Goal: Contribute content: Add original content to the website for others to see

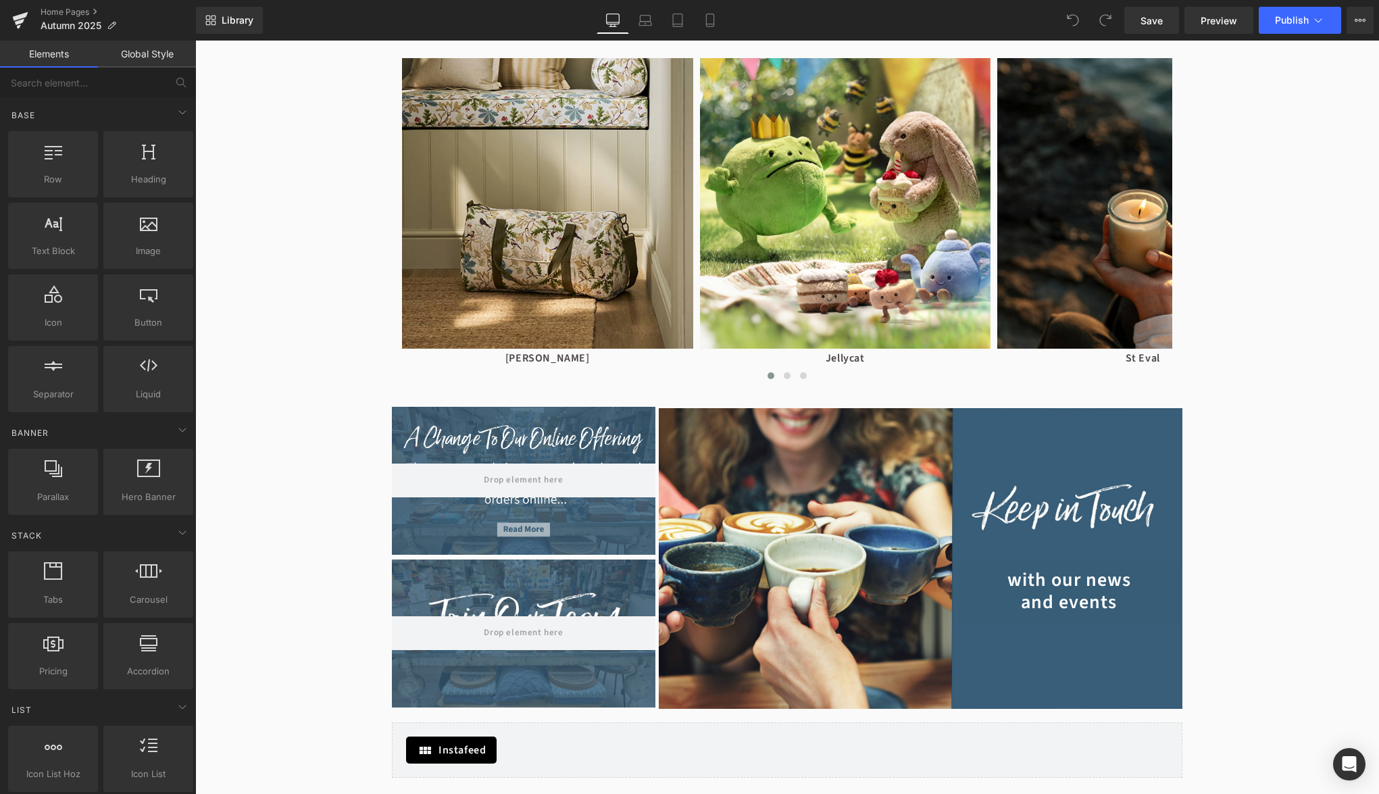
scroll to position [1117, 0]
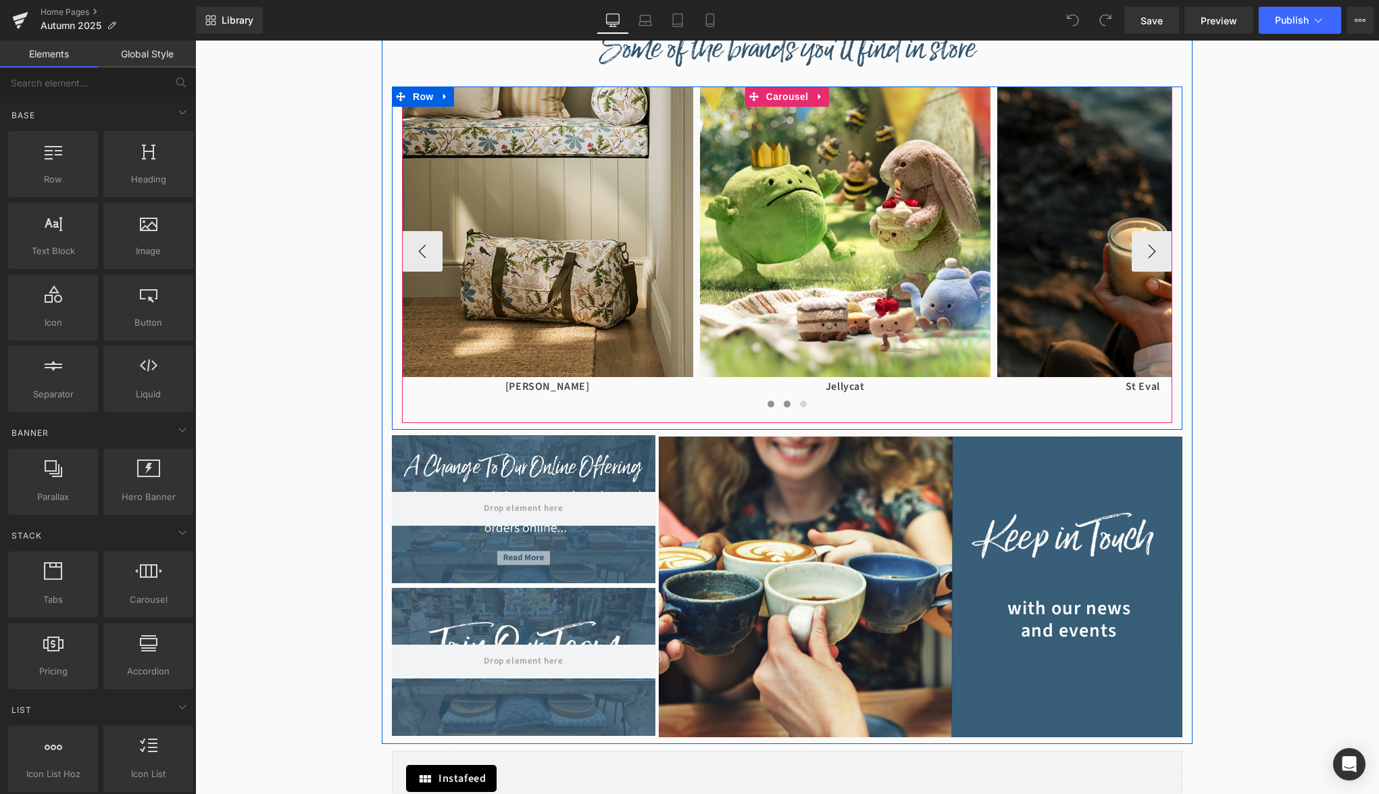
click at [782, 406] on button at bounding box center [787, 404] width 16 height 14
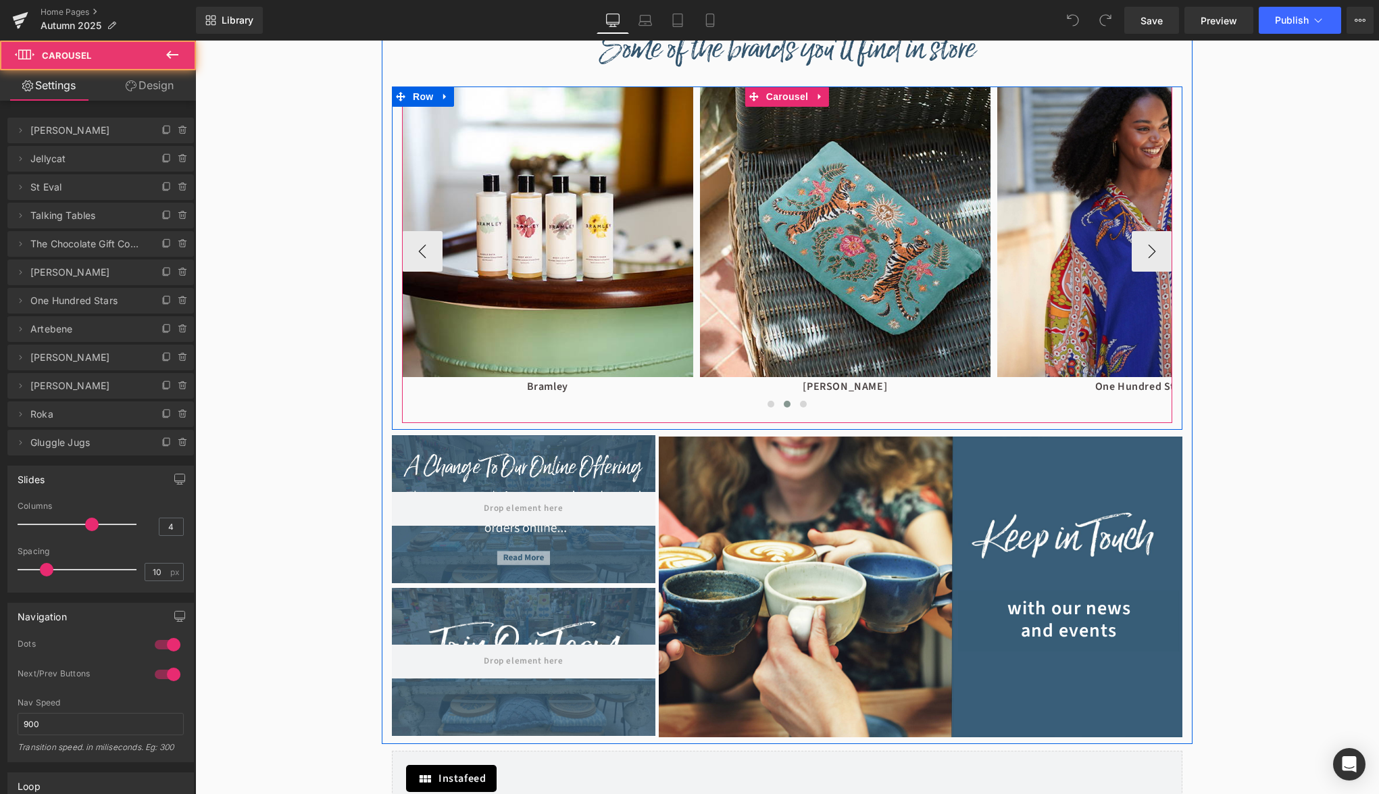
click at [782, 406] on button at bounding box center [787, 404] width 16 height 14
click at [428, 251] on button "‹" at bounding box center [422, 251] width 41 height 41
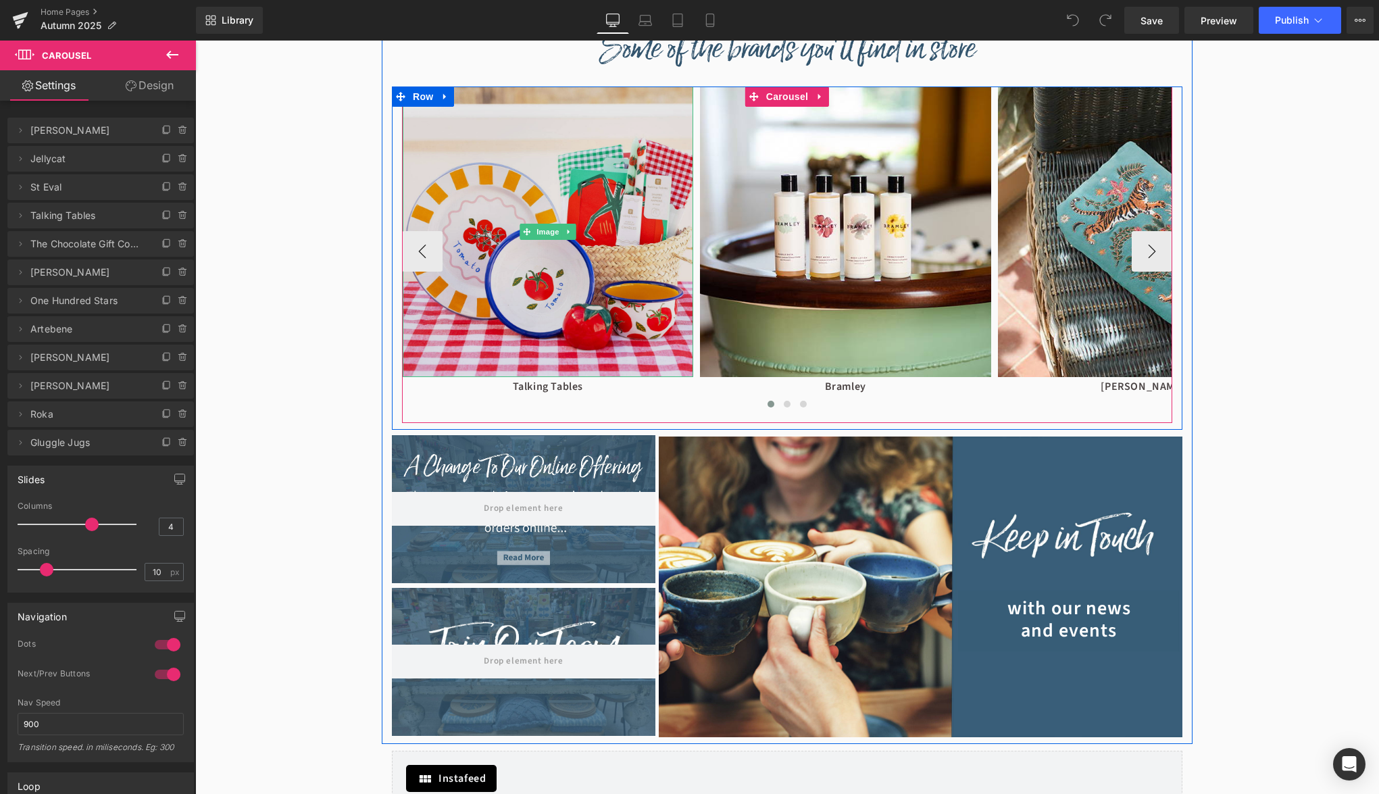
click at [547, 218] on img at bounding box center [548, 231] width 291 height 291
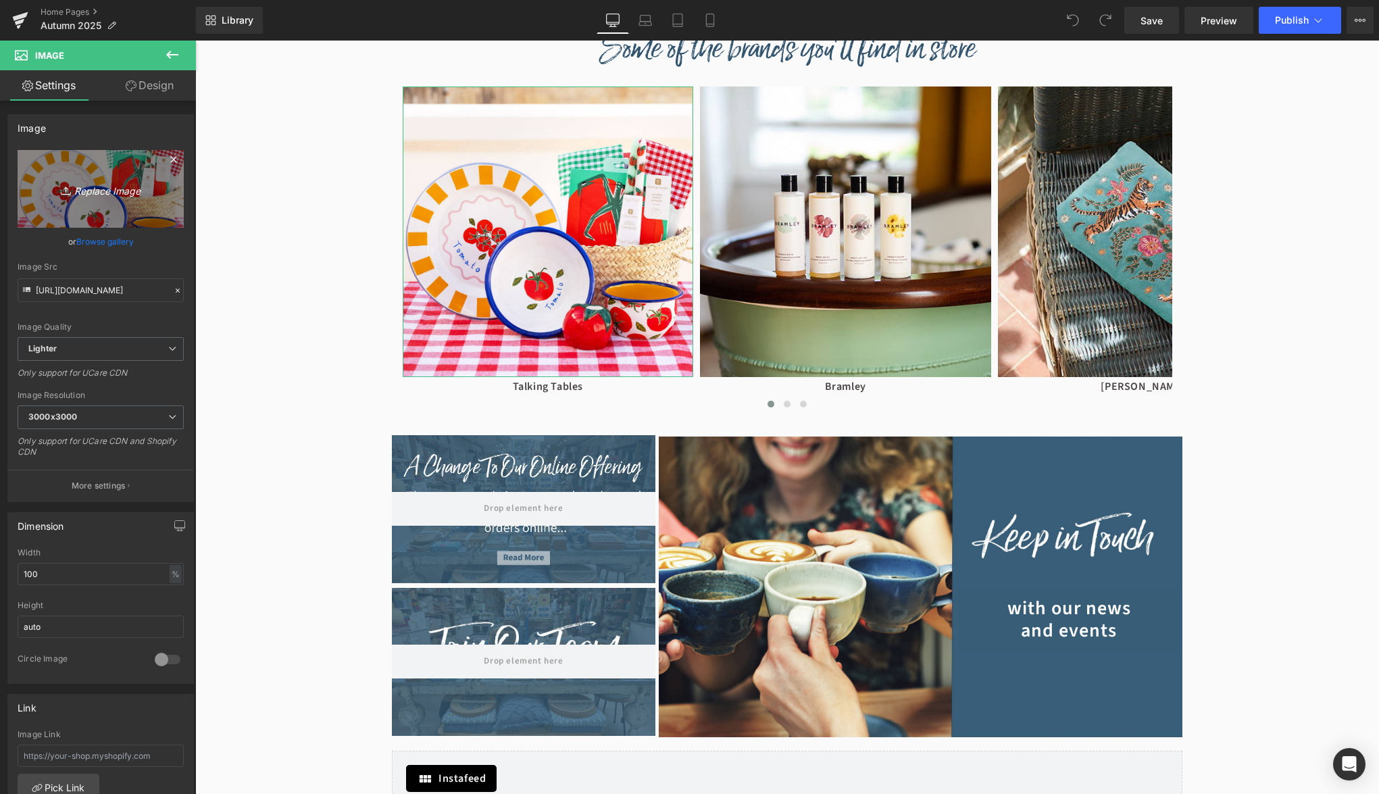
click at [15, 157] on div "https://ucarecdn.com/cbb25afa-093e-49d0-bd35-69ae8811edb4/-/format/auto/-/previ…" at bounding box center [100, 325] width 185 height 351
click at [88, 188] on icon "Replace Image" at bounding box center [101, 188] width 108 height 17
type input "C:\fakepath\Talking-Tables.jpg"
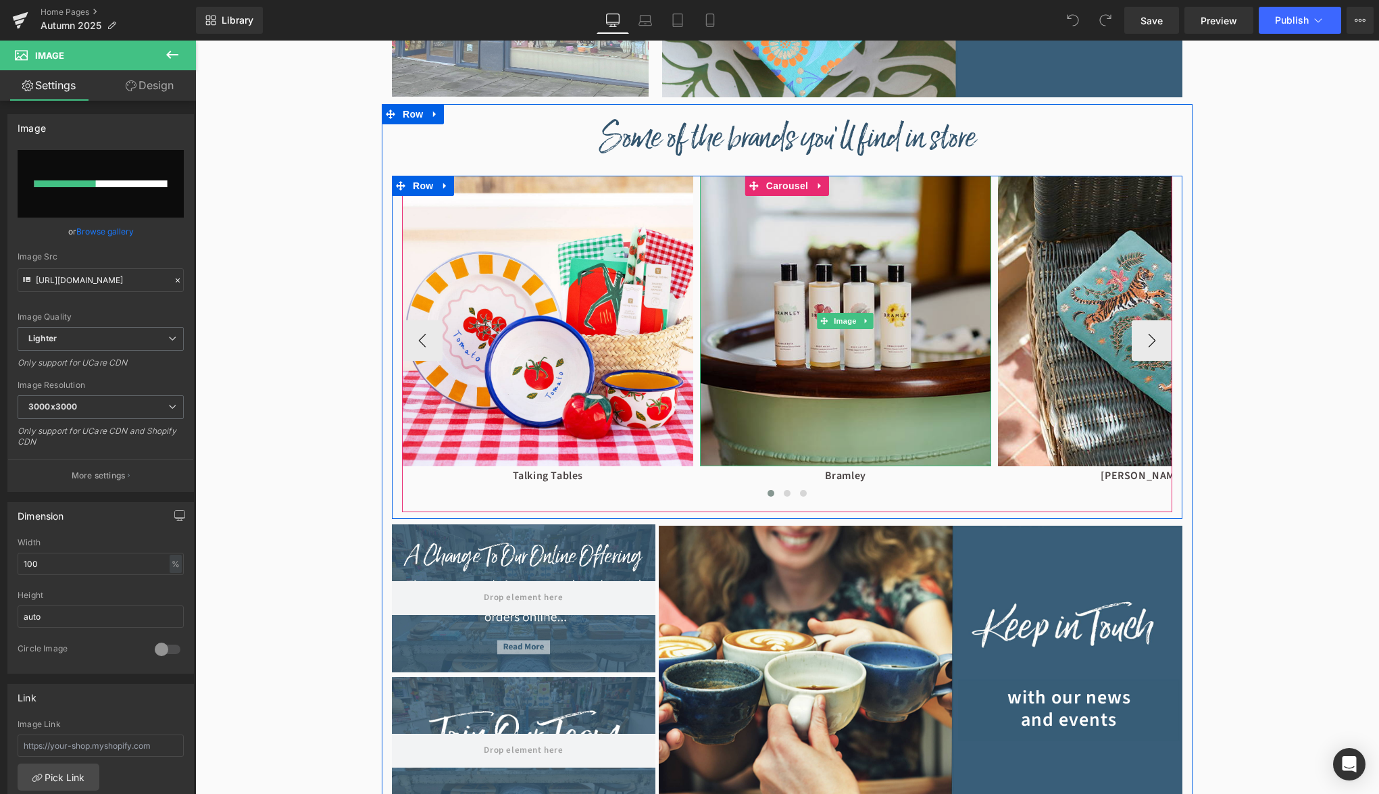
scroll to position [1021, 0]
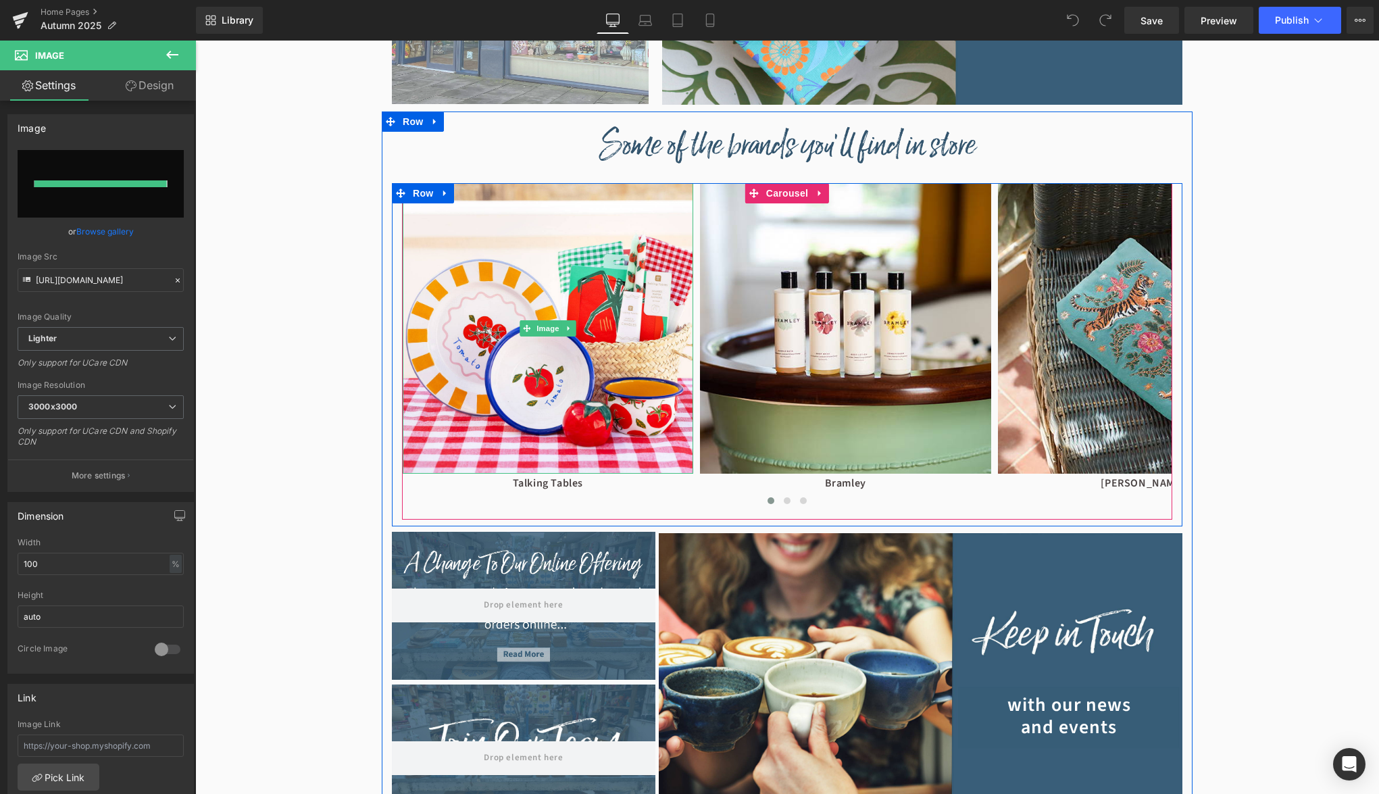
type input "https://ucarecdn.com/5677605e-8e14-4fa0-ad6b-1588216b9554/-/format/auto/-/previ…"
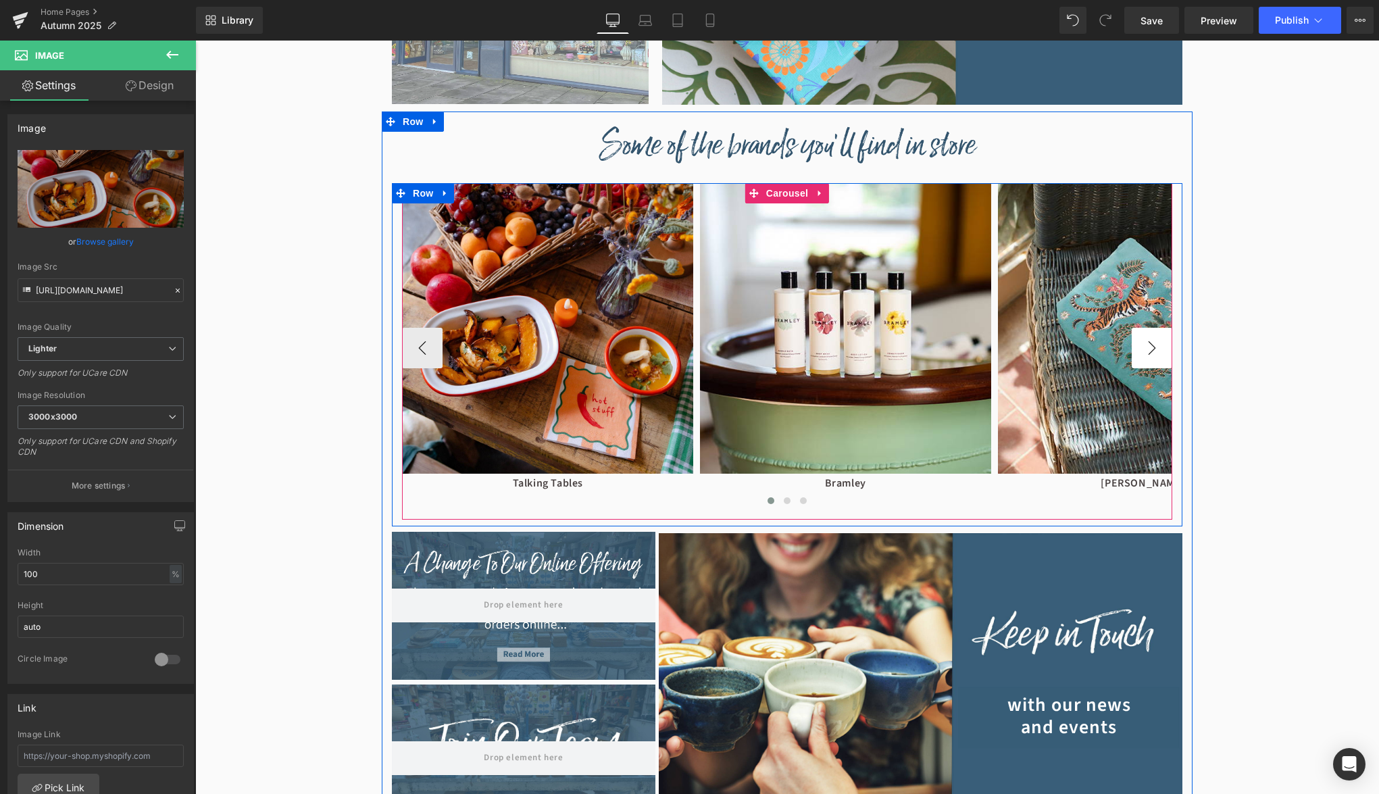
click at [1148, 350] on button "›" at bounding box center [1152, 348] width 41 height 41
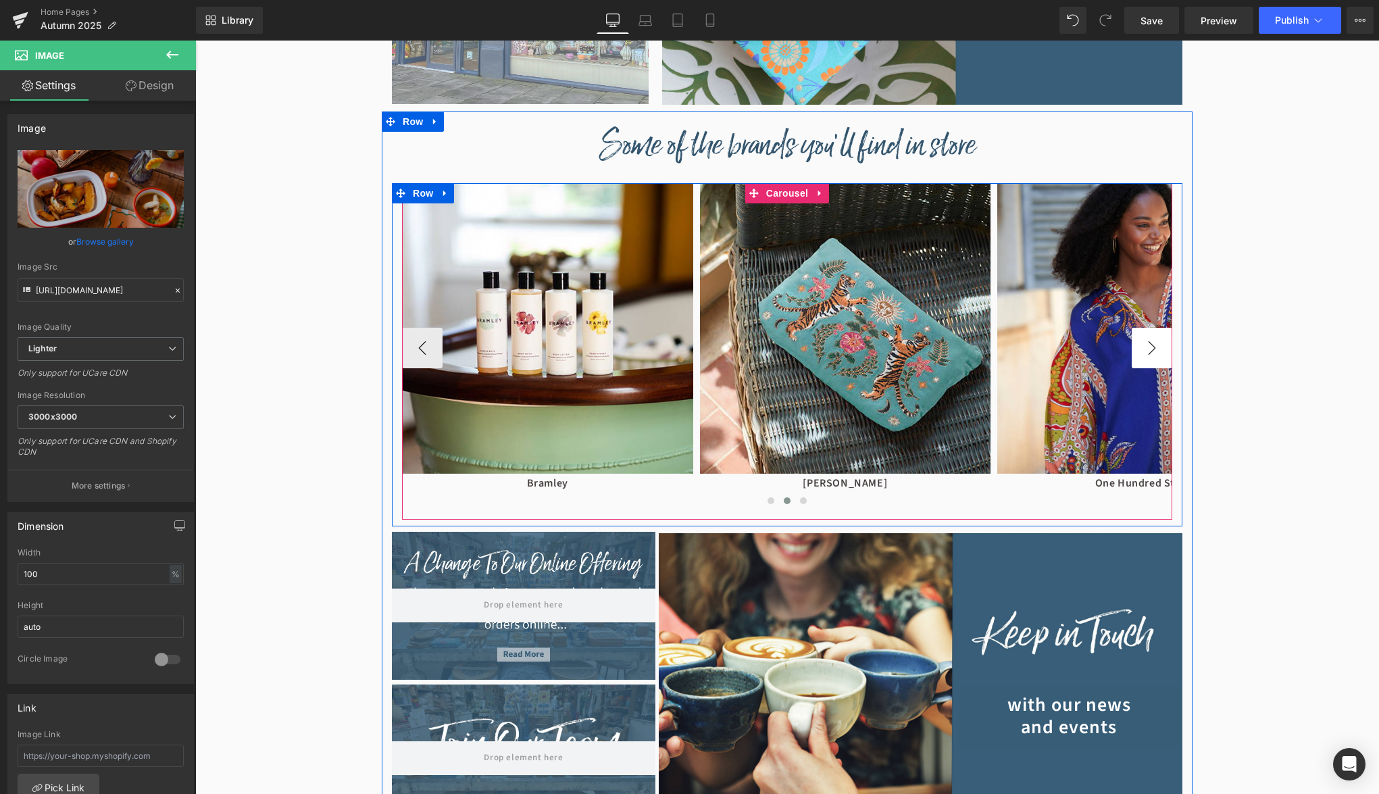
click at [1145, 353] on button "›" at bounding box center [1152, 348] width 41 height 41
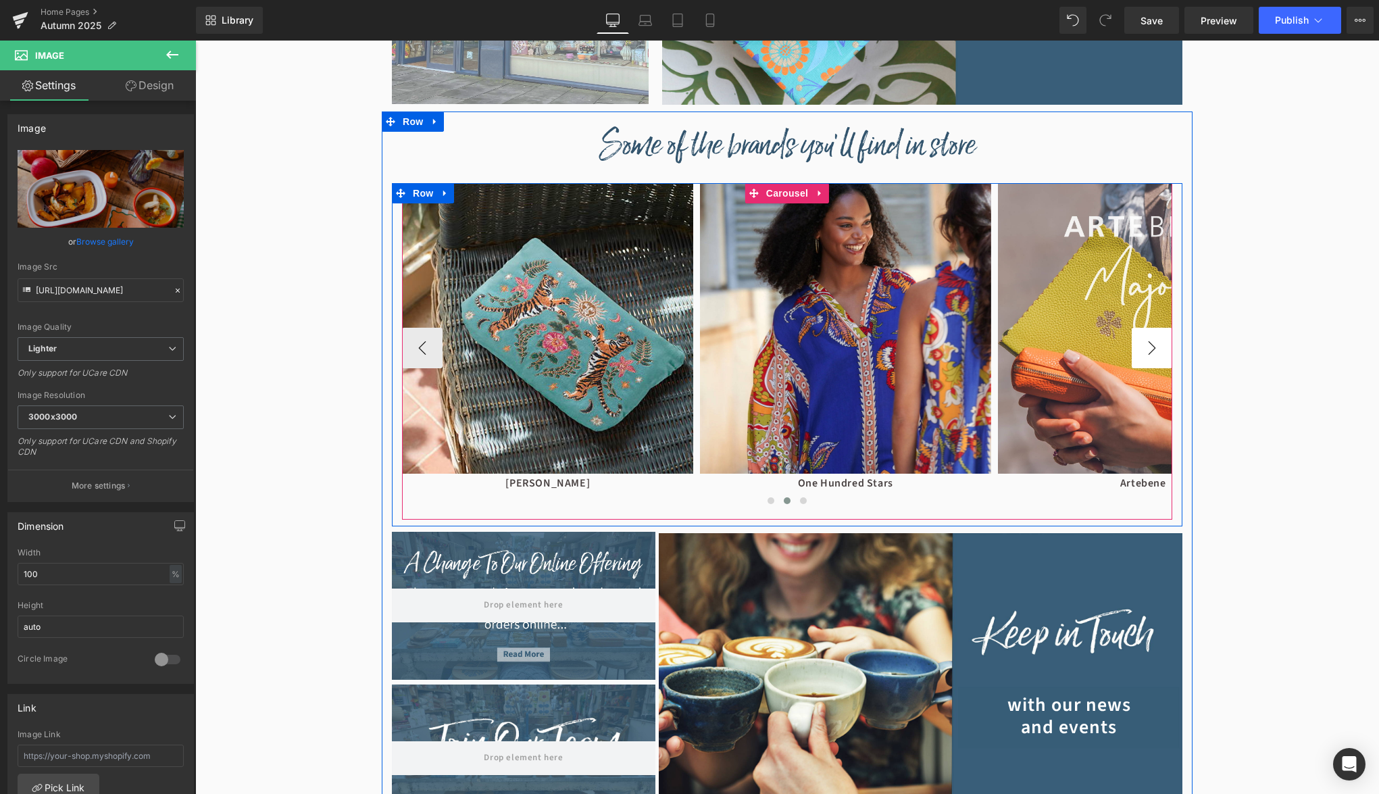
click at [1145, 353] on button "›" at bounding box center [1152, 348] width 41 height 41
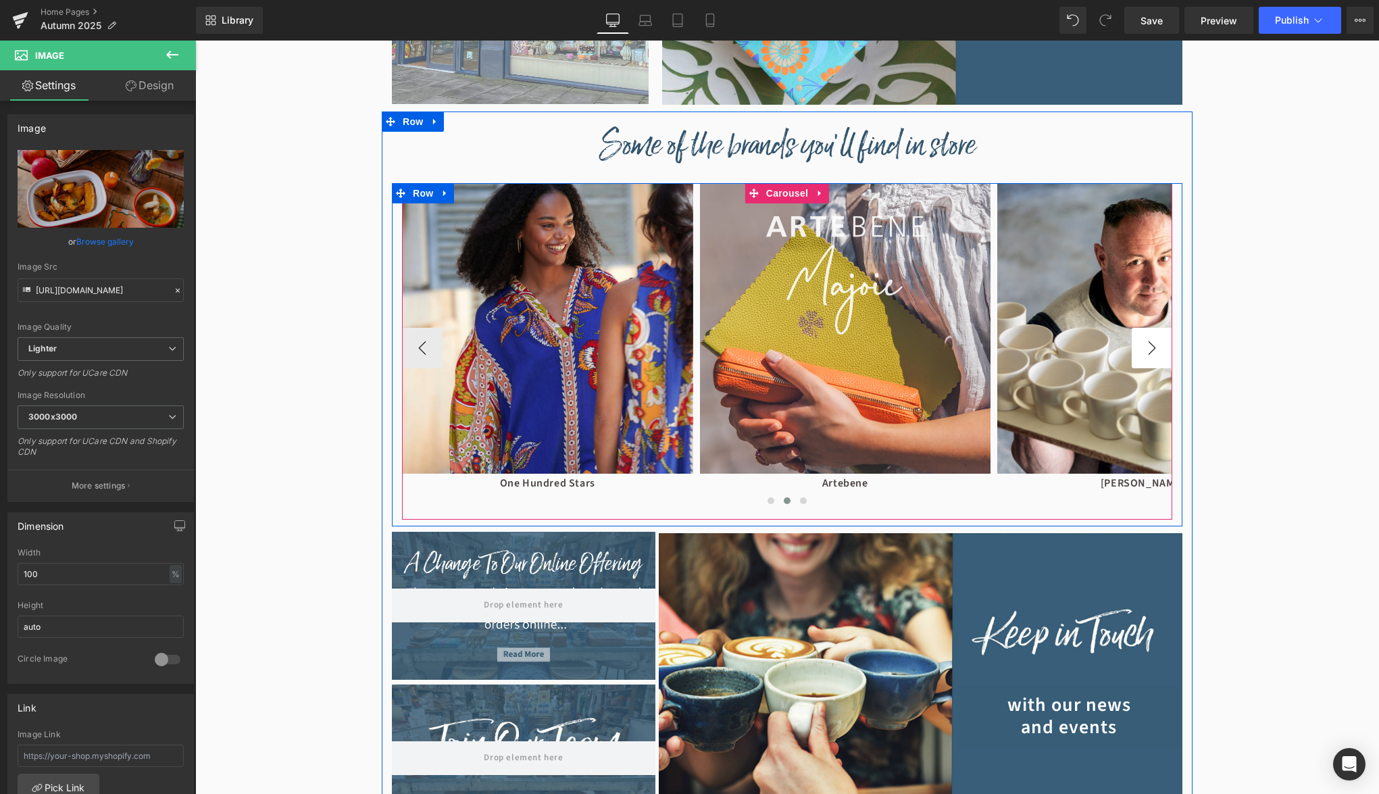
click at [1145, 353] on button "›" at bounding box center [1152, 348] width 41 height 41
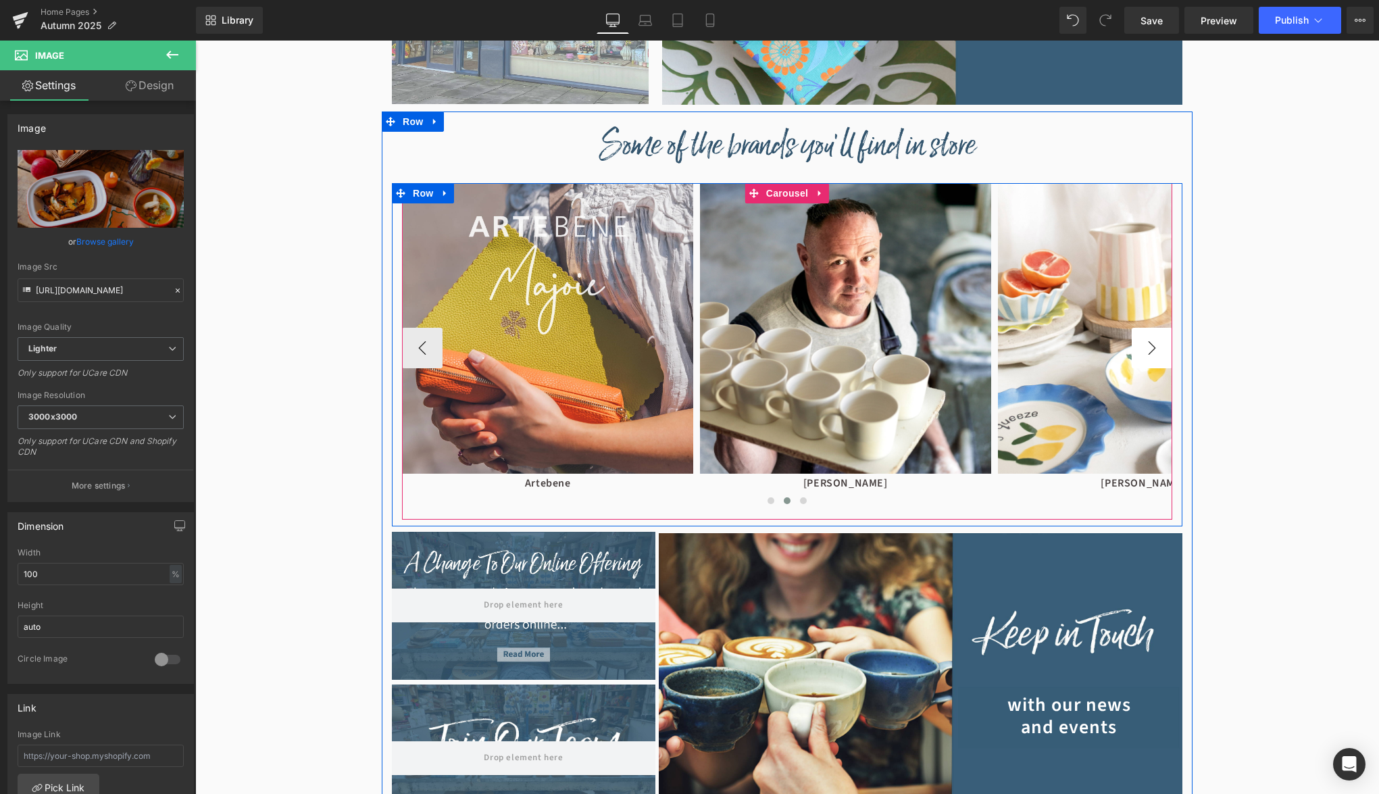
click at [1144, 354] on button "›" at bounding box center [1152, 348] width 41 height 41
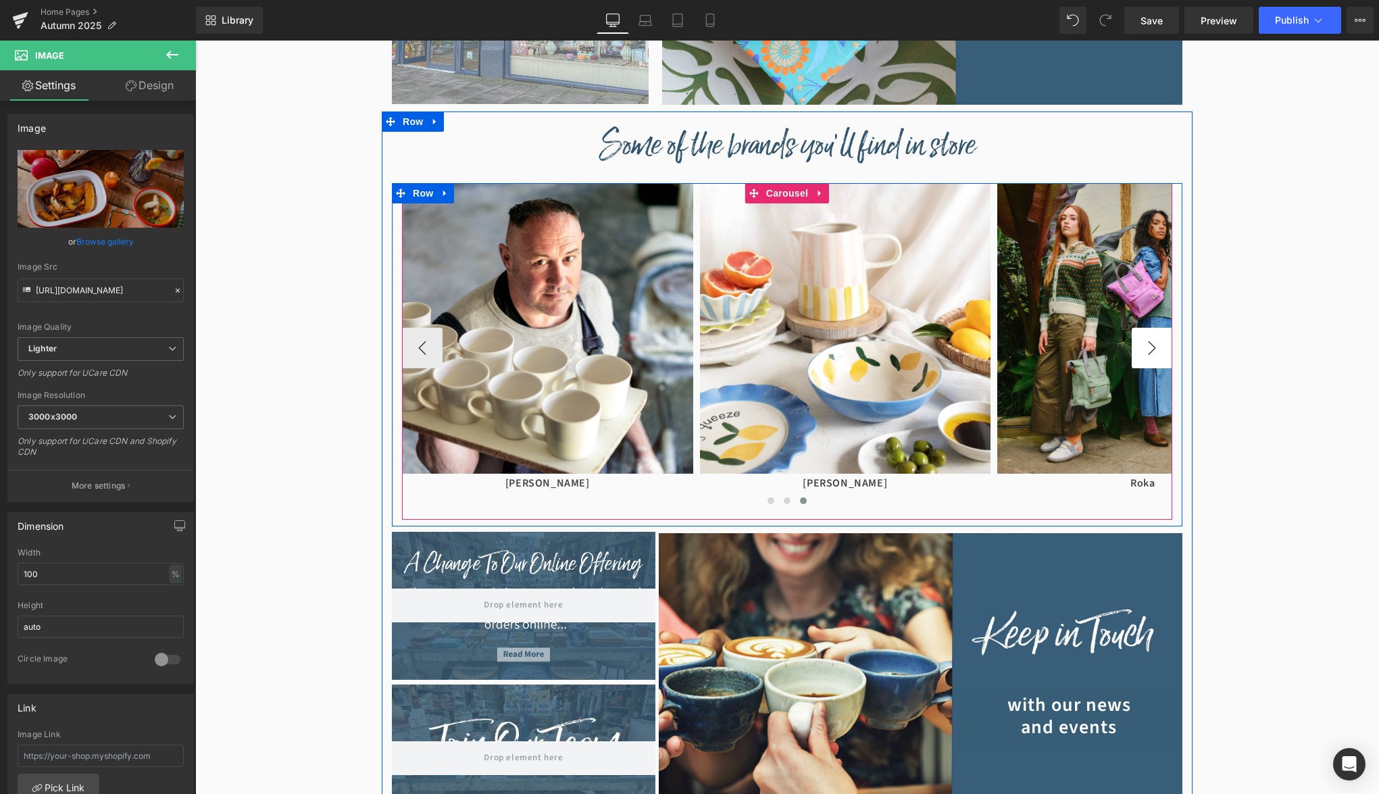
click at [1144, 353] on button "›" at bounding box center [1152, 348] width 41 height 41
click at [835, 331] on span "Image" at bounding box center [845, 329] width 28 height 16
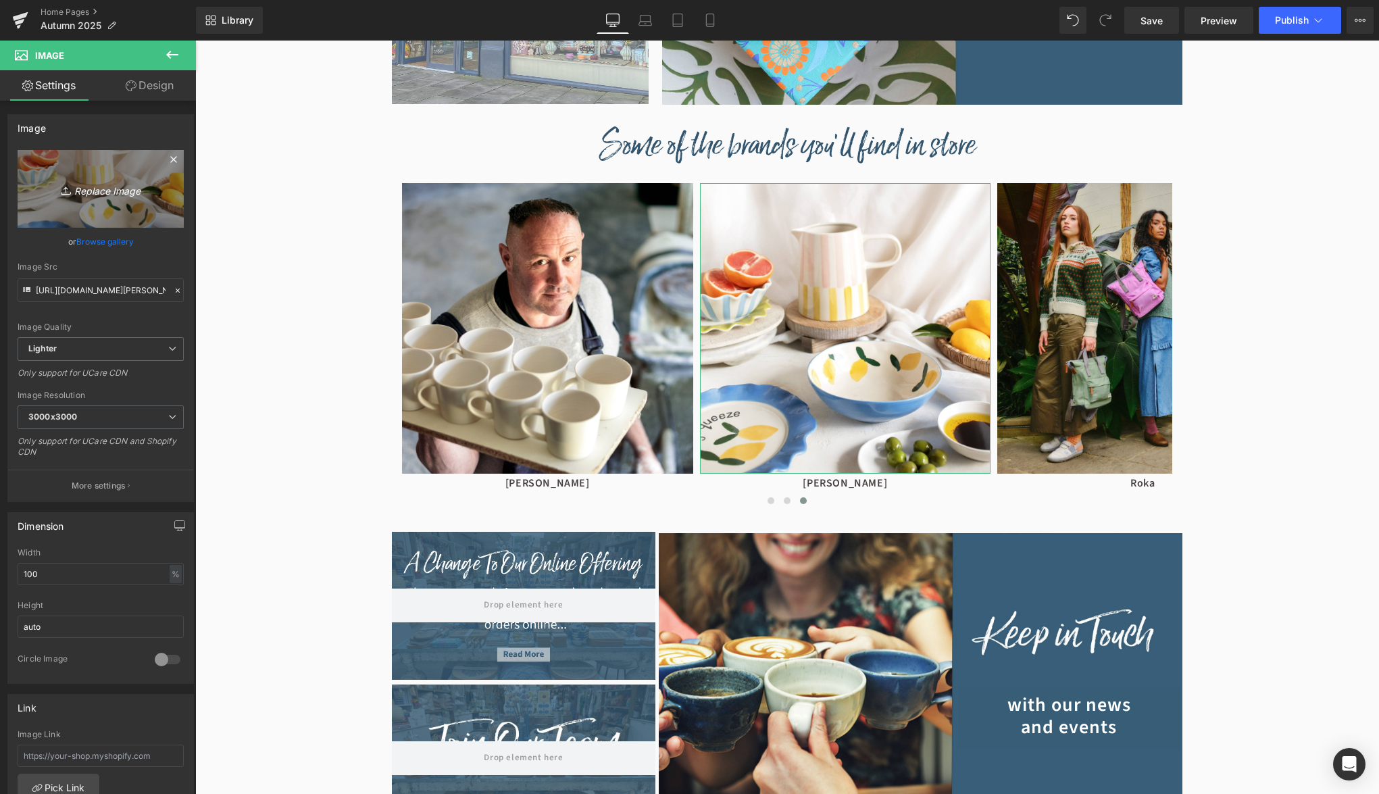
click at [78, 213] on link "Replace Image" at bounding box center [101, 189] width 166 height 78
type input "C:\fakepath\caroline-gardner.jpg"
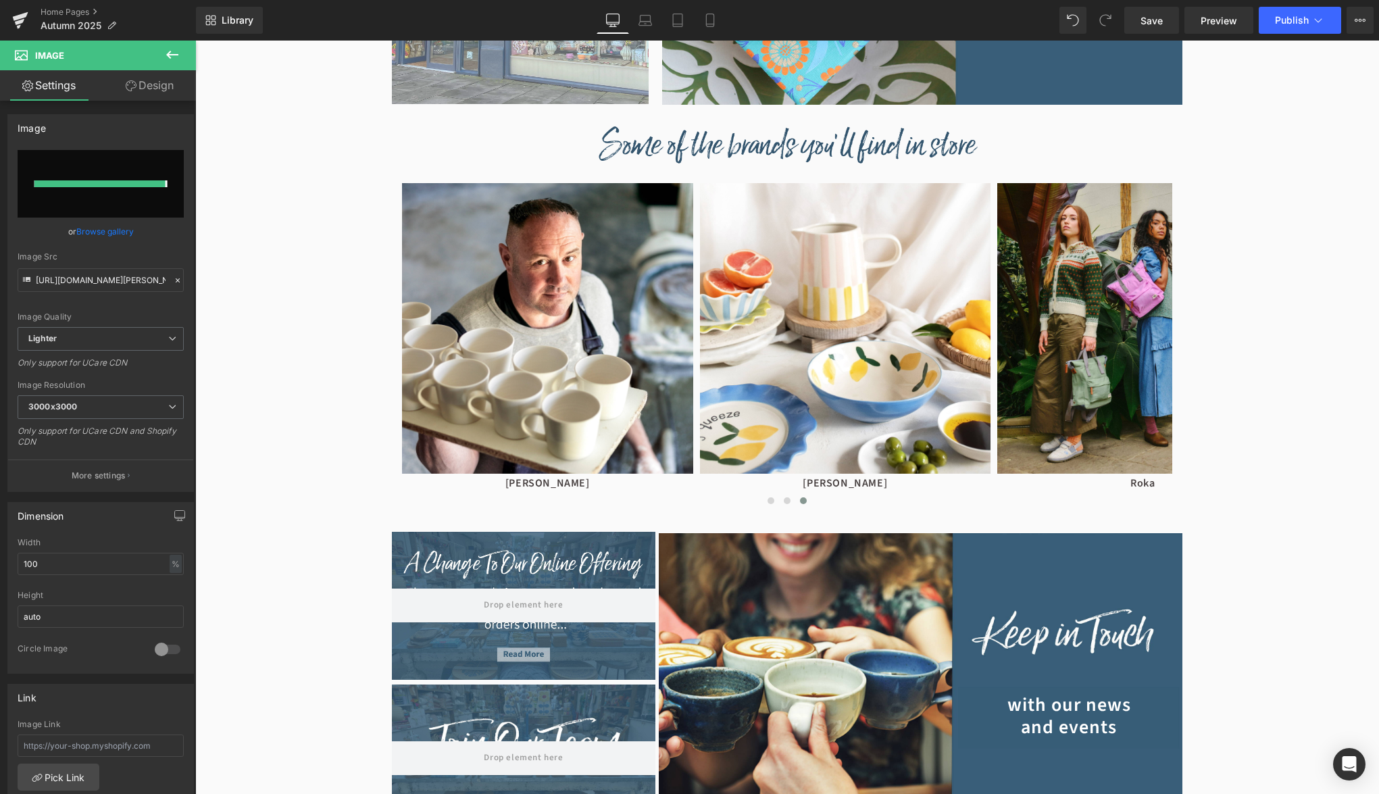
type input "https://ucarecdn.com/c6ffe9cc-10d8-4c47-ab7c-db024fdbaeaa/-/format/auto/-/previ…"
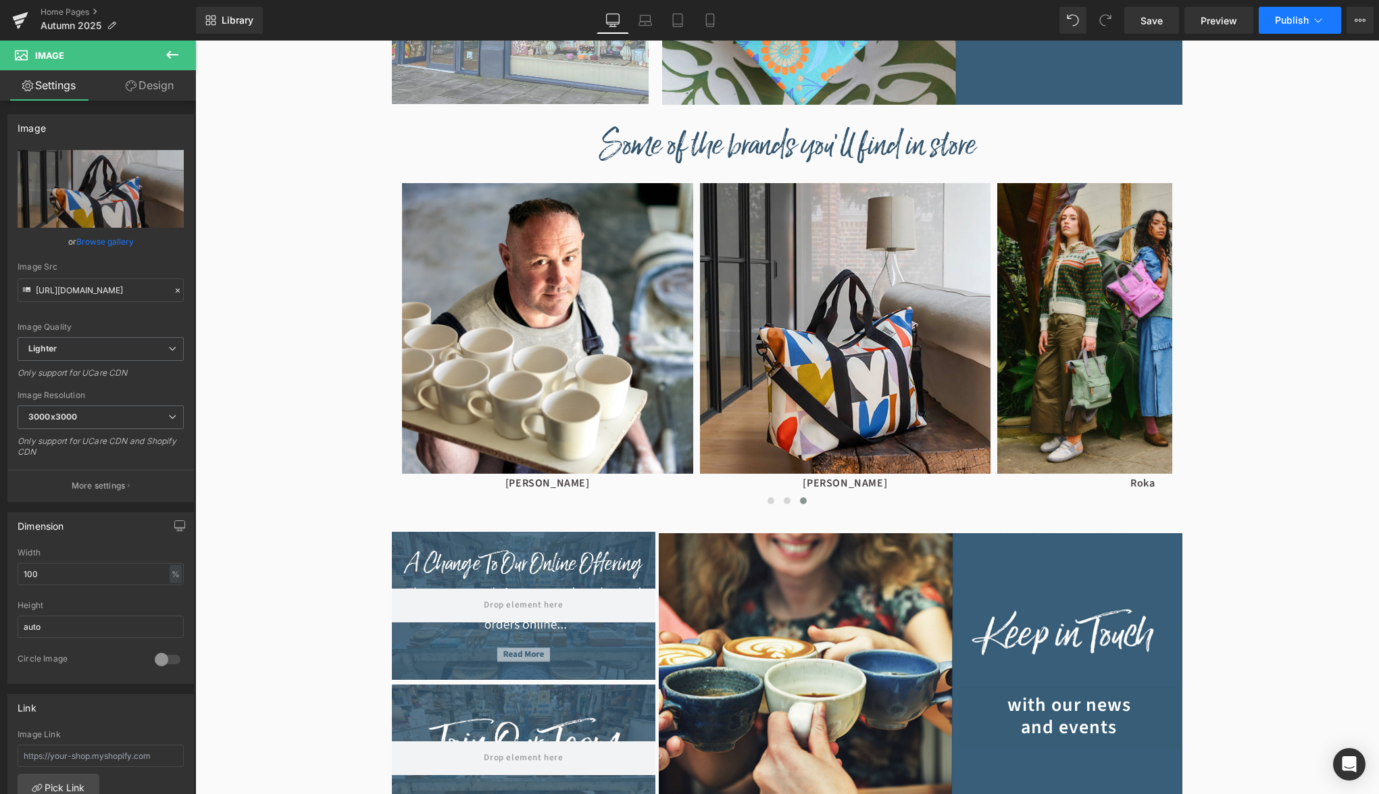
click at [1294, 31] on button "Publish" at bounding box center [1300, 20] width 82 height 27
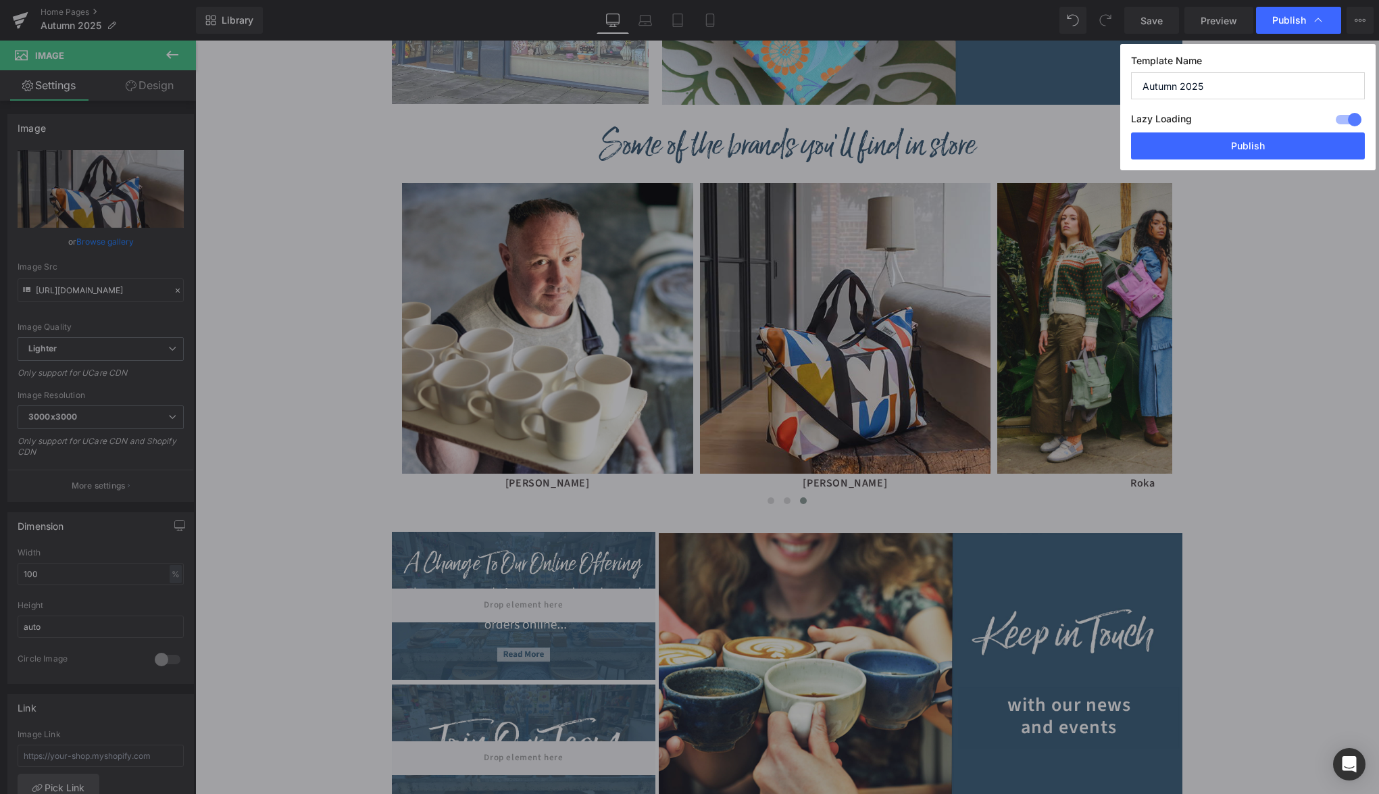
click at [1281, 161] on div "Template Name Autumn 2025 Lazy Loading Build Upgrade plan to unlock Lazy loadin…" at bounding box center [1247, 107] width 255 height 126
click at [1281, 152] on button "Publish" at bounding box center [1248, 145] width 234 height 27
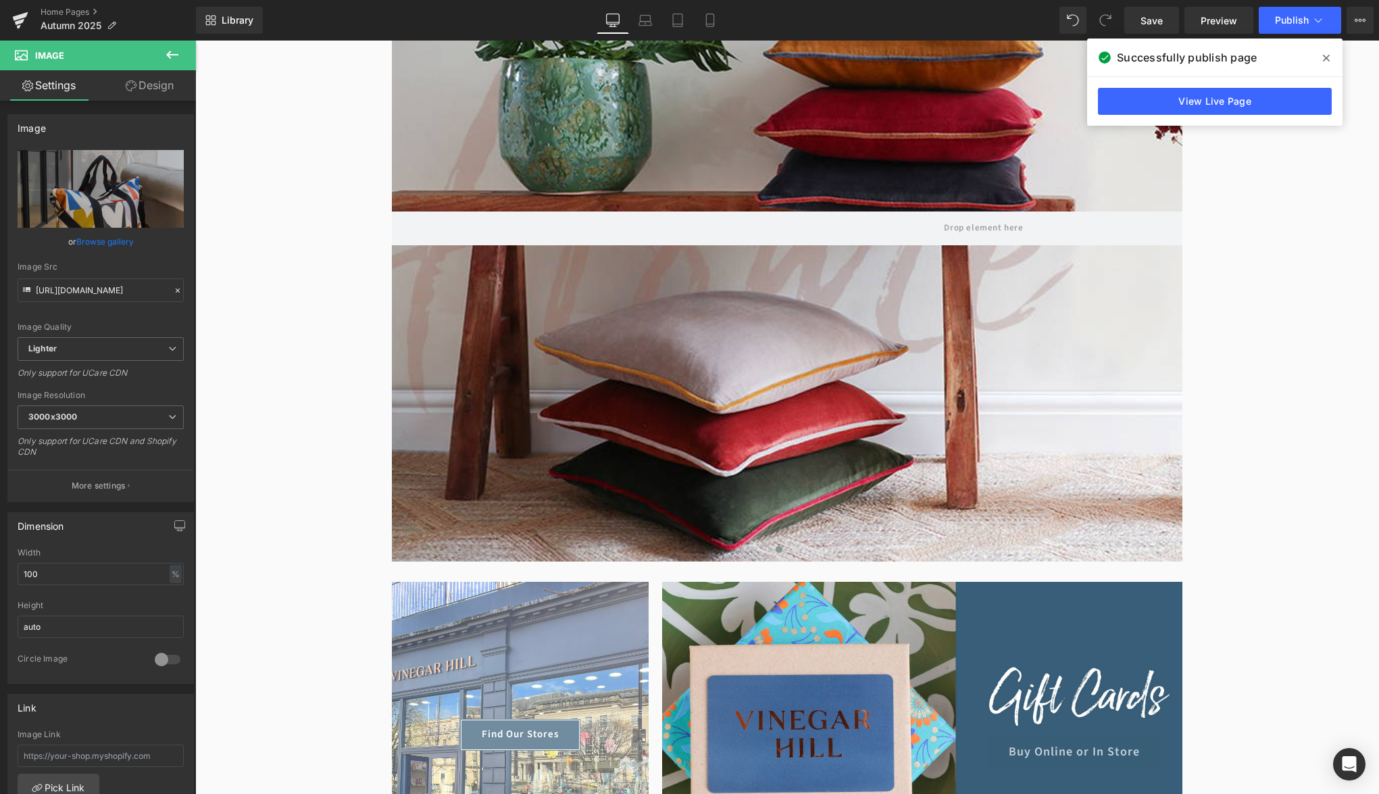
scroll to position [0, 0]
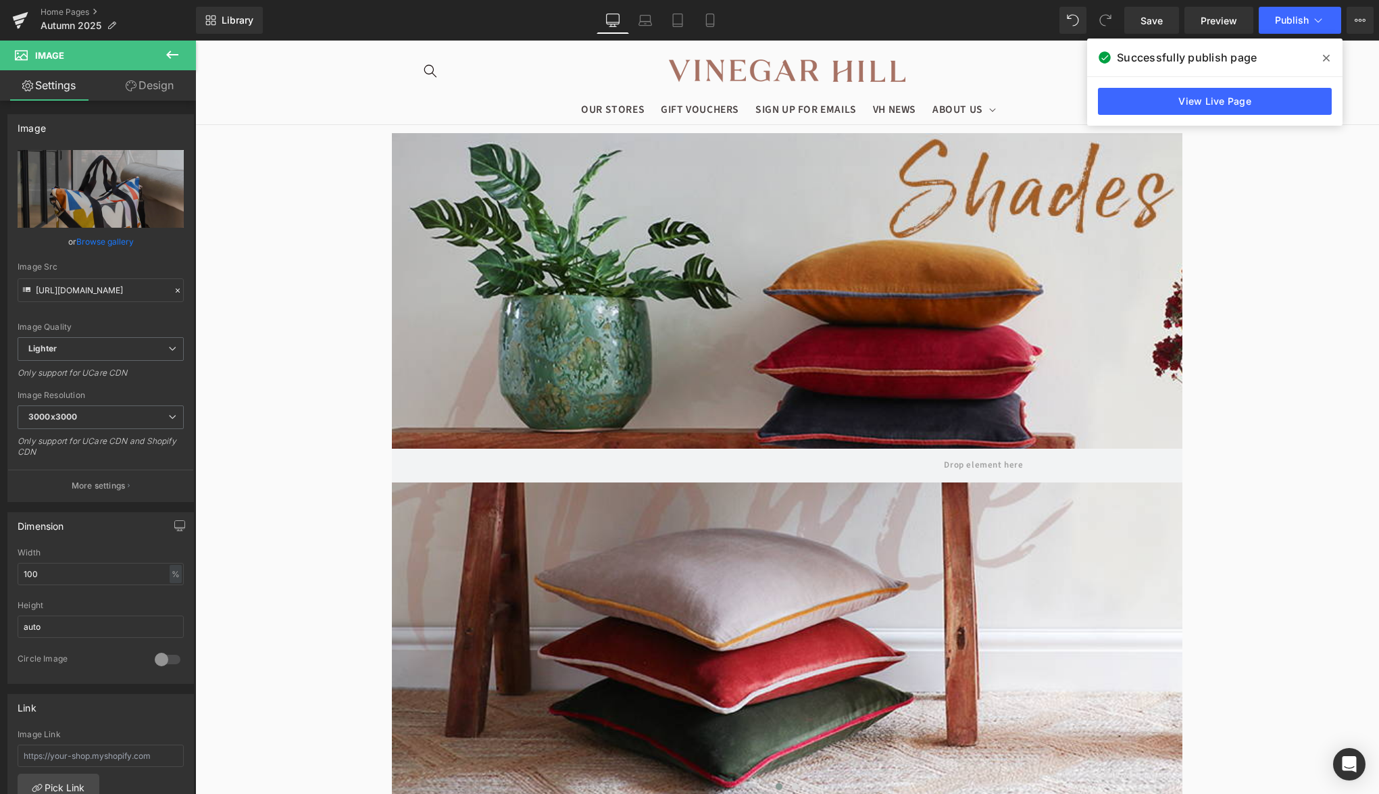
click at [883, 291] on div at bounding box center [984, 465] width 1184 height 665
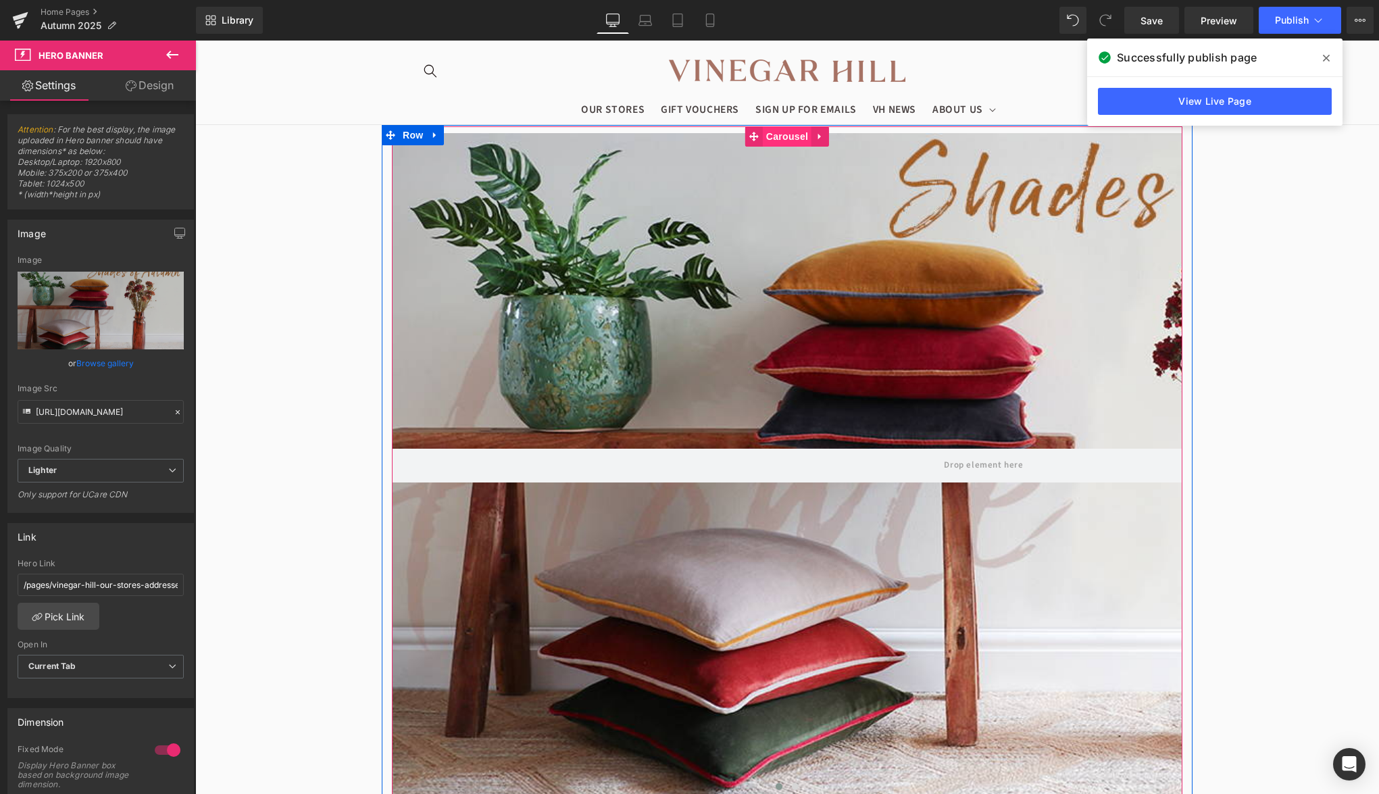
click at [771, 133] on span "Carousel" at bounding box center [787, 136] width 49 height 20
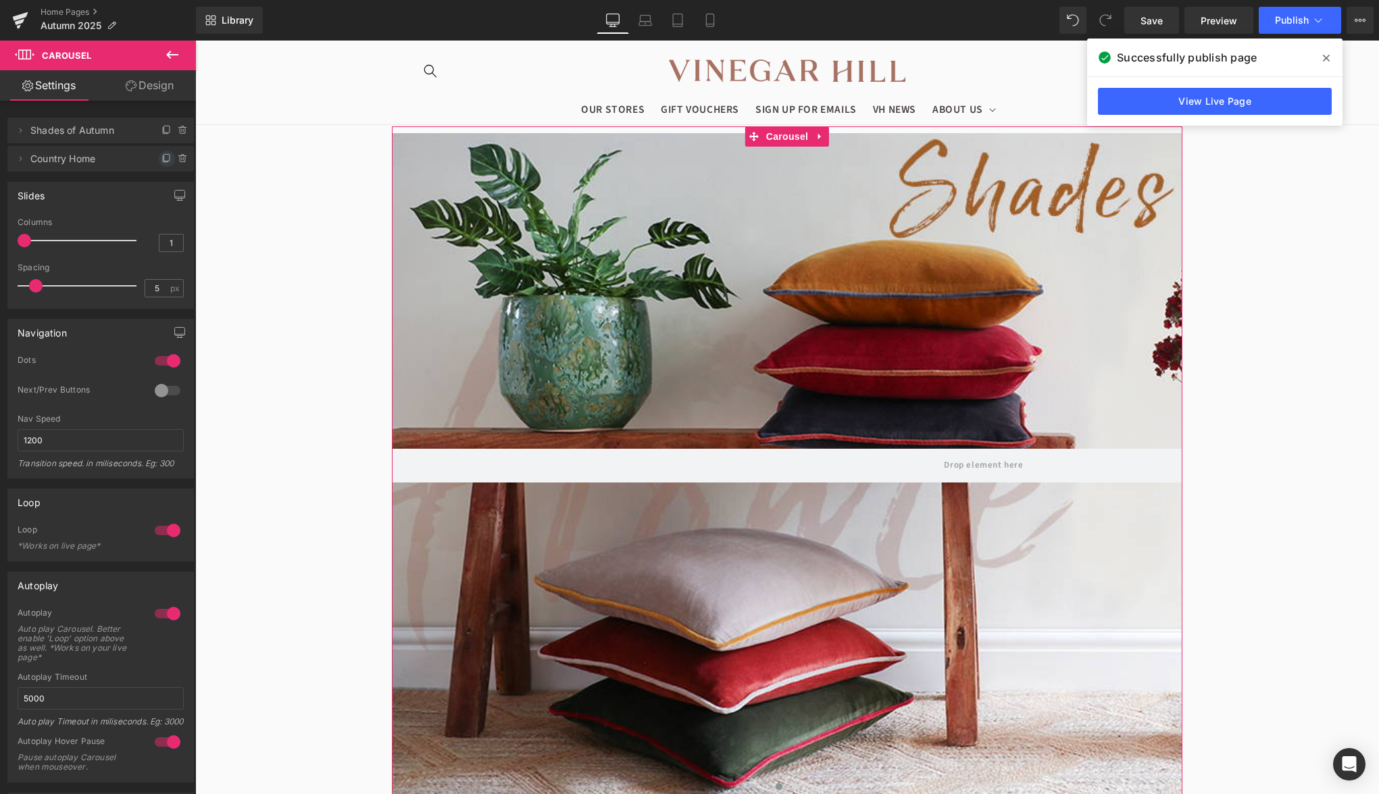
click at [162, 161] on icon at bounding box center [166, 158] width 11 height 11
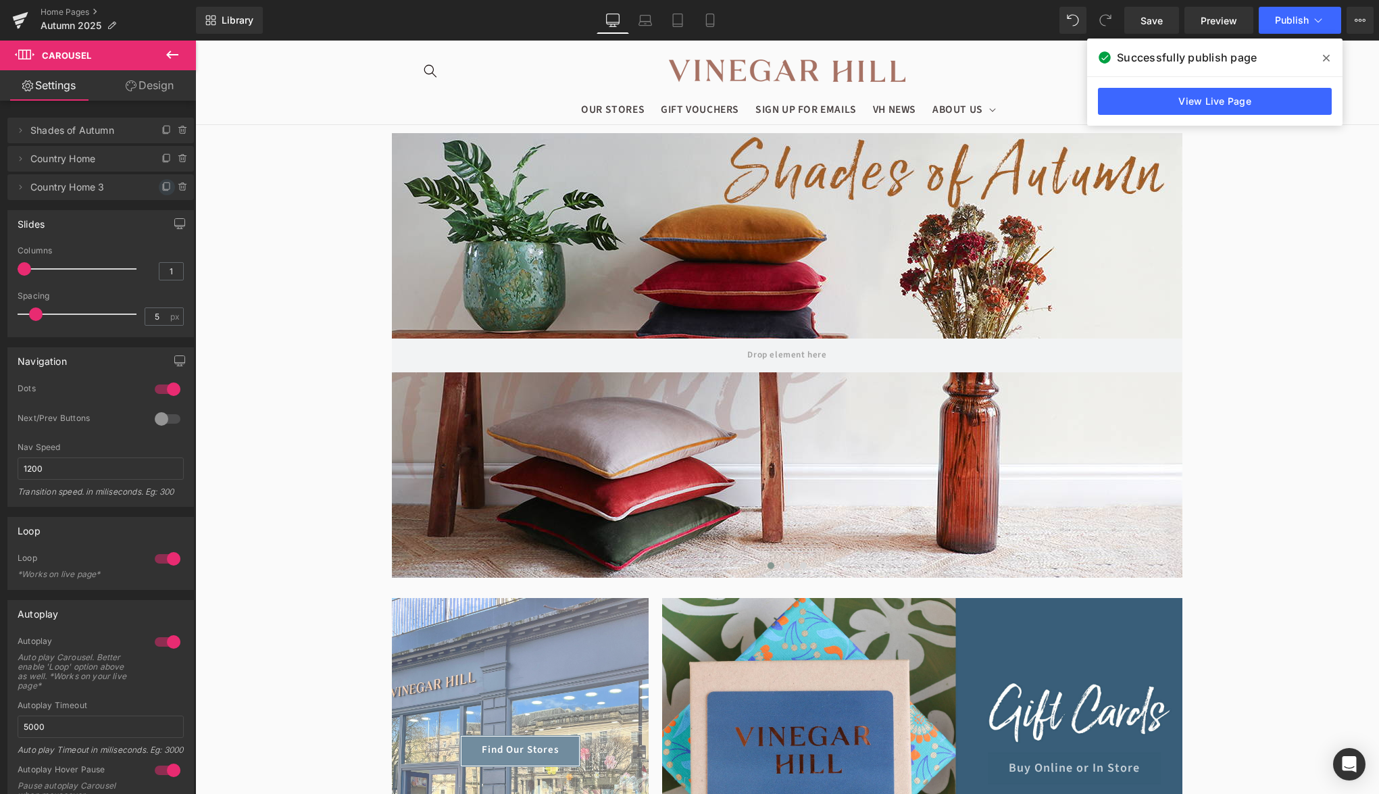
click at [166, 188] on icon at bounding box center [166, 187] width 11 height 11
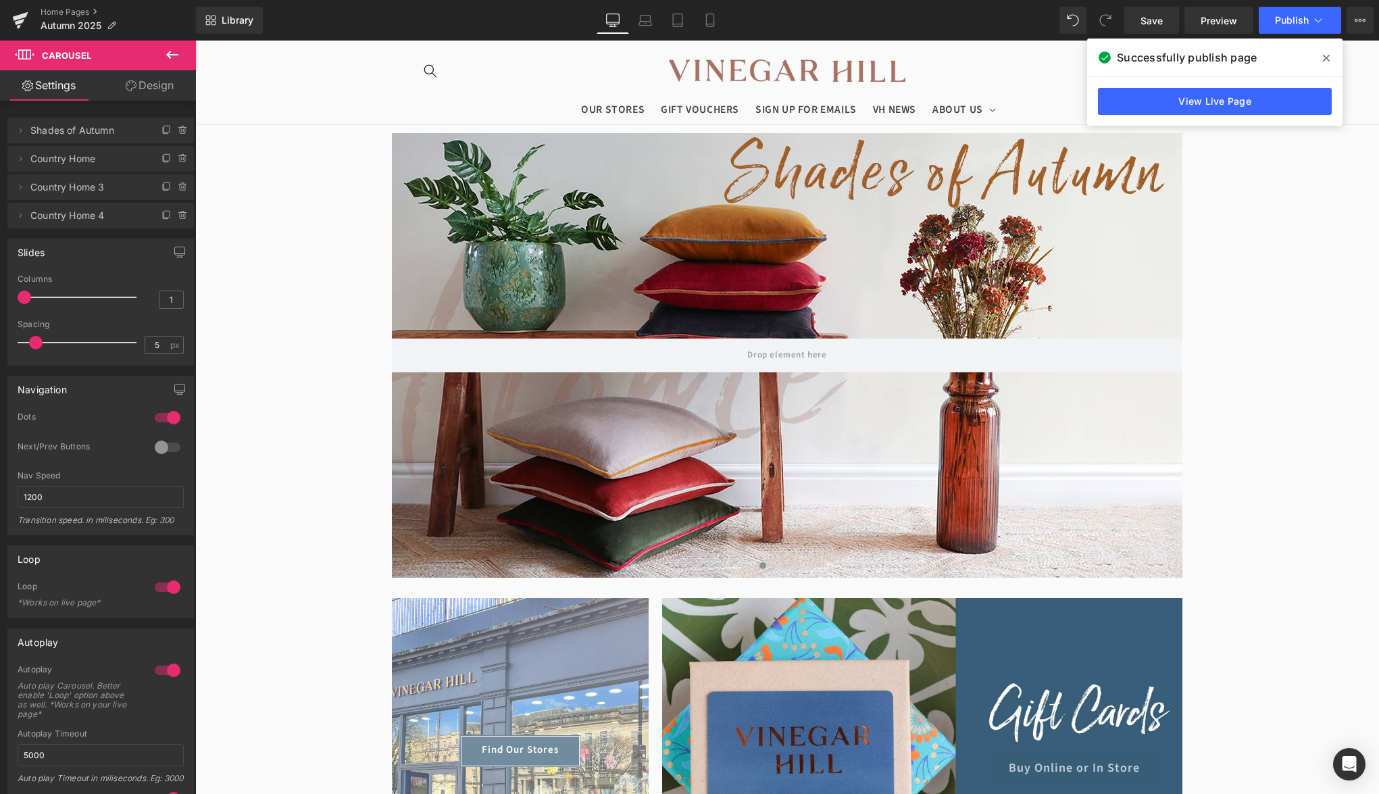
click at [130, 190] on span "Country Home 3" at bounding box center [87, 187] width 114 height 26
click at [24, 191] on icon at bounding box center [20, 187] width 11 height 11
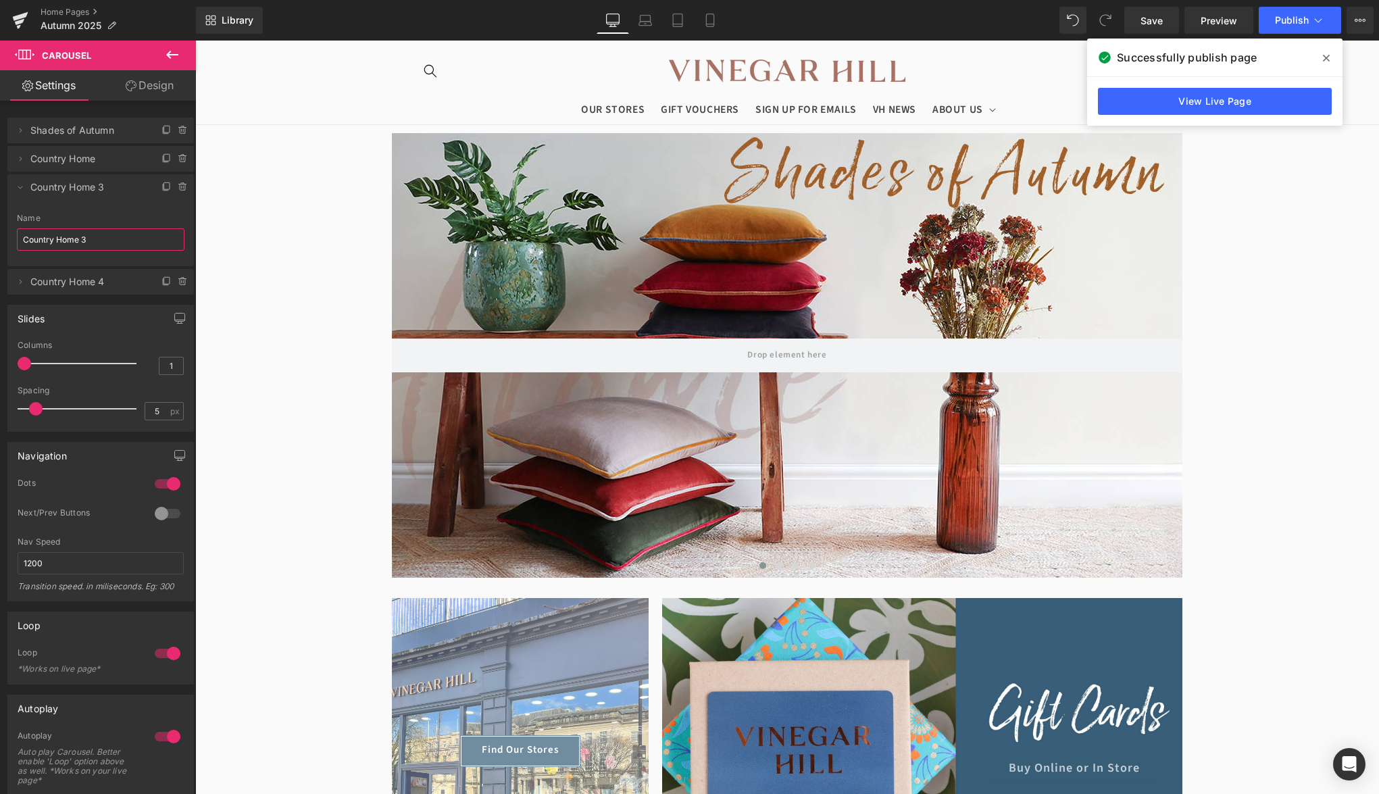
drag, startPoint x: 99, startPoint y: 243, endPoint x: 6, endPoint y: 240, distance: 93.3
click at [17, 240] on input "Country Home 3" at bounding box center [101, 239] width 168 height 22
type input "Summer's End"
click at [179, 218] on div "Name" at bounding box center [101, 217] width 168 height 9
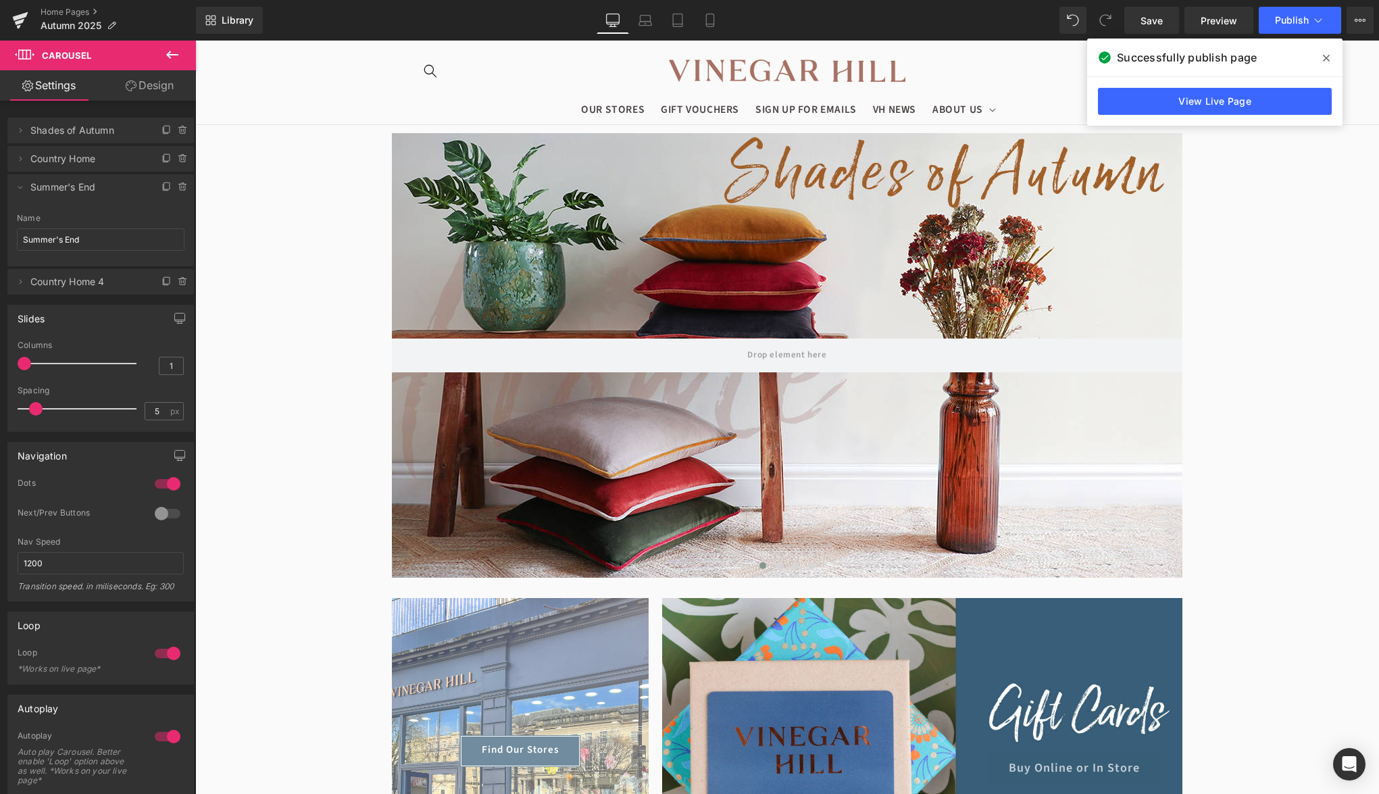
click at [122, 197] on span "Summer's End" at bounding box center [87, 187] width 114 height 26
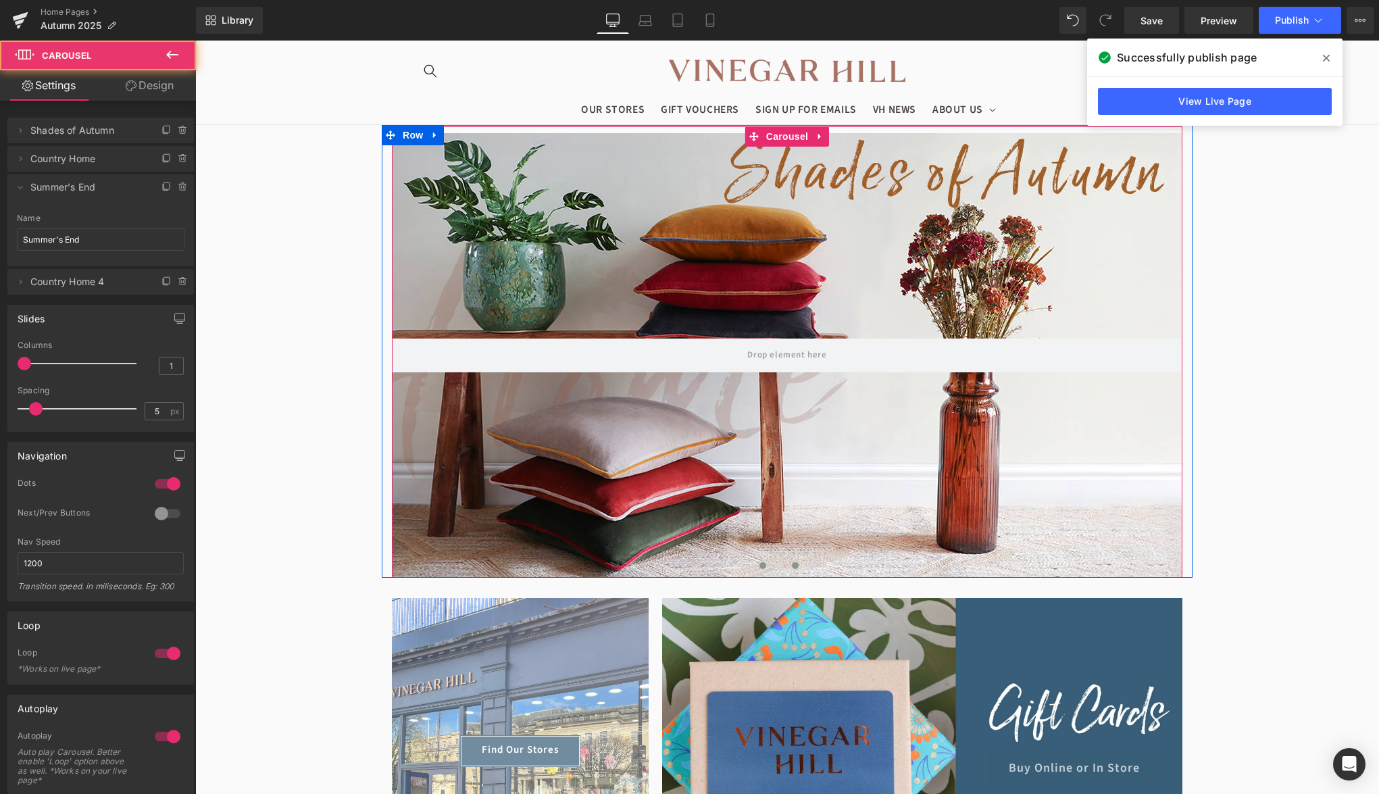
click at [798, 566] on span at bounding box center [795, 565] width 7 height 7
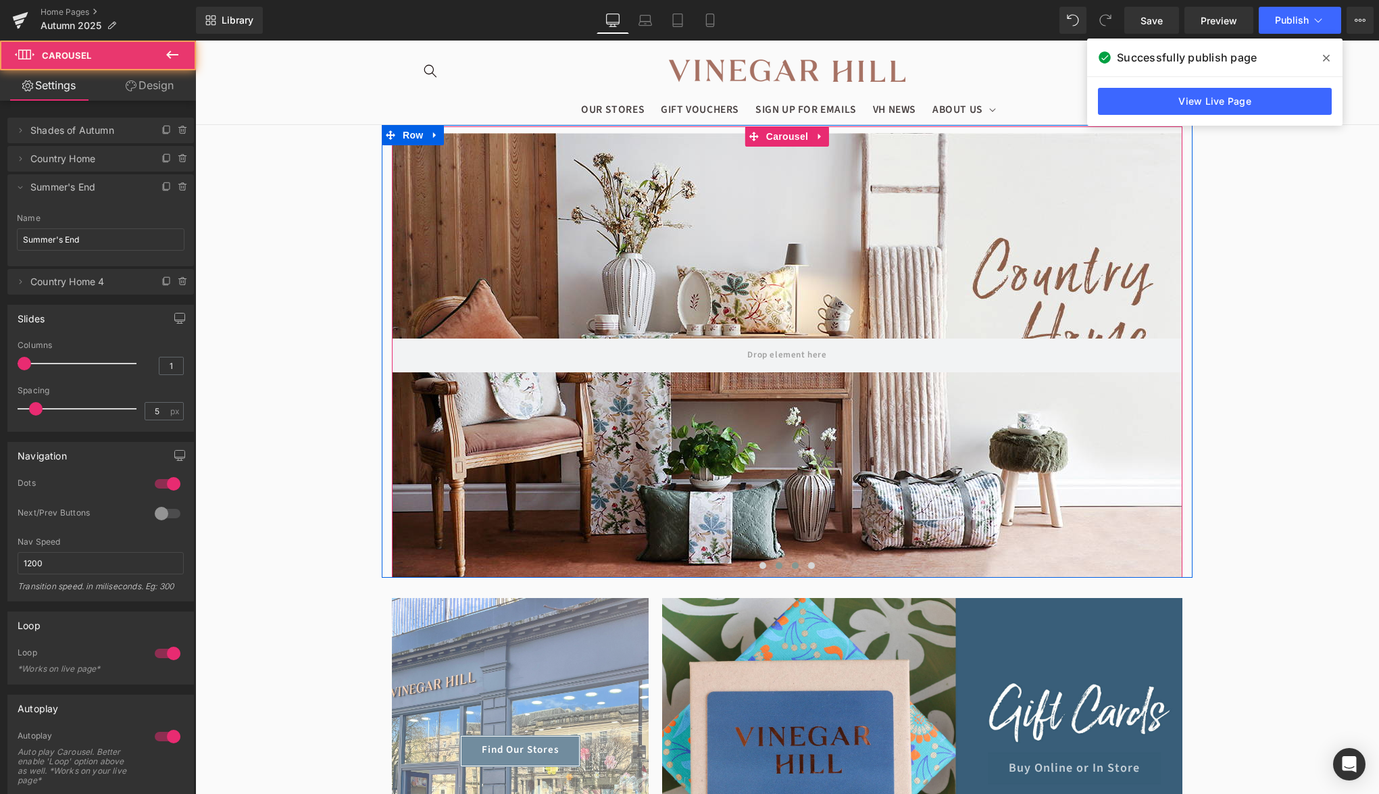
click at [780, 564] on span at bounding box center [779, 565] width 7 height 7
click at [797, 564] on span at bounding box center [795, 565] width 7 height 7
click at [794, 449] on div at bounding box center [787, 355] width 790 height 445
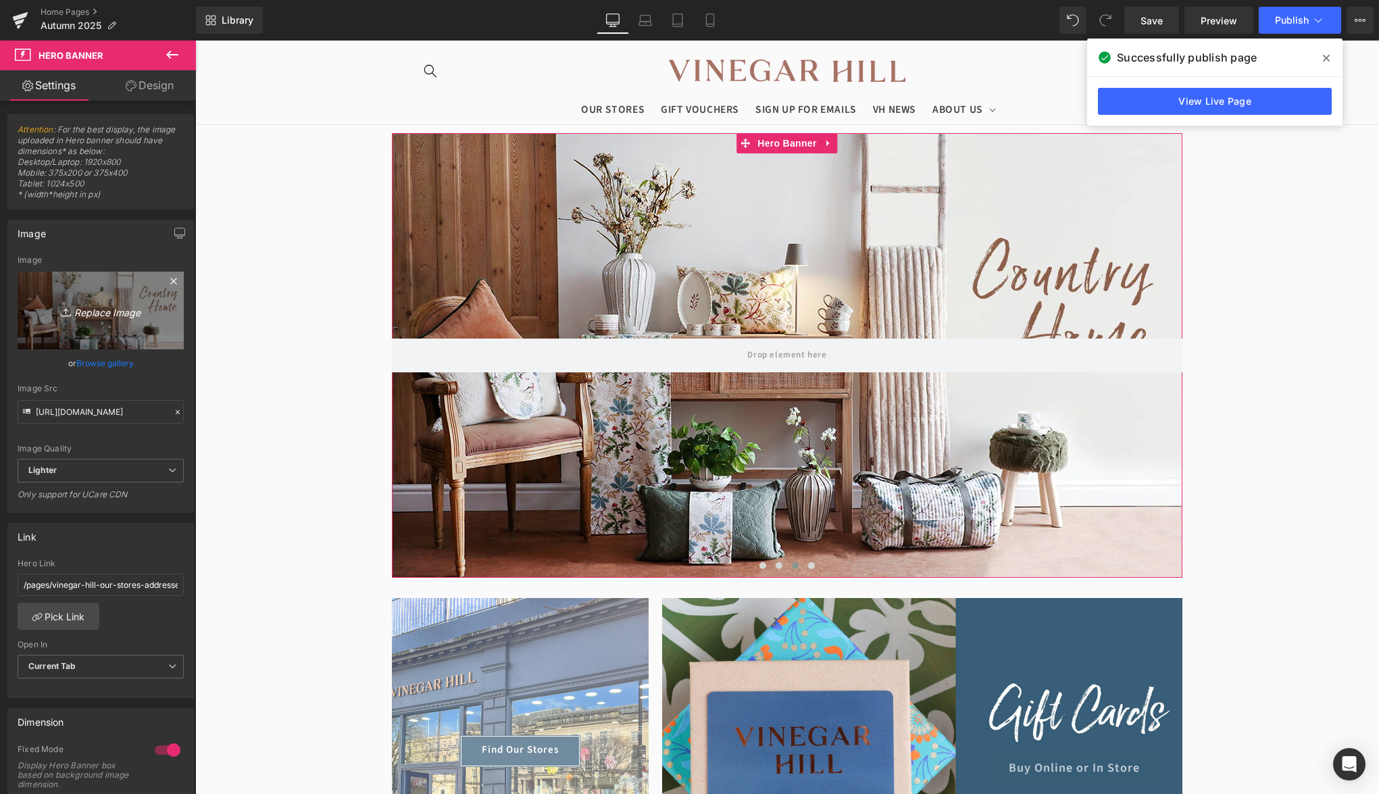
click at [132, 301] on link "Replace Image" at bounding box center [101, 311] width 166 height 78
type input "C:\fakepath\Homepage-Banne7.jpg"
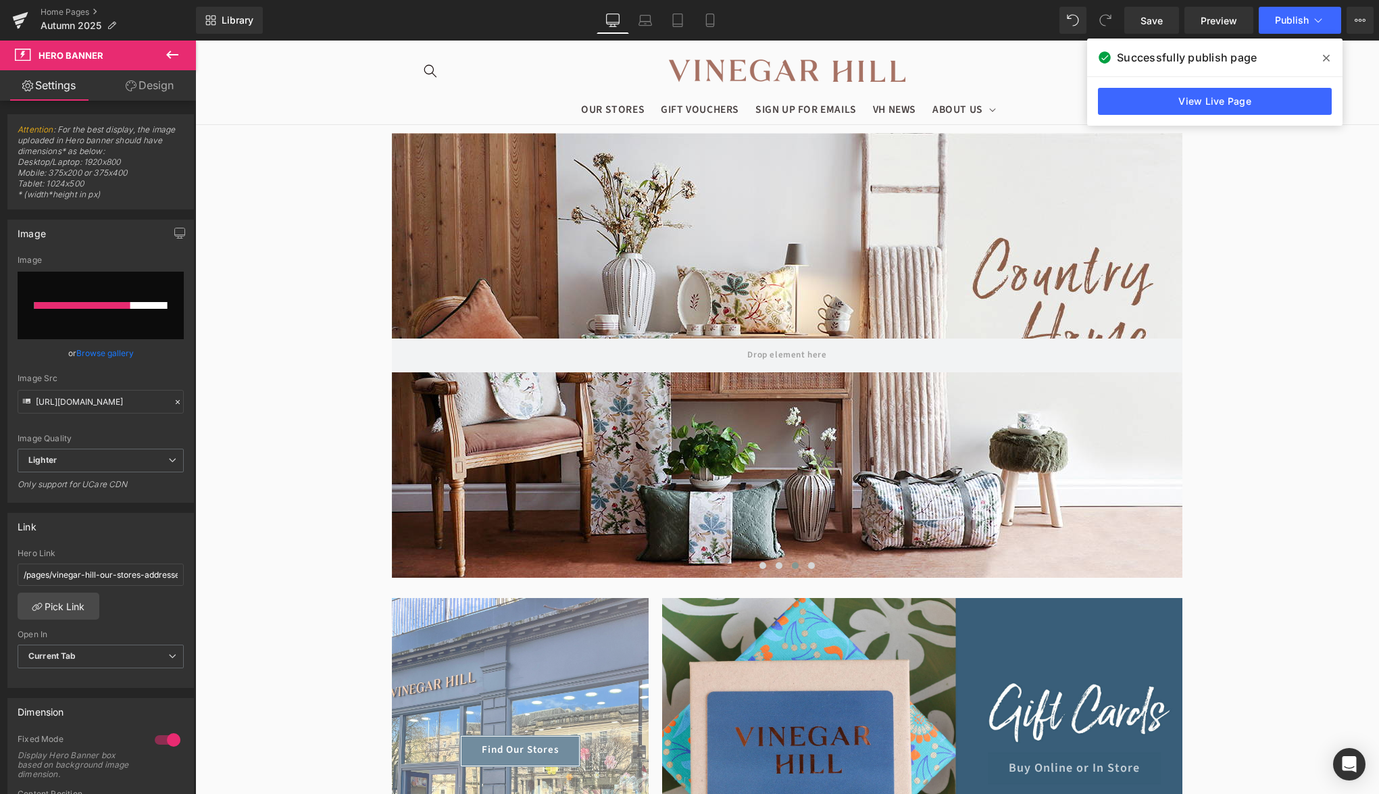
click at [1327, 52] on span at bounding box center [1326, 58] width 22 height 22
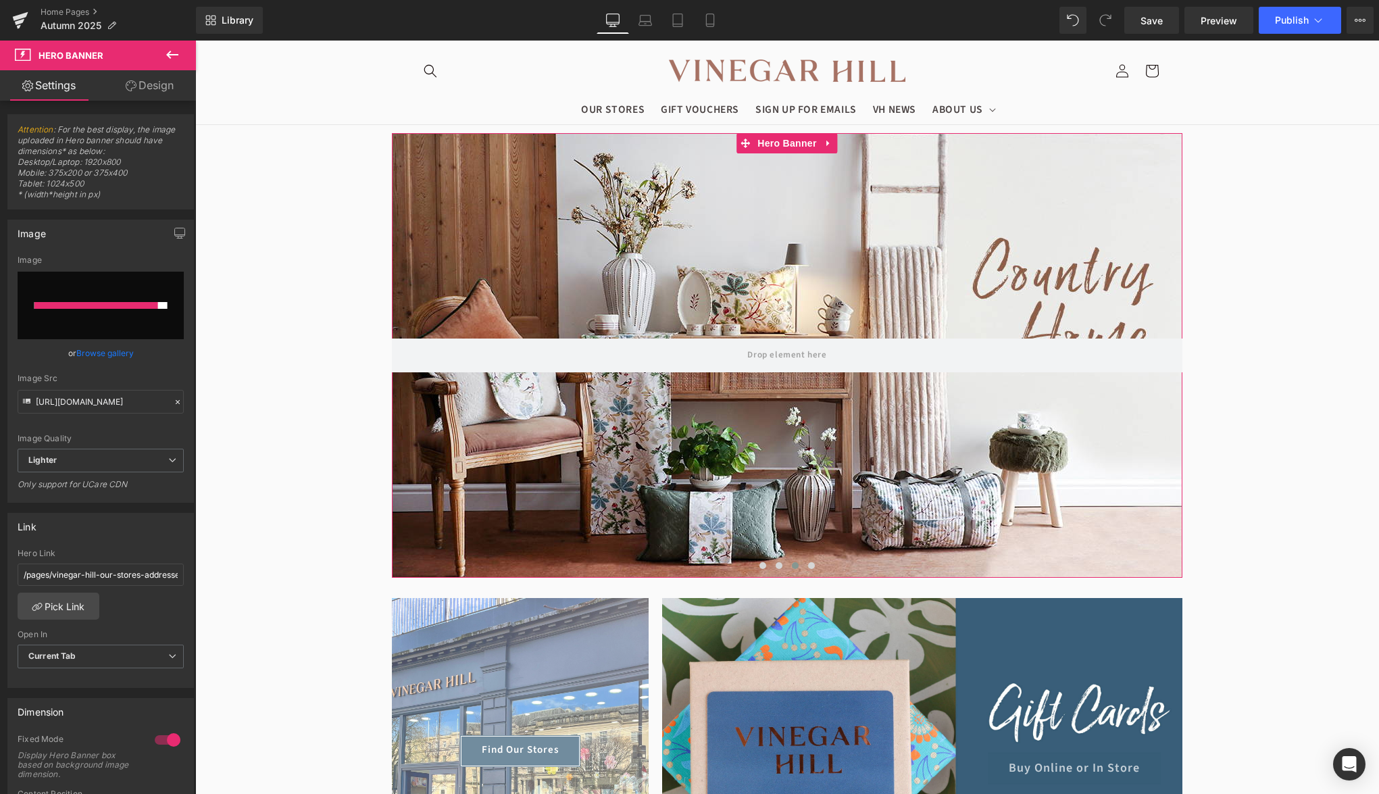
click at [121, 356] on link "Browse gallery" at bounding box center [104, 353] width 57 height 24
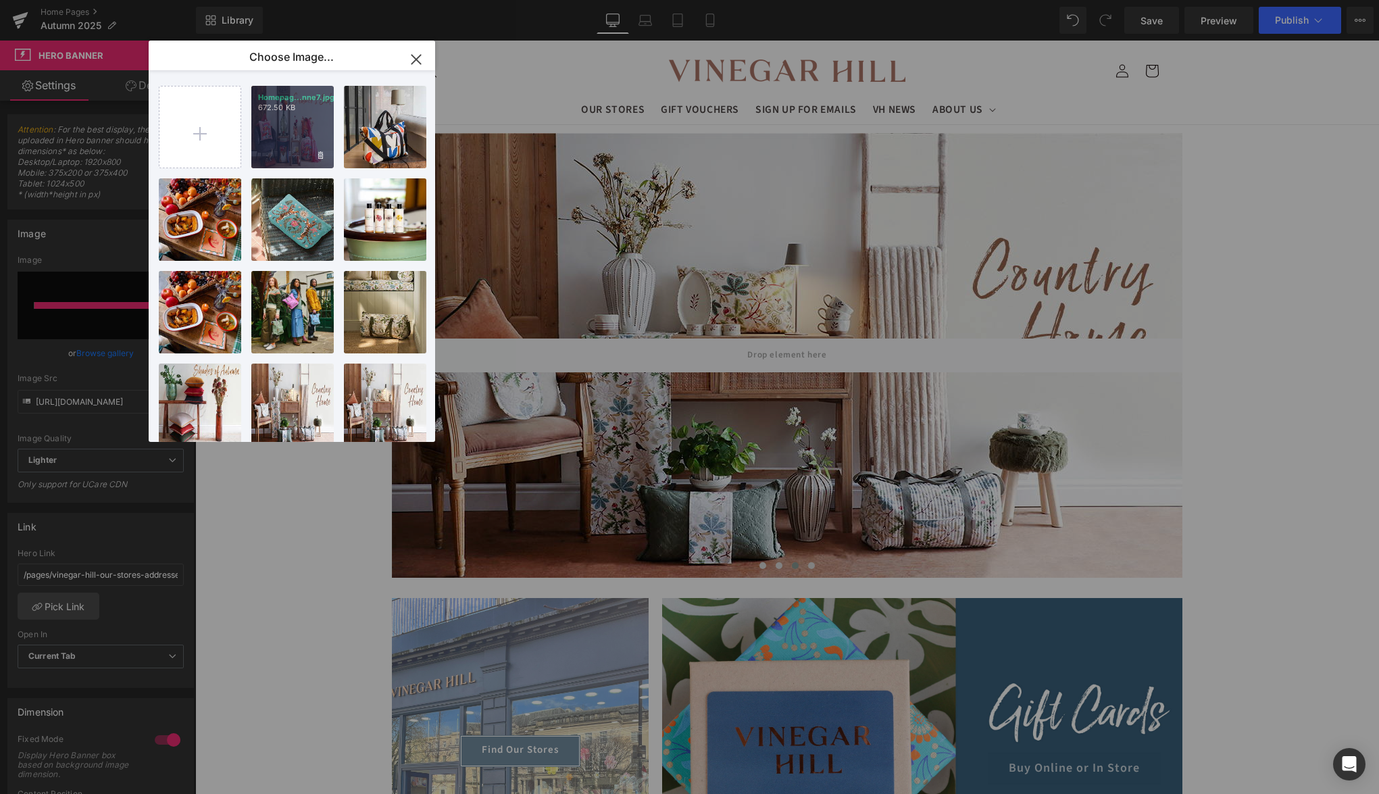
click at [295, 131] on div "Homepag...nne7.jpg 672.50 KB" at bounding box center [292, 127] width 82 height 82
type input "https://ucarecdn.com/c0b19e60-70ef-4bf0-baa1-a4df86e33139/-/format/auto/-/previ…"
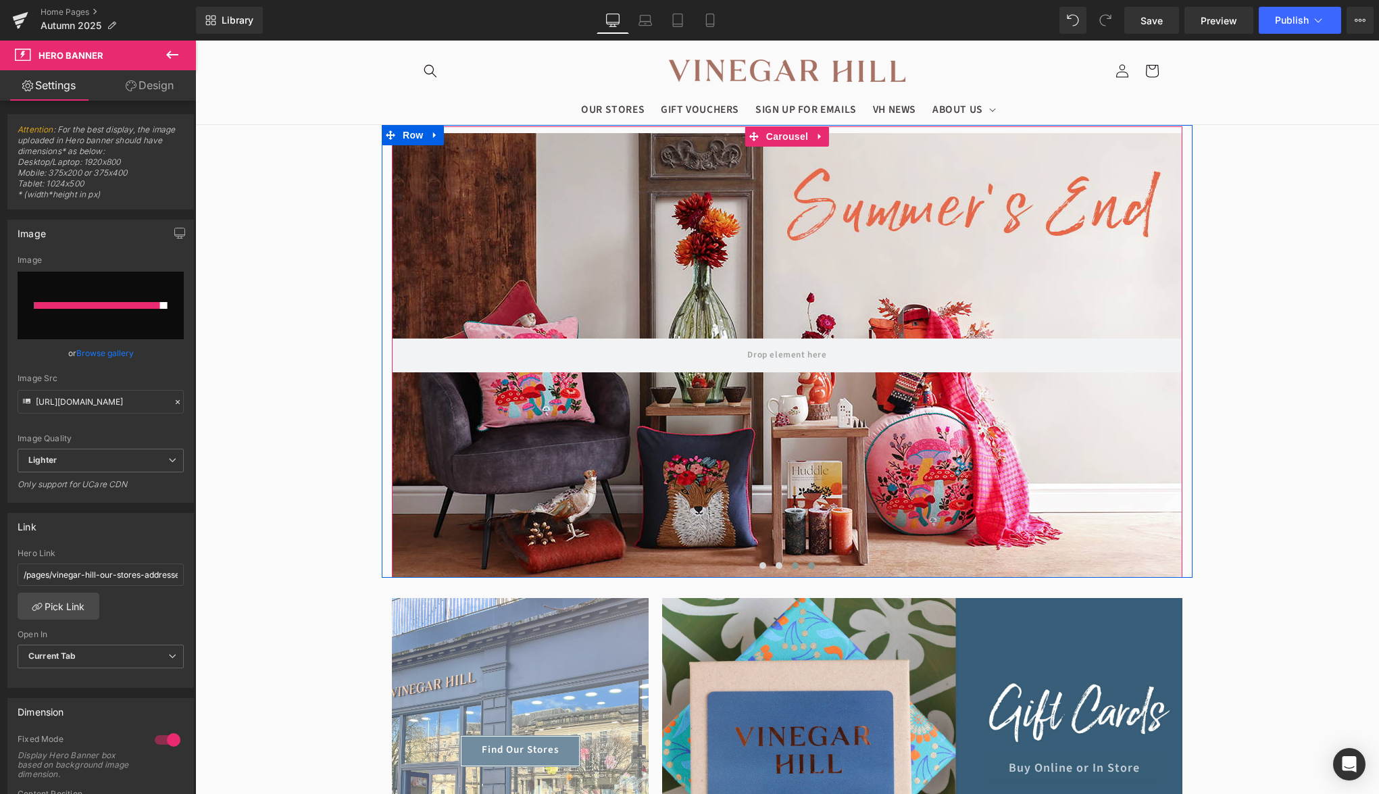
click at [811, 565] on span at bounding box center [811, 565] width 7 height 7
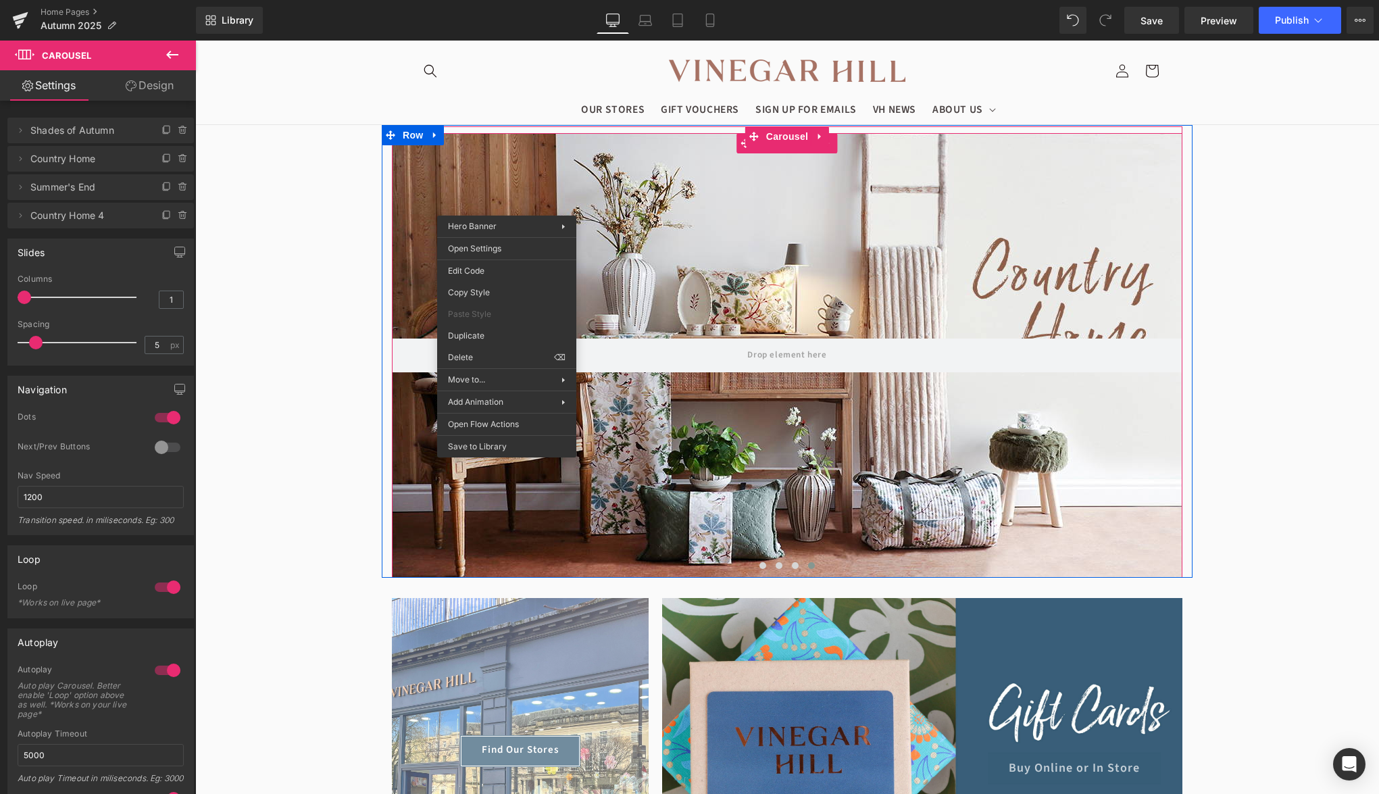
click at [649, 188] on div at bounding box center [787, 355] width 790 height 445
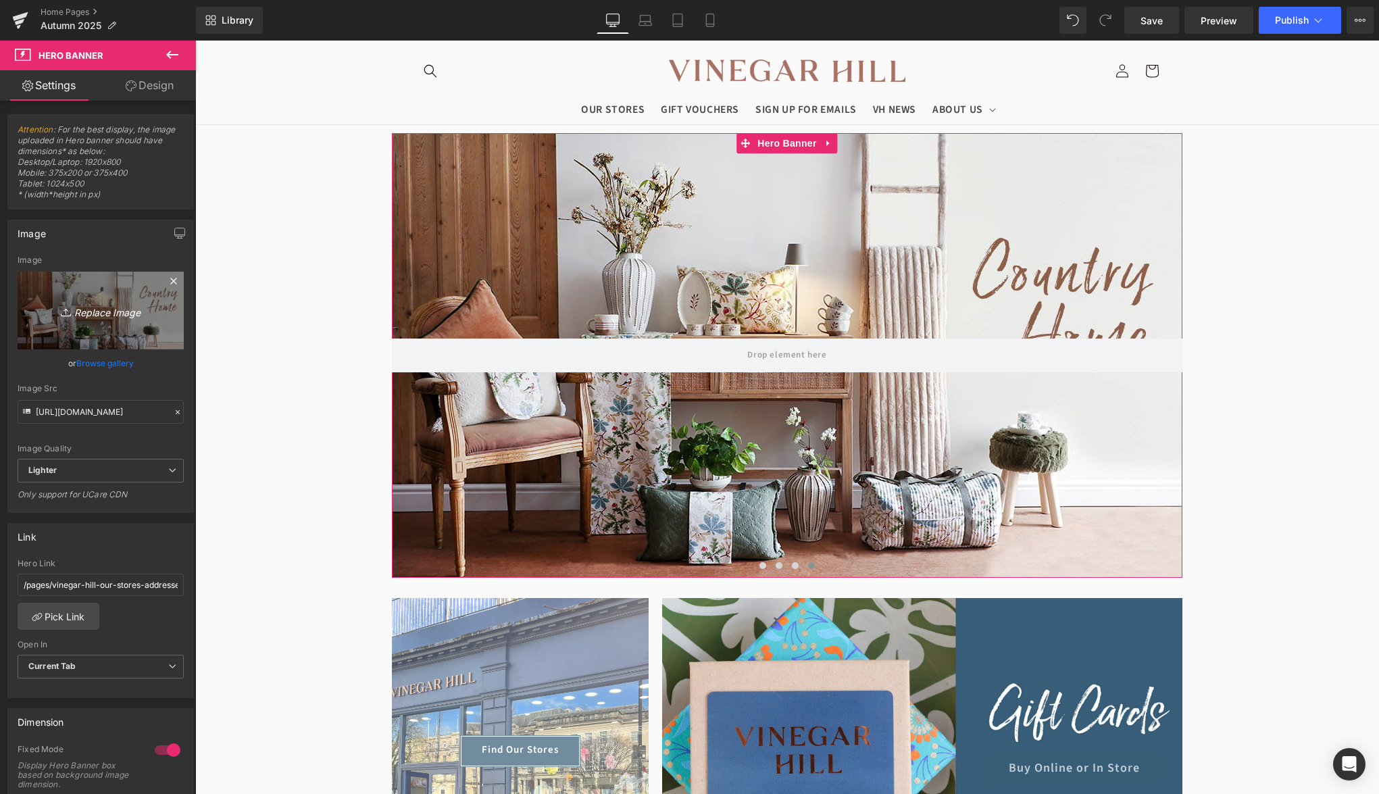
click at [112, 322] on link "Replace Image" at bounding box center [101, 311] width 166 height 78
click at [114, 322] on link "Replace Image" at bounding box center [101, 311] width 166 height 78
type input "C:\fakepath\Homepage-Banner6v4(1).jpg"
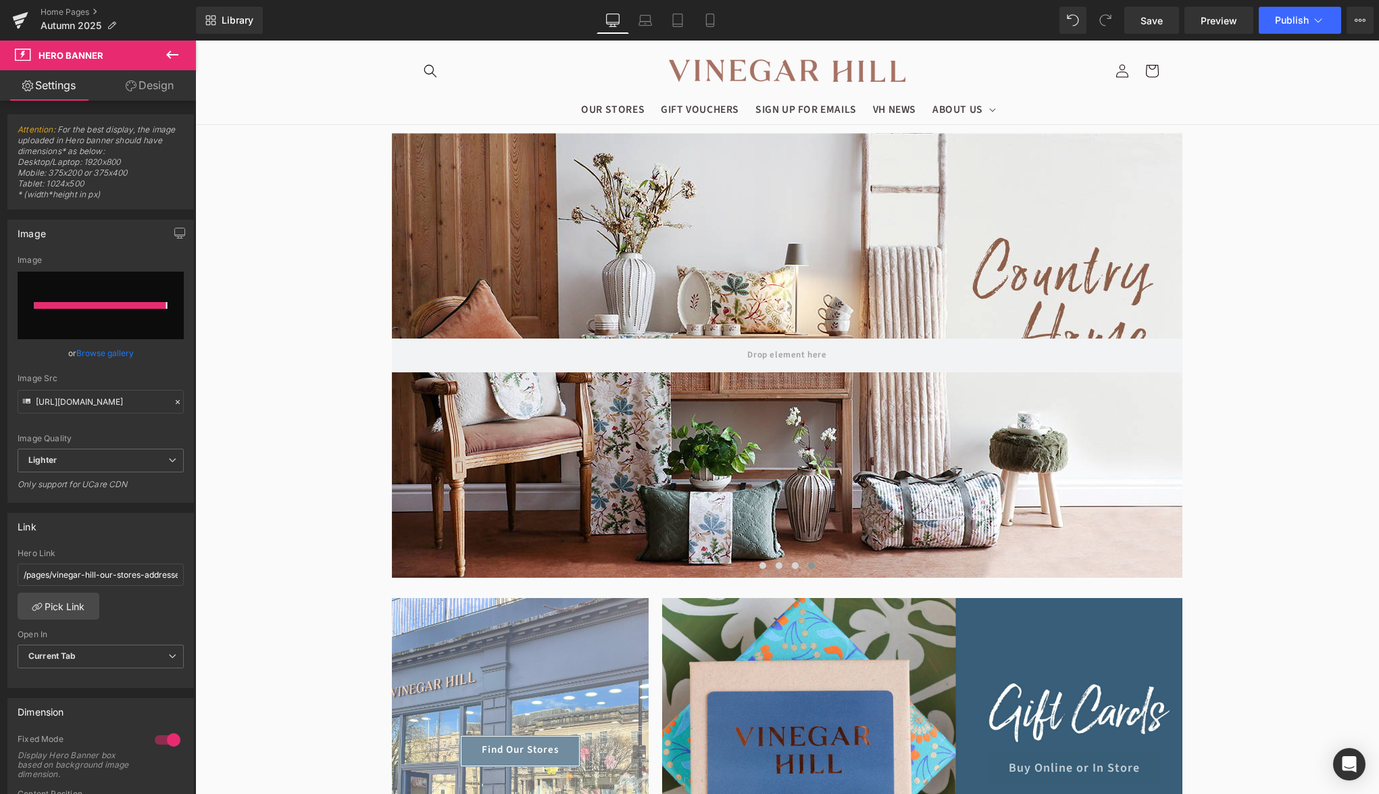
type input "https://ucarecdn.com/e77d11e3-203c-415d-9bb4-d2ccaf05f434/-/format/auto/-/previ…"
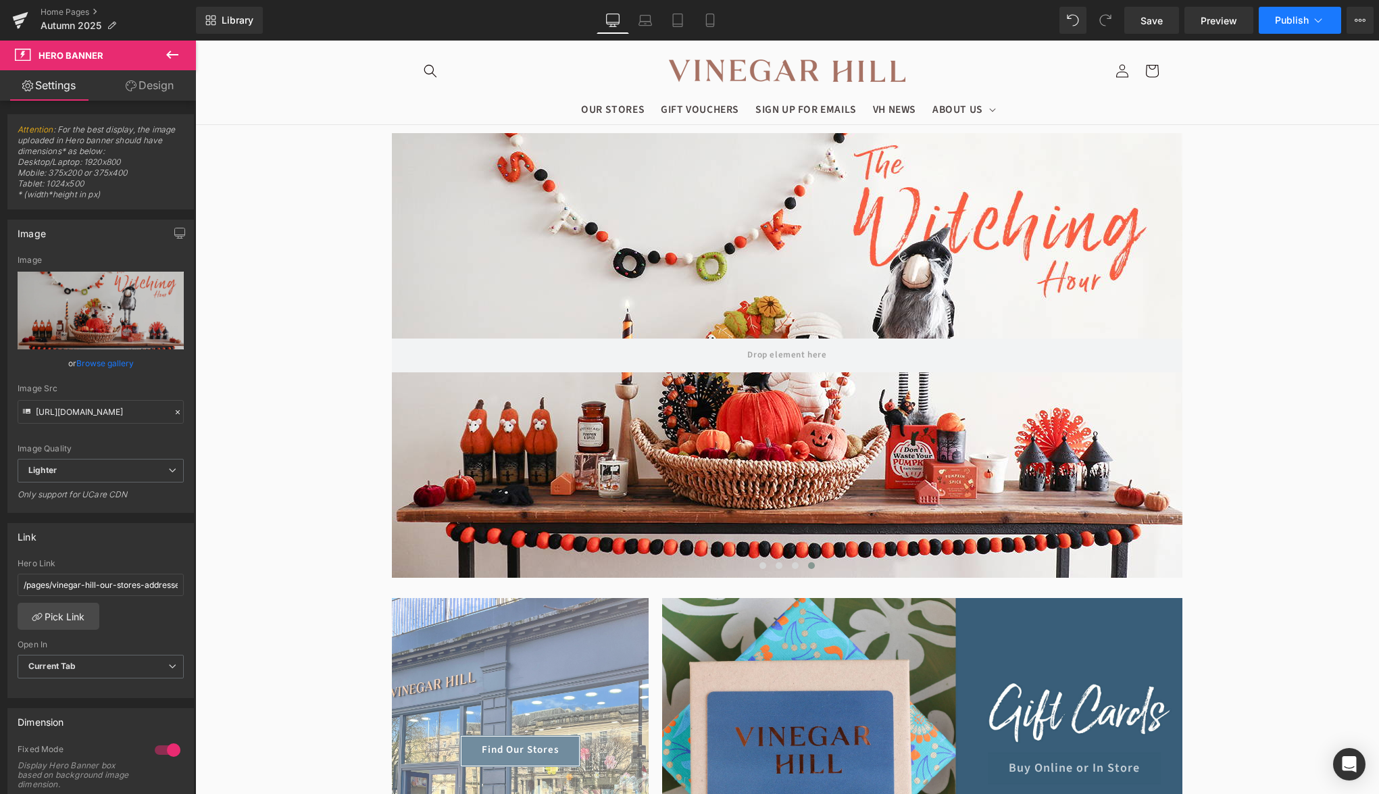
click at [1313, 24] on icon at bounding box center [1318, 21] width 14 height 14
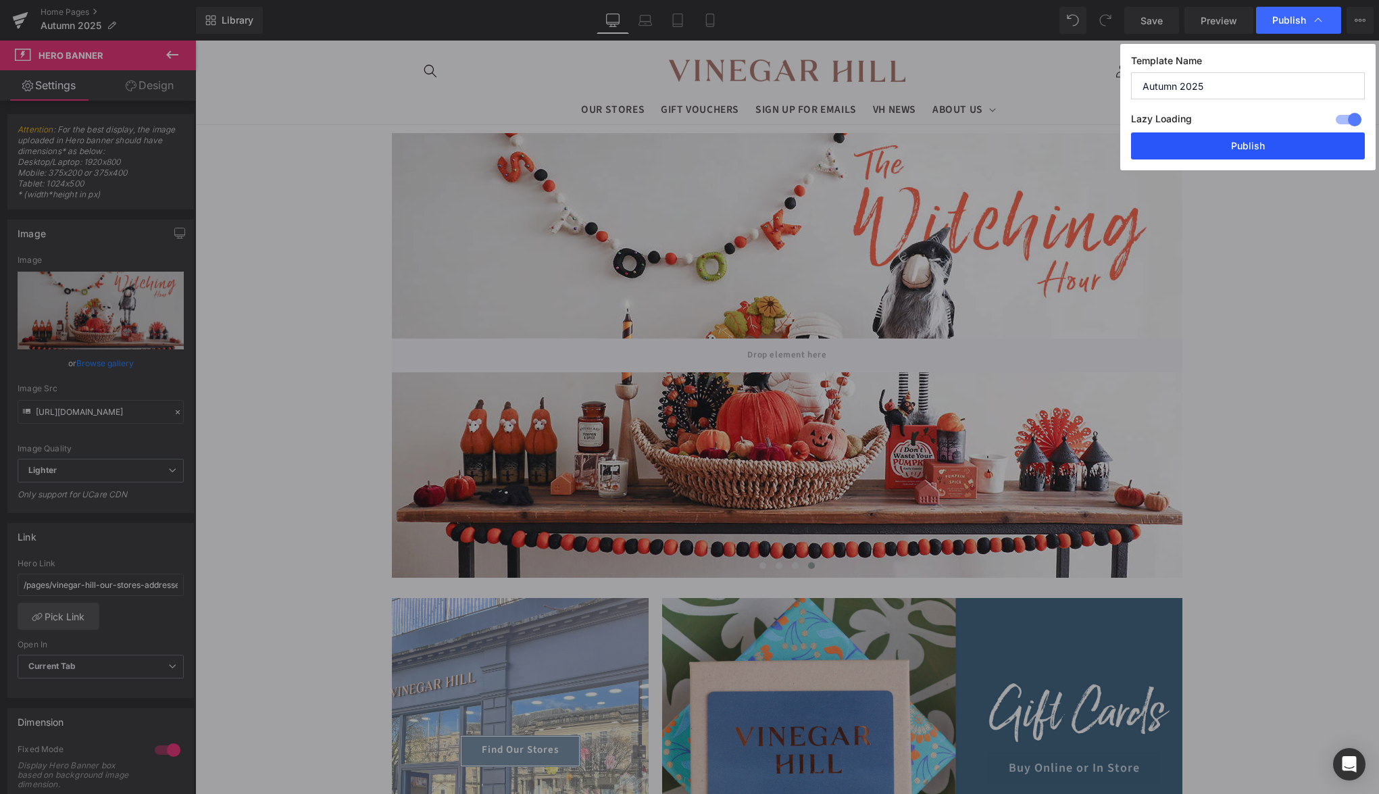
click at [1268, 134] on button "Publish" at bounding box center [1248, 145] width 234 height 27
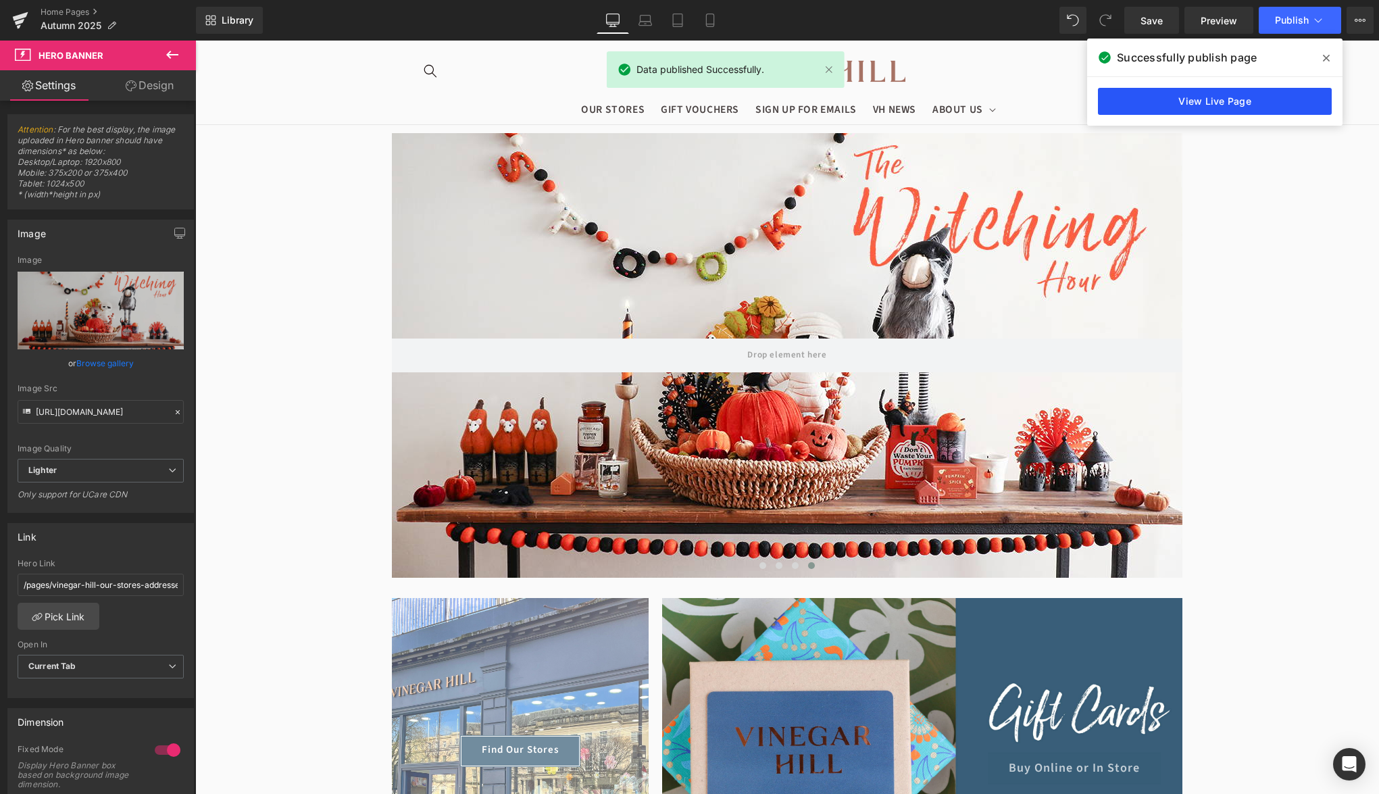
click at [1290, 106] on link "View Live Page" at bounding box center [1215, 101] width 234 height 27
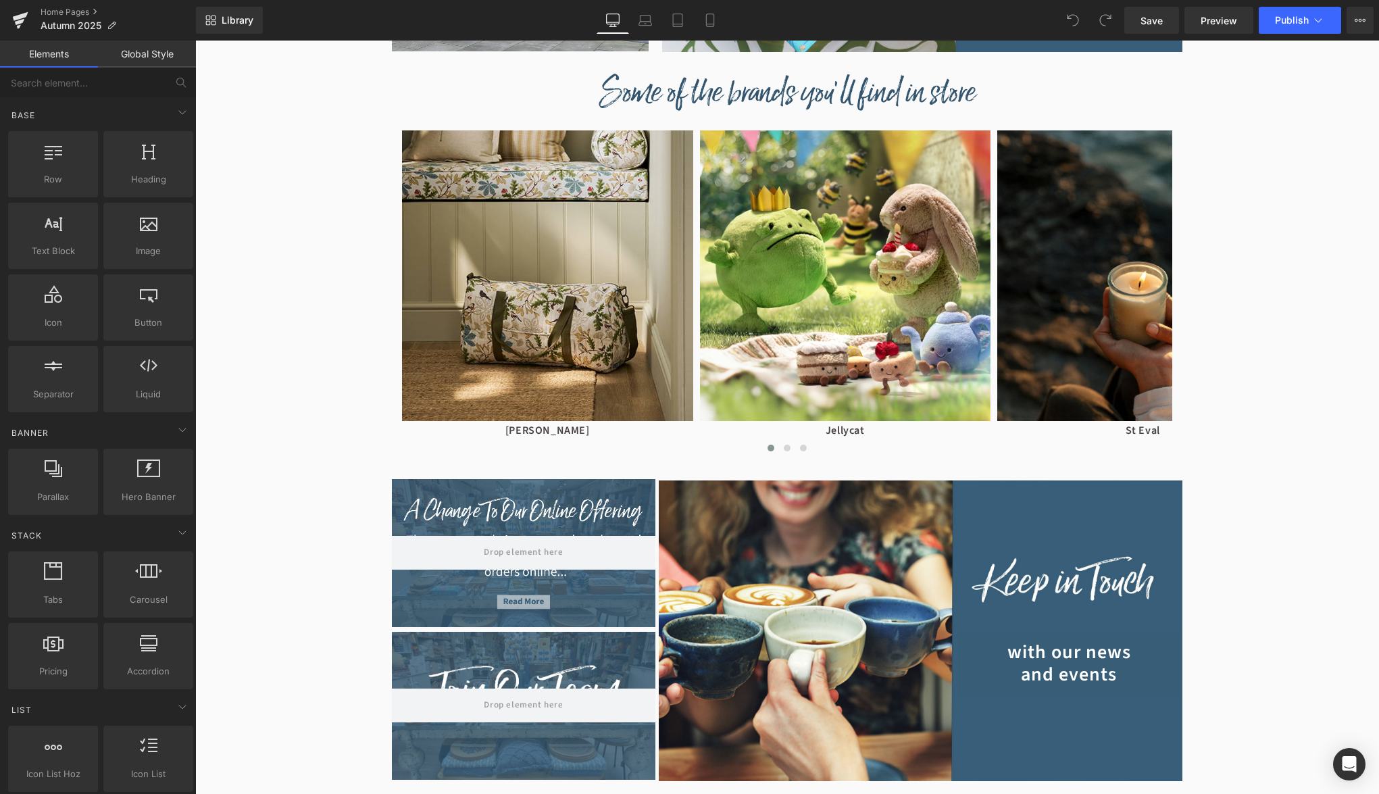
scroll to position [1086, 0]
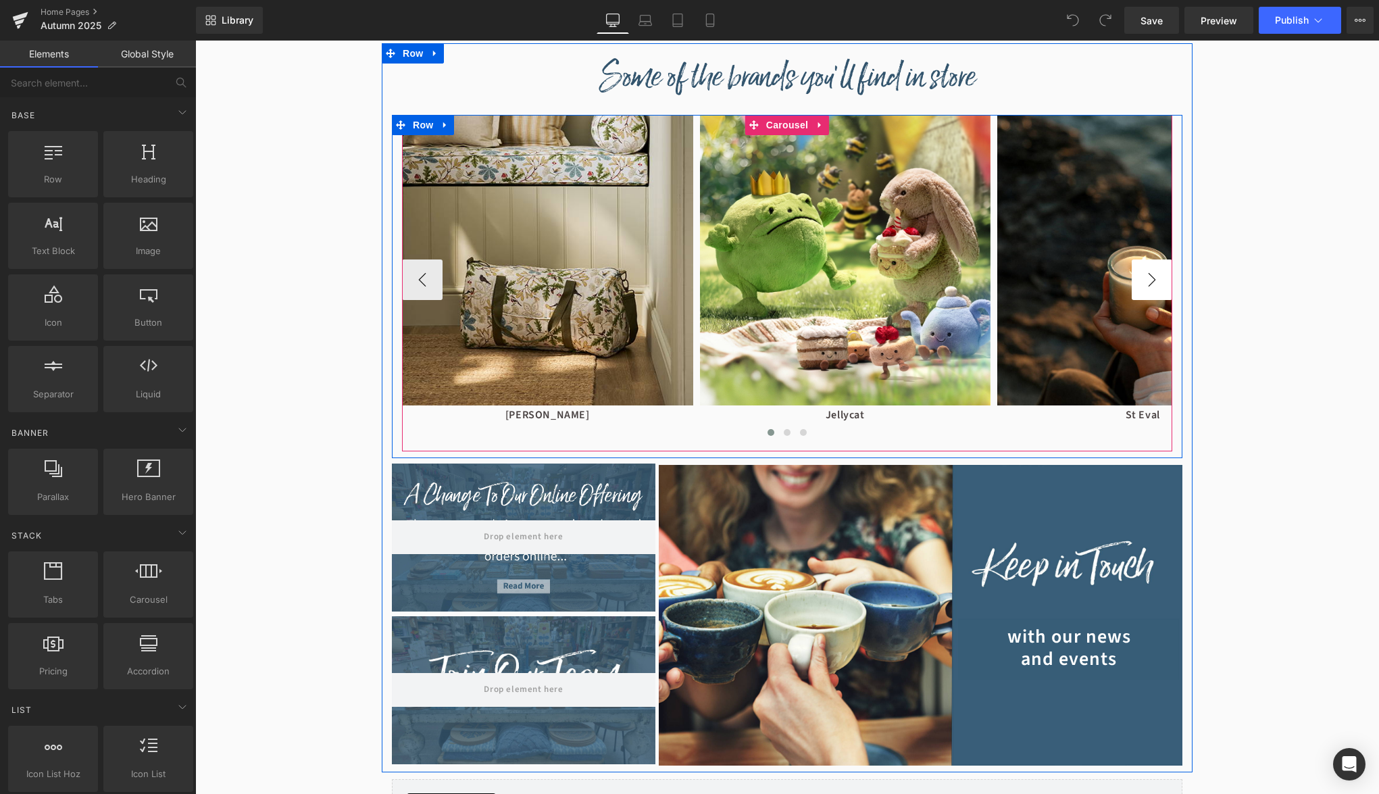
click at [1149, 282] on button "›" at bounding box center [1152, 279] width 41 height 41
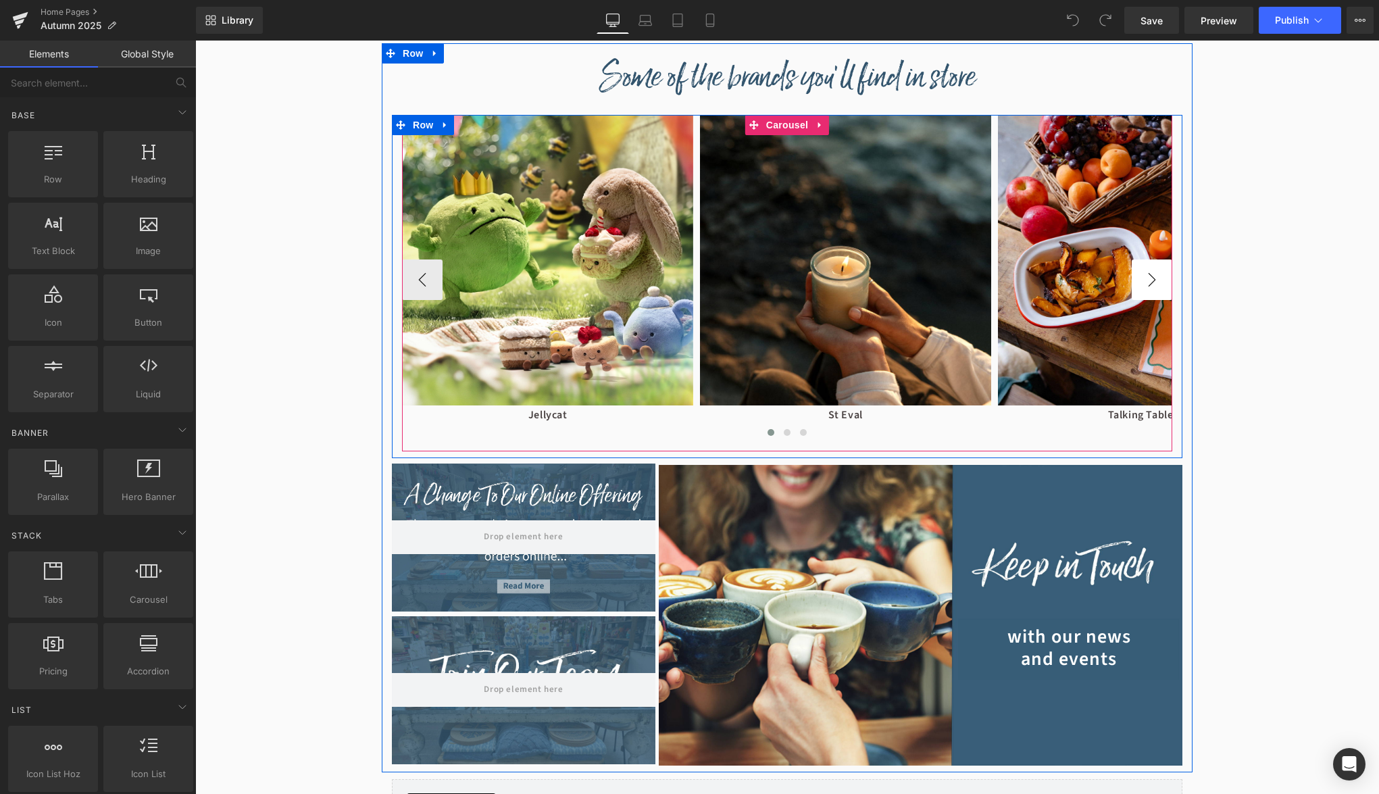
click at [1149, 282] on button "›" at bounding box center [1152, 279] width 41 height 41
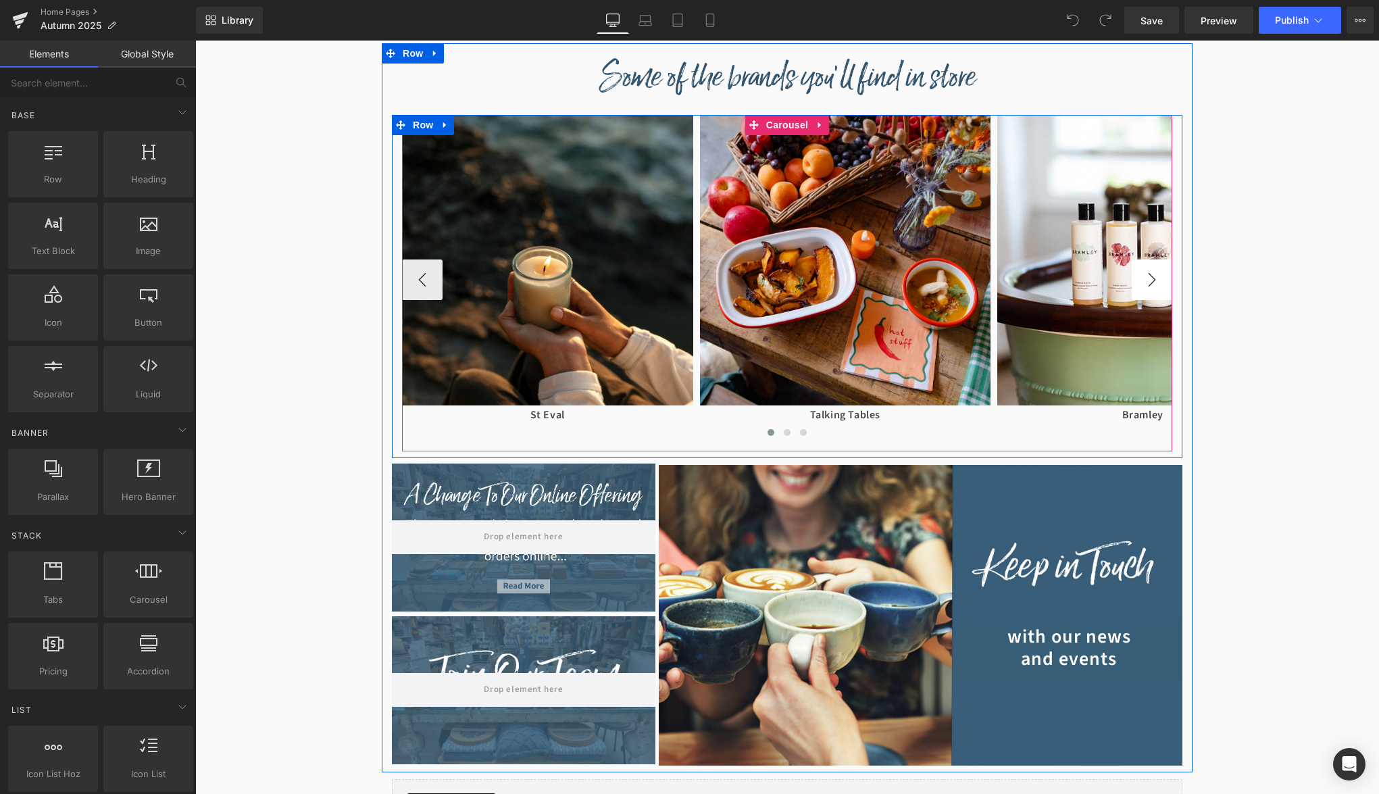
click at [1149, 282] on button "›" at bounding box center [1152, 279] width 41 height 41
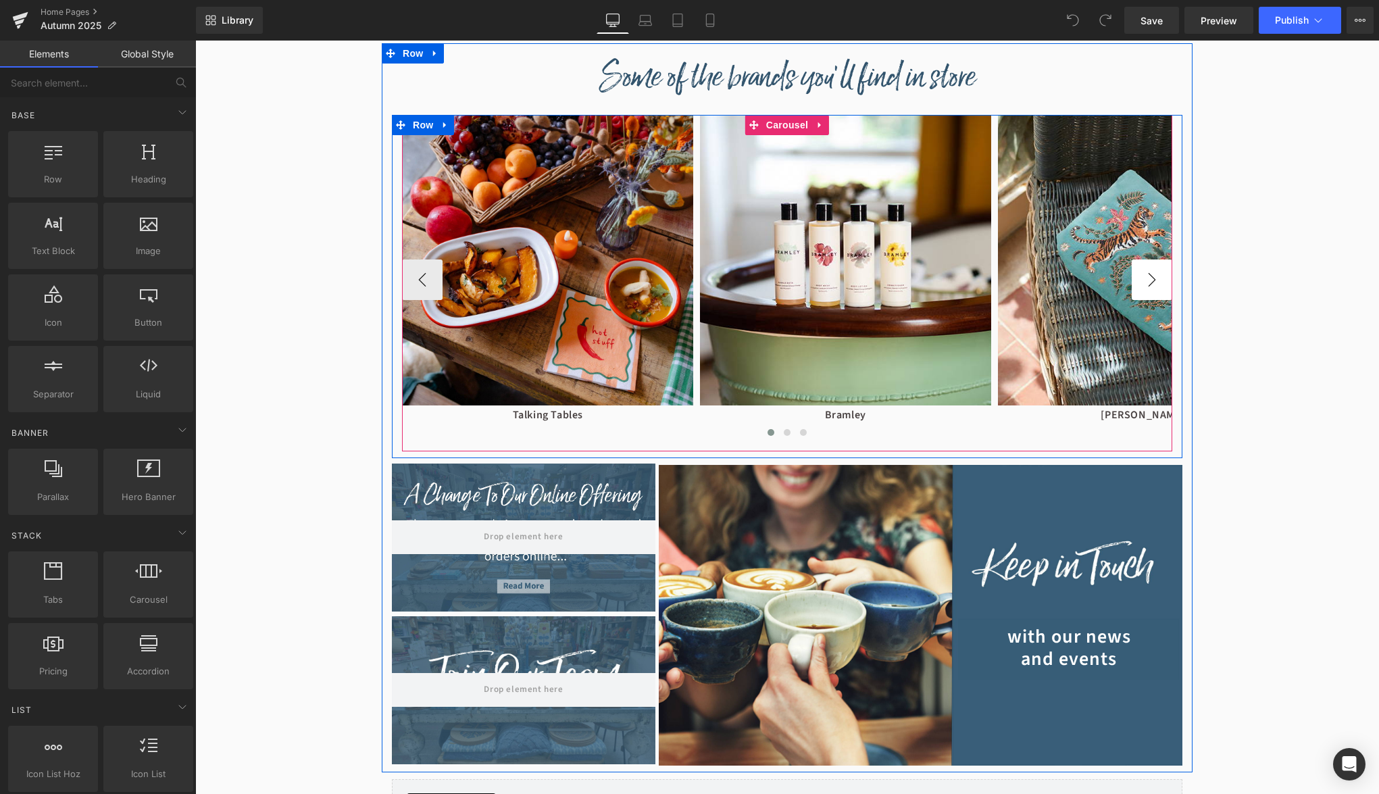
click at [1149, 282] on button "›" at bounding box center [1152, 279] width 41 height 41
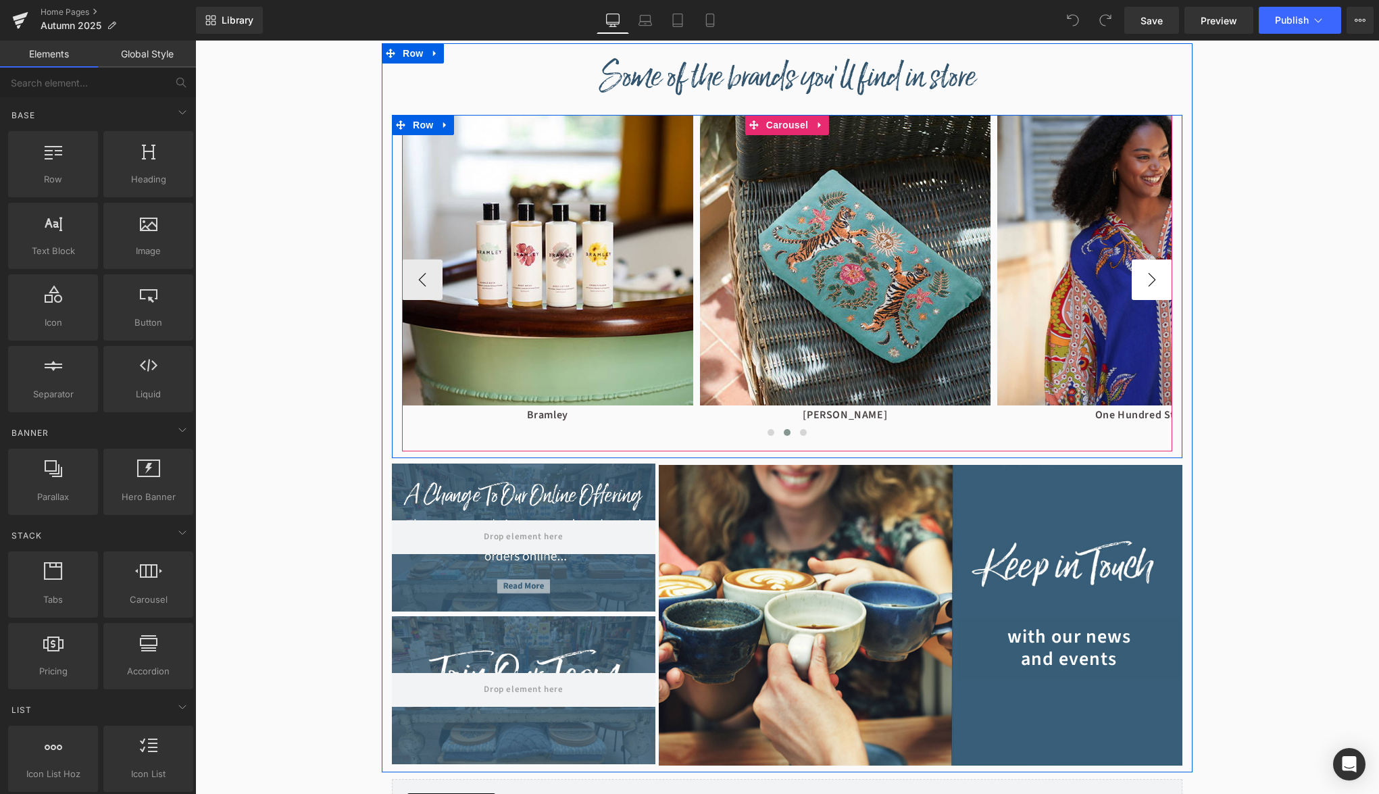
click at [1149, 282] on button "›" at bounding box center [1152, 279] width 41 height 41
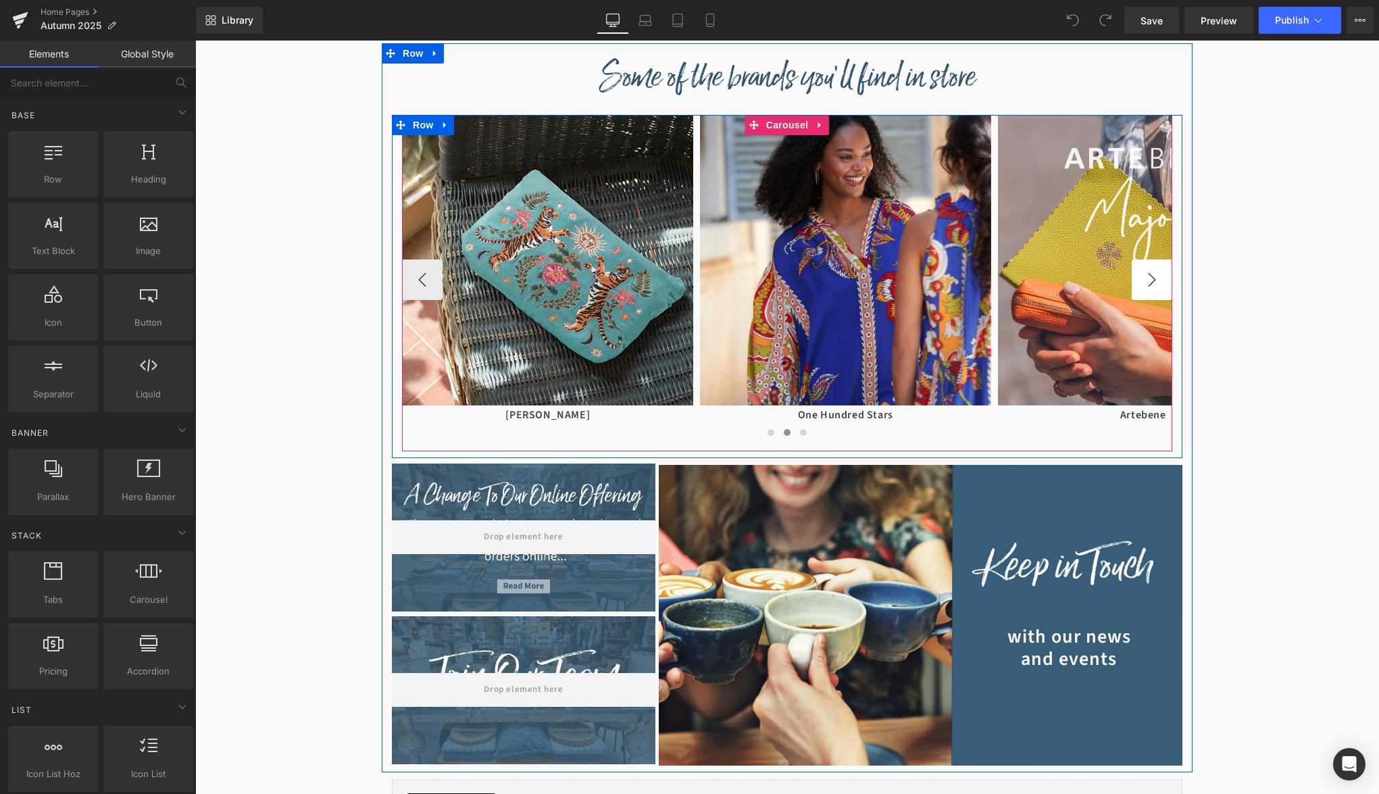
click at [1149, 282] on button "›" at bounding box center [1152, 279] width 41 height 41
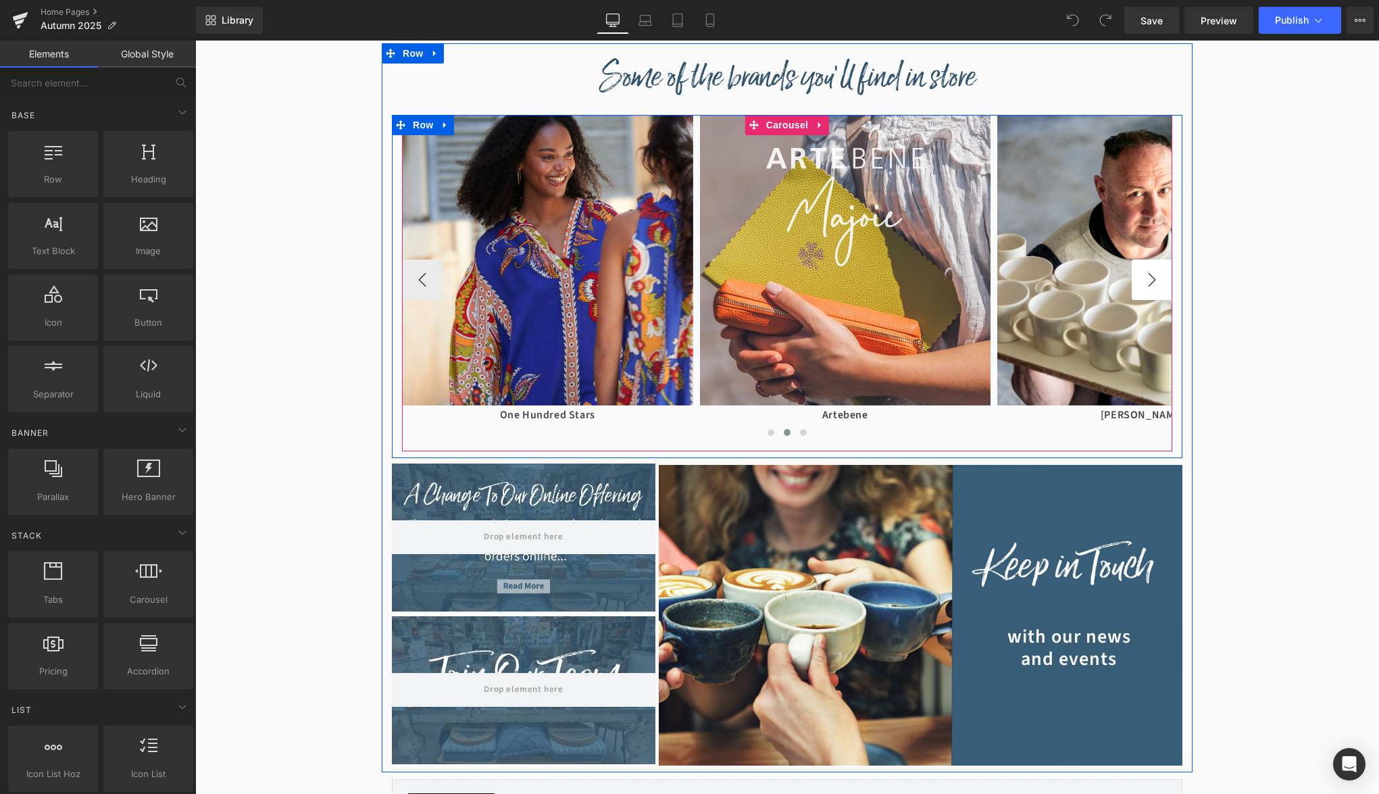
click at [1149, 282] on button "›" at bounding box center [1152, 279] width 41 height 41
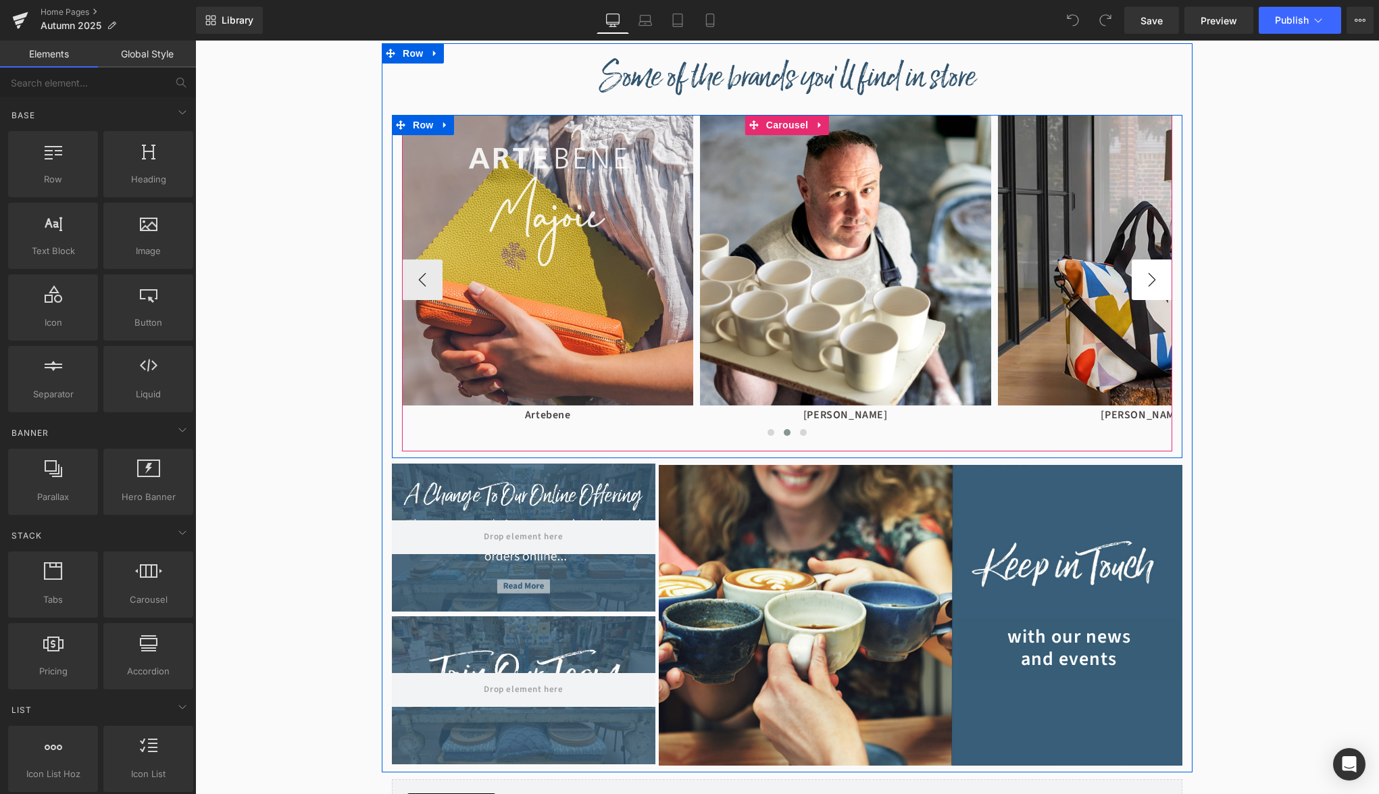
click at [1149, 282] on button "›" at bounding box center [1152, 279] width 41 height 41
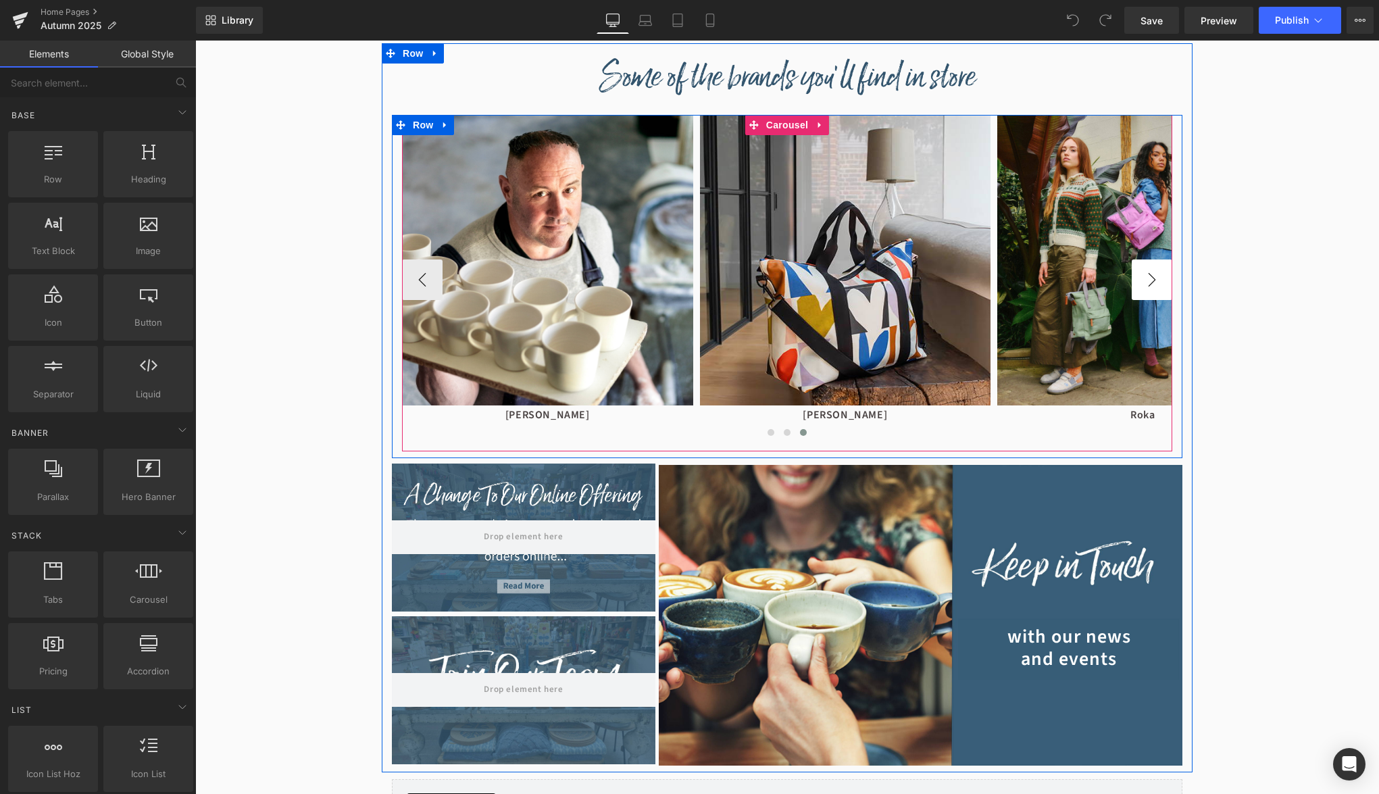
click at [1149, 282] on button "›" at bounding box center [1152, 279] width 41 height 41
click at [1148, 284] on button "›" at bounding box center [1152, 279] width 41 height 41
click at [787, 436] on span at bounding box center [787, 432] width 7 height 7
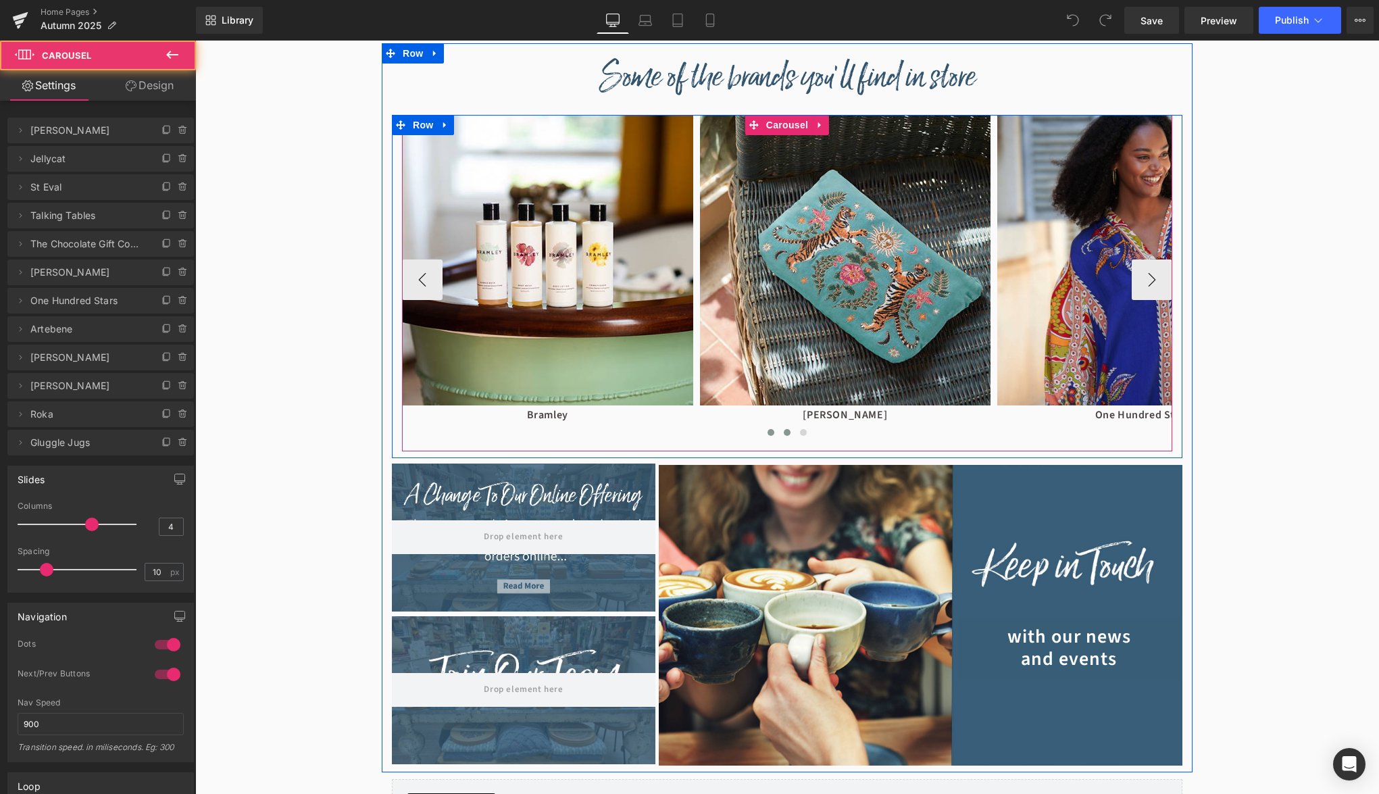
click at [770, 436] on span at bounding box center [770, 432] width 7 height 7
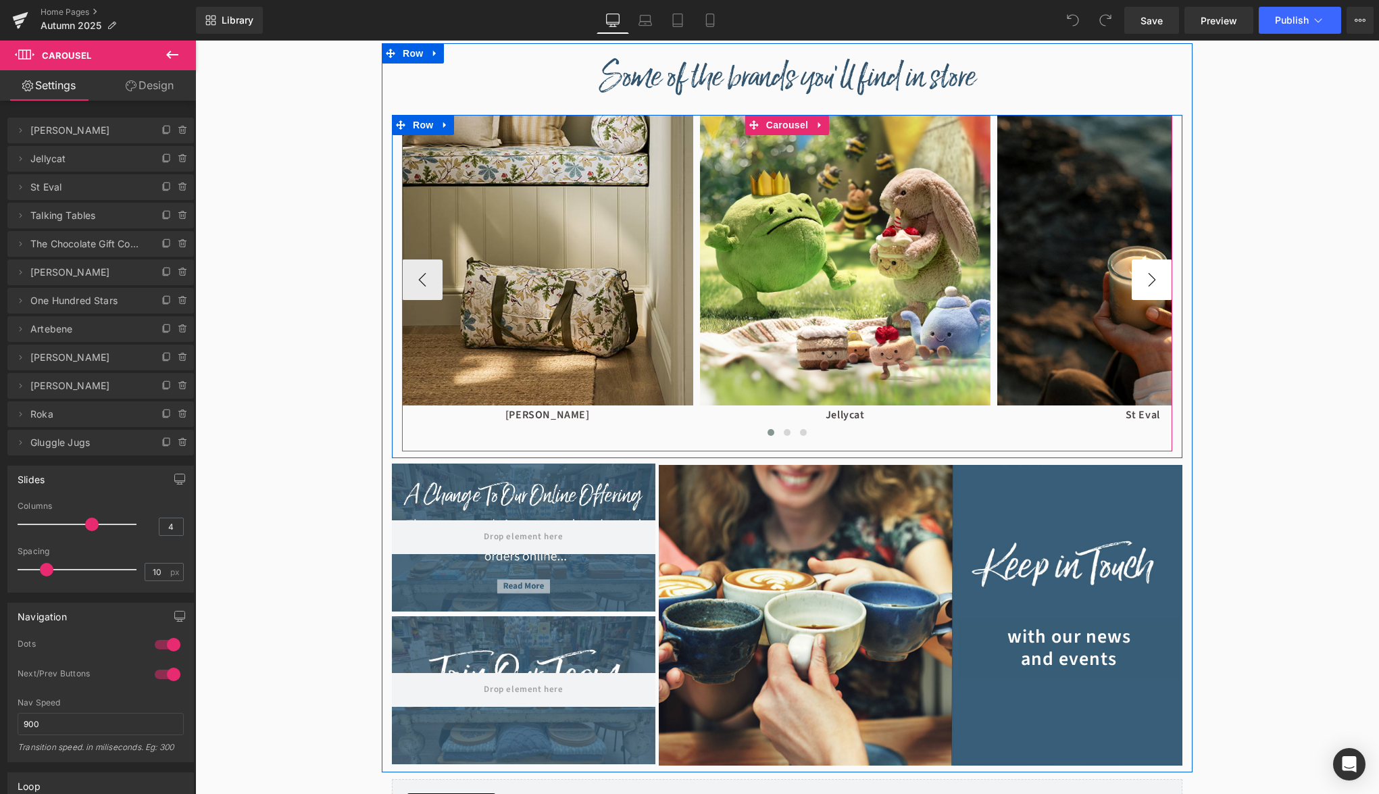
click at [1159, 273] on button "›" at bounding box center [1152, 279] width 41 height 41
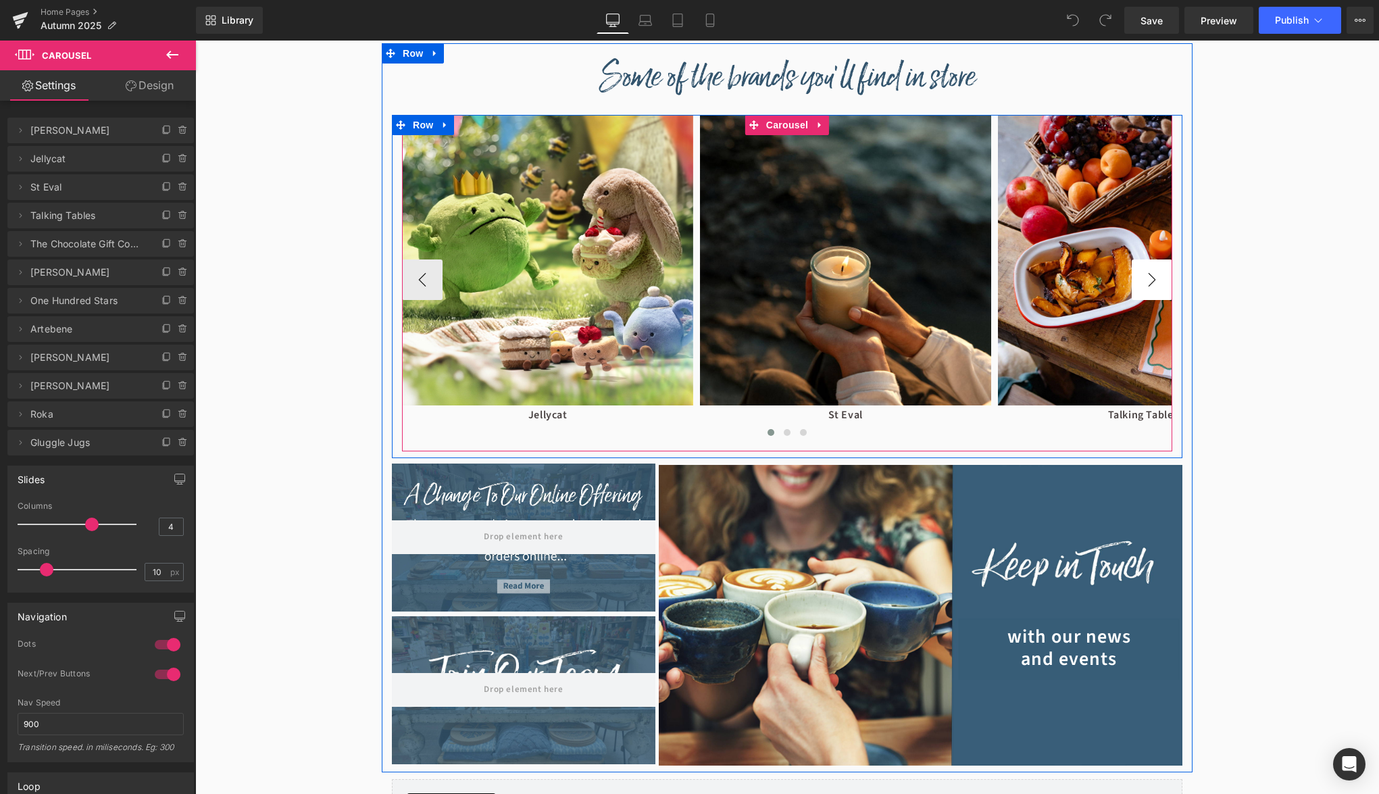
click at [1159, 273] on button "›" at bounding box center [1152, 279] width 41 height 41
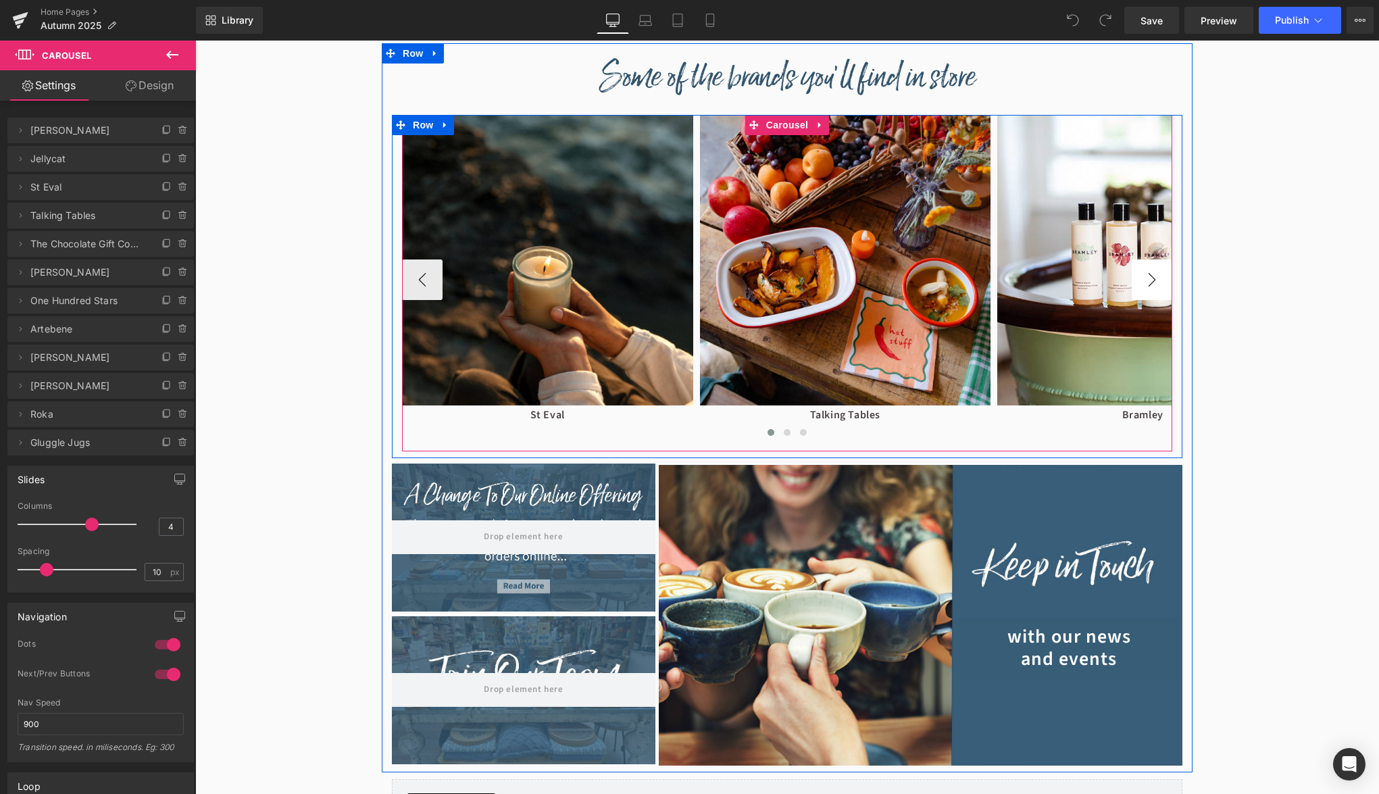
click at [1159, 273] on button "›" at bounding box center [1152, 279] width 41 height 41
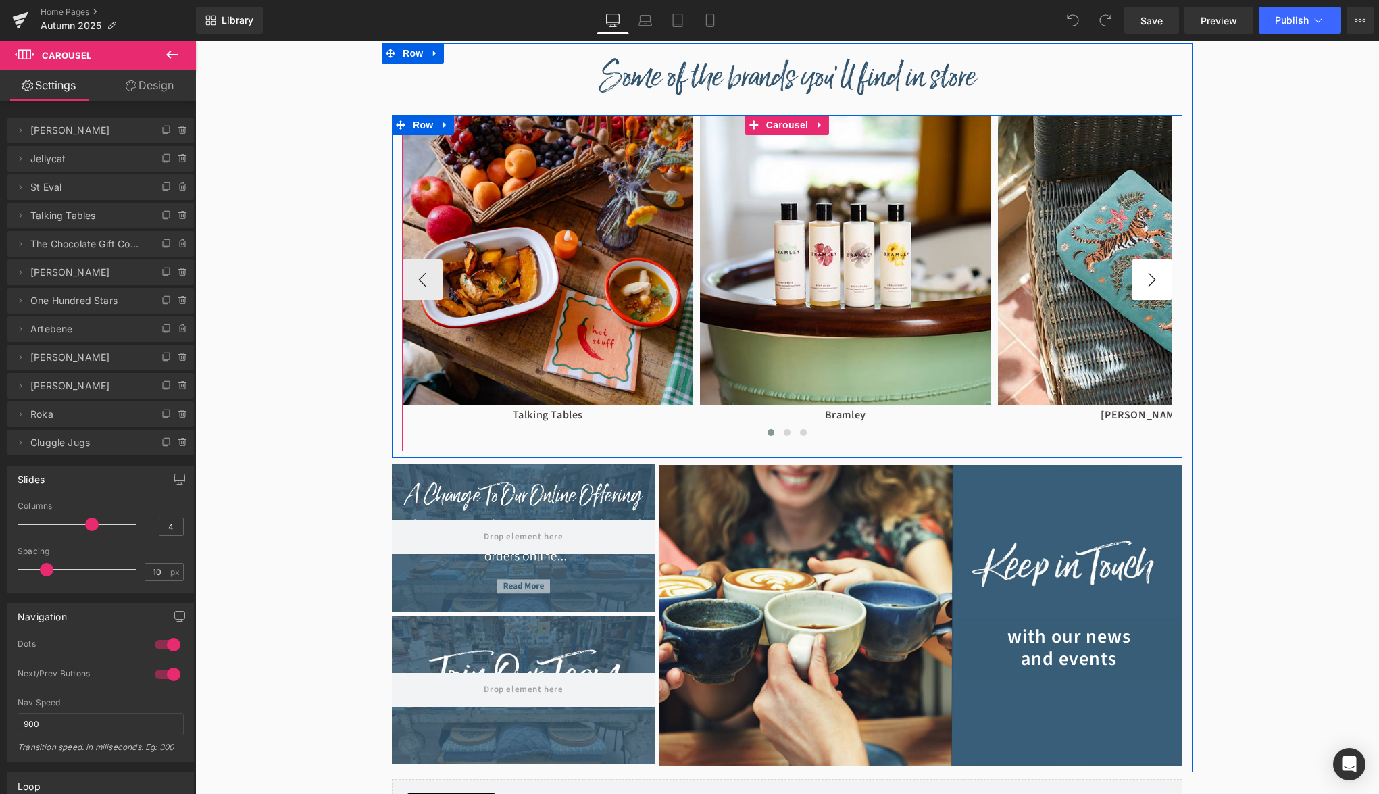
click at [1159, 273] on button "›" at bounding box center [1152, 279] width 41 height 41
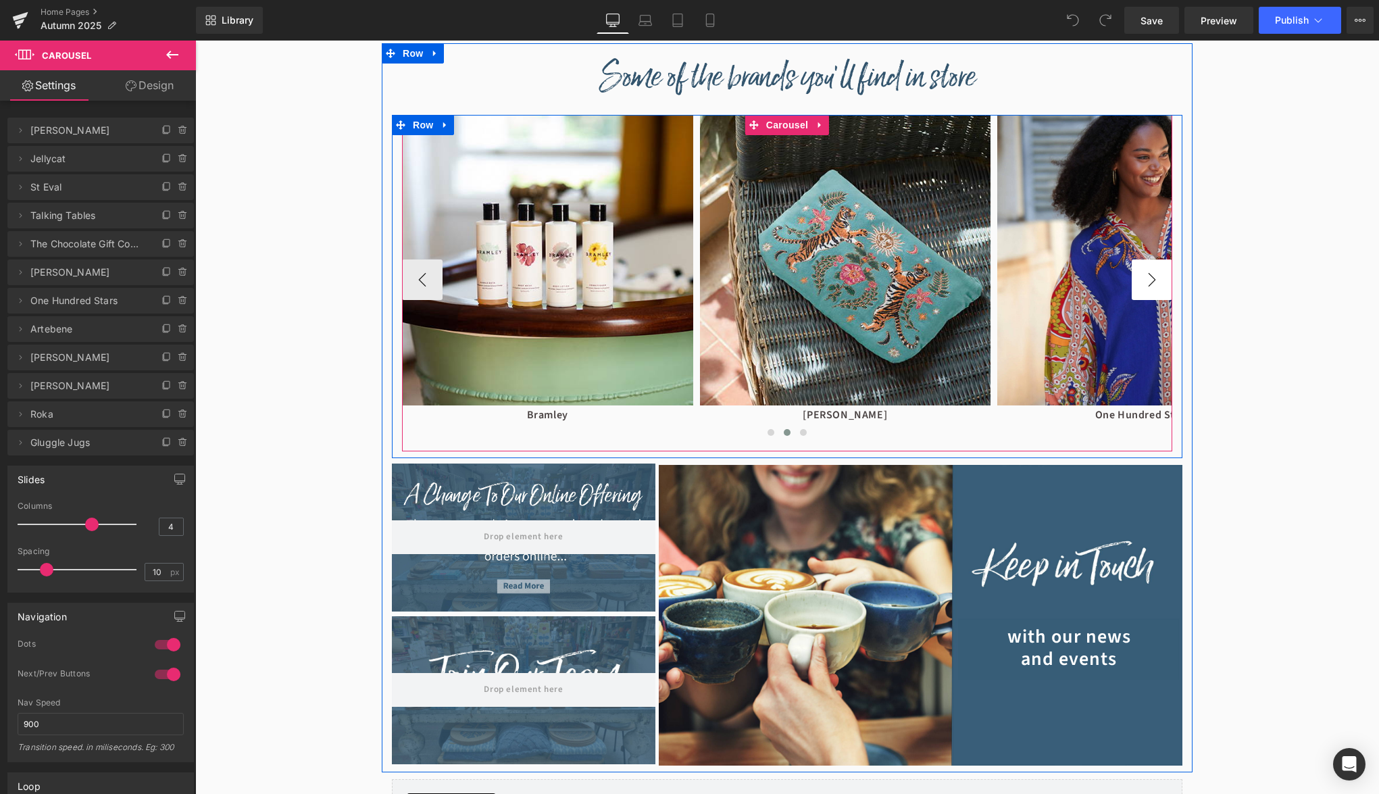
click at [1159, 273] on button "›" at bounding box center [1152, 279] width 41 height 41
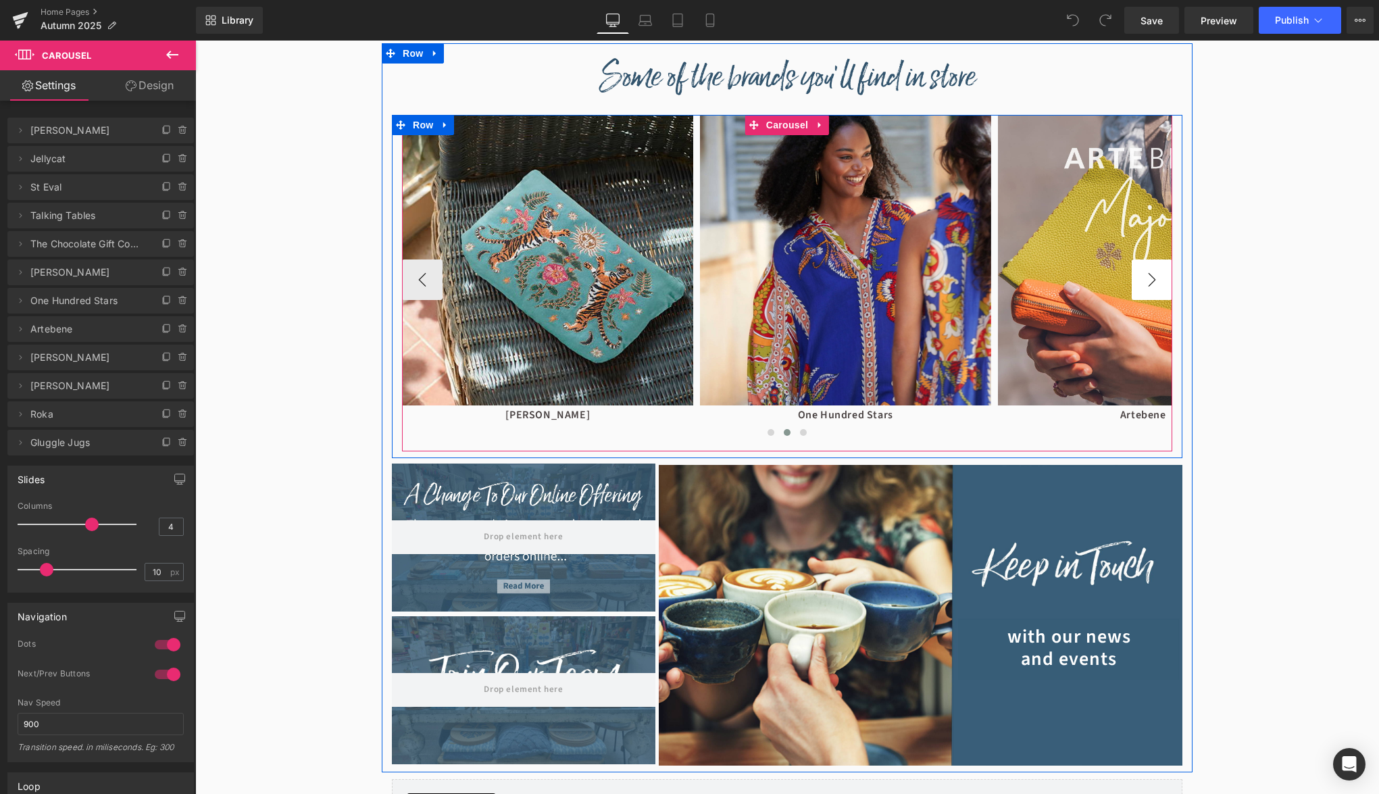
click at [1159, 273] on button "›" at bounding box center [1152, 279] width 41 height 41
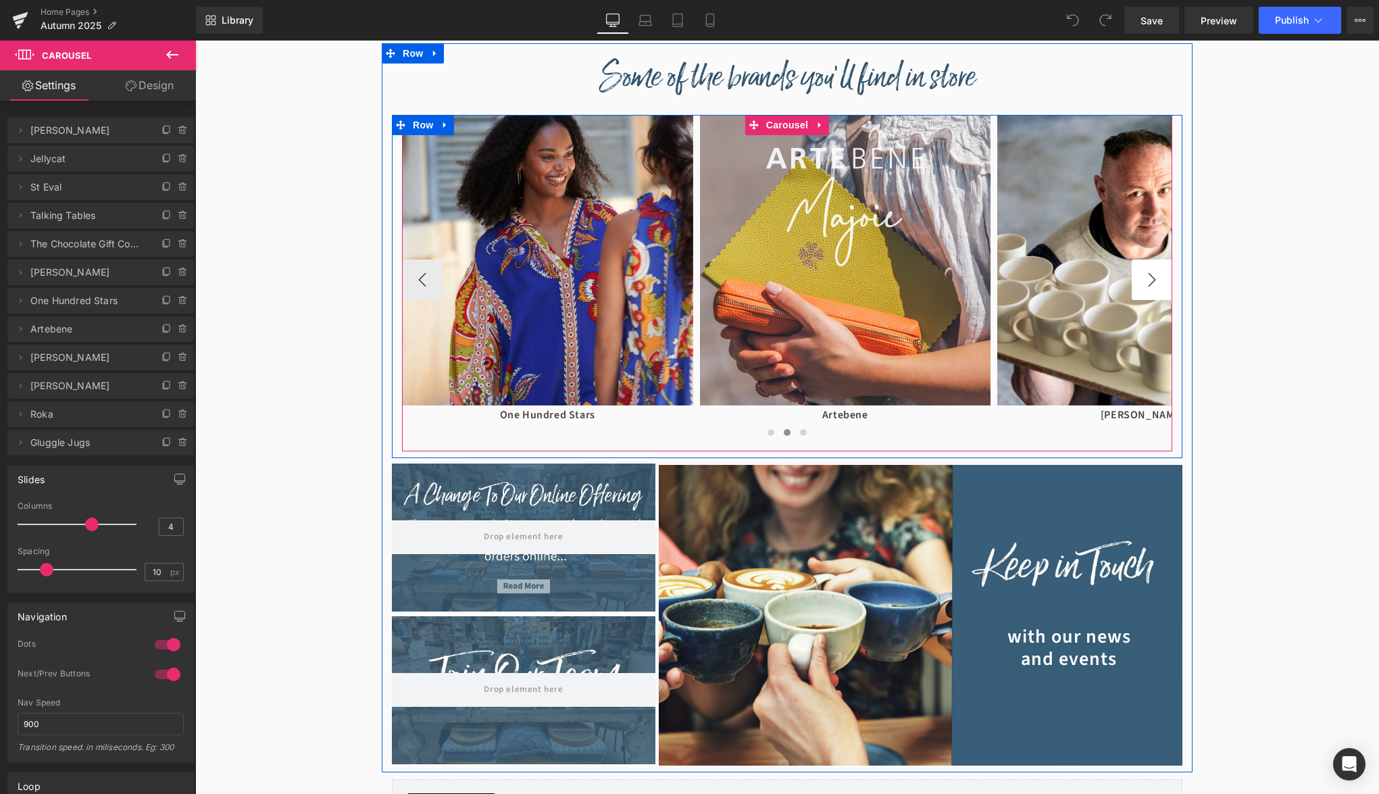
click at [1159, 273] on button "›" at bounding box center [1152, 279] width 41 height 41
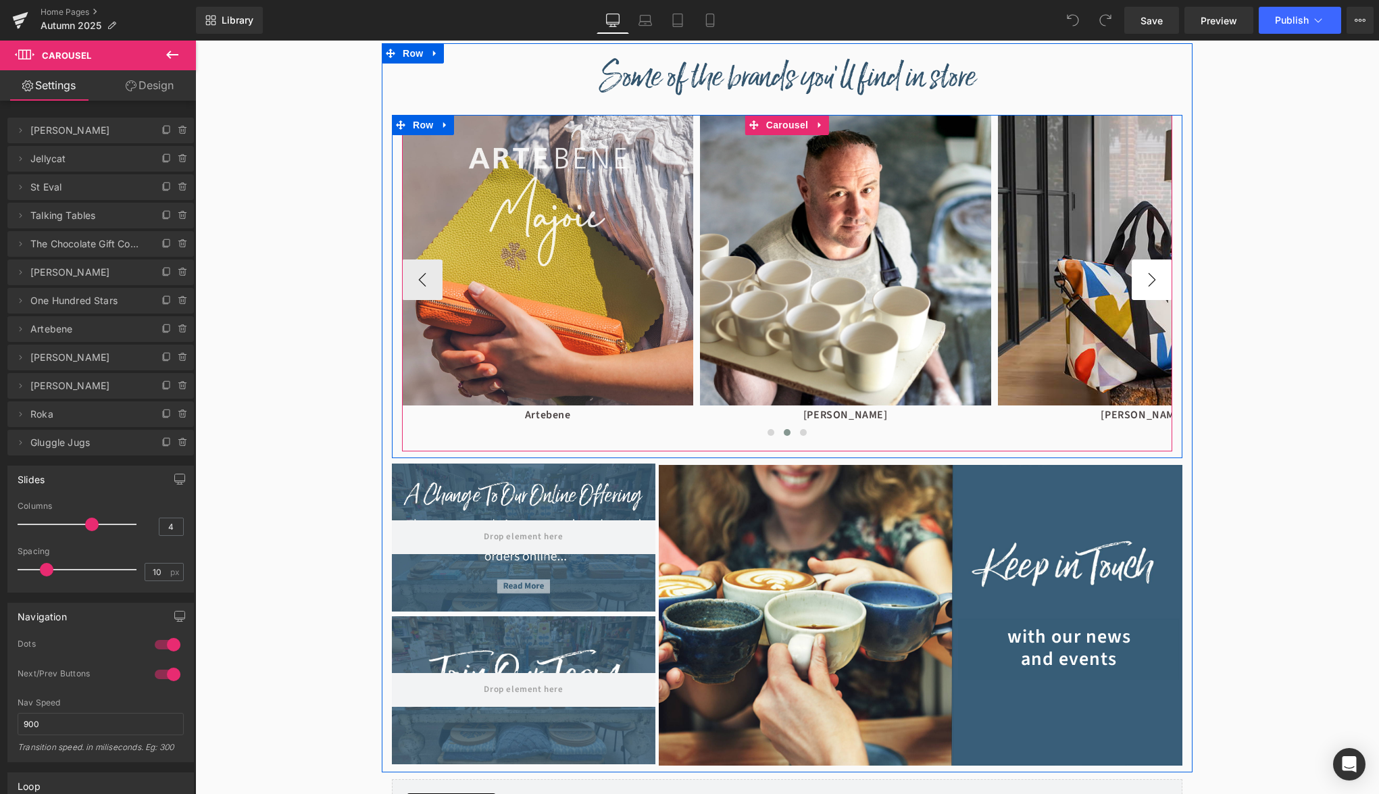
click at [1159, 273] on button "›" at bounding box center [1152, 279] width 41 height 41
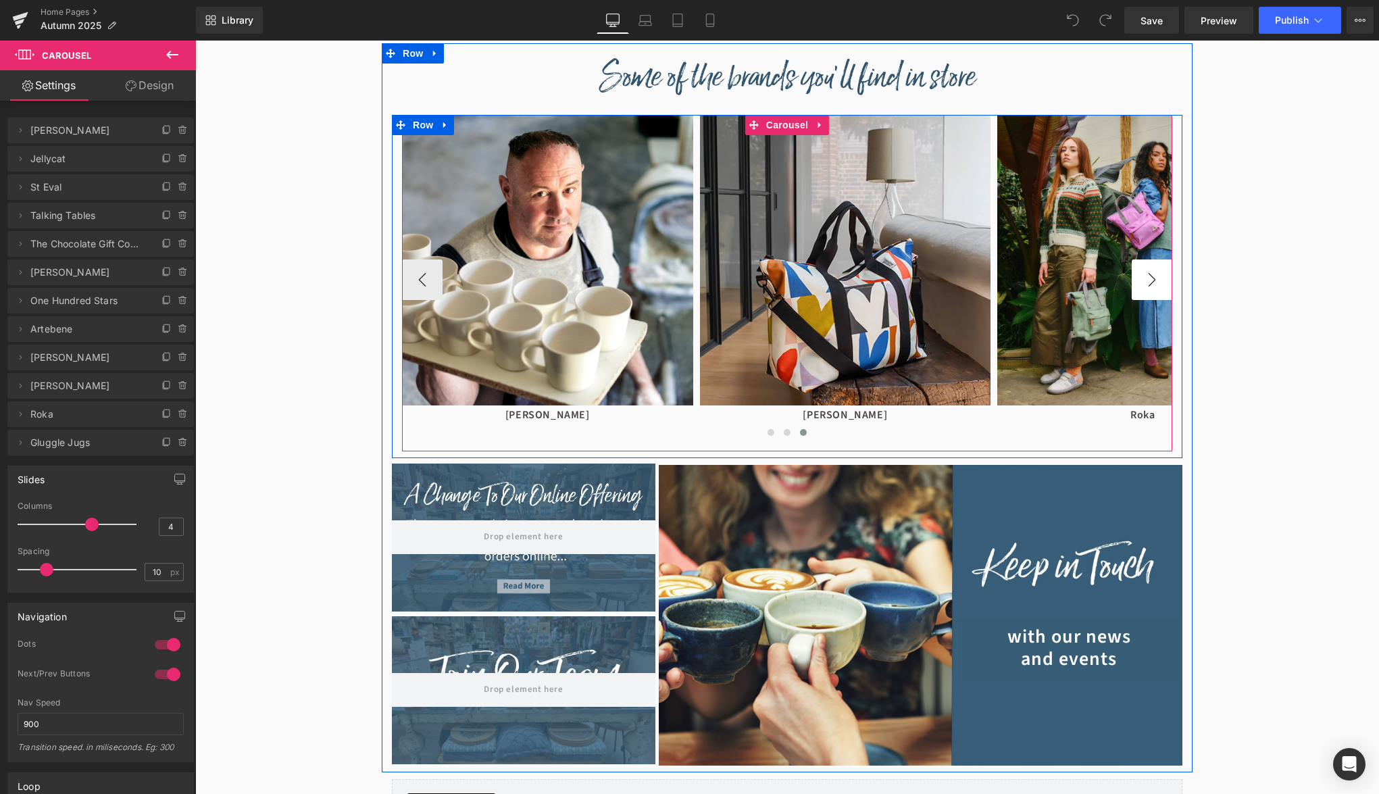
click at [1159, 273] on button "›" at bounding box center [1152, 279] width 41 height 41
click at [798, 128] on span "Carousel" at bounding box center [787, 125] width 49 height 20
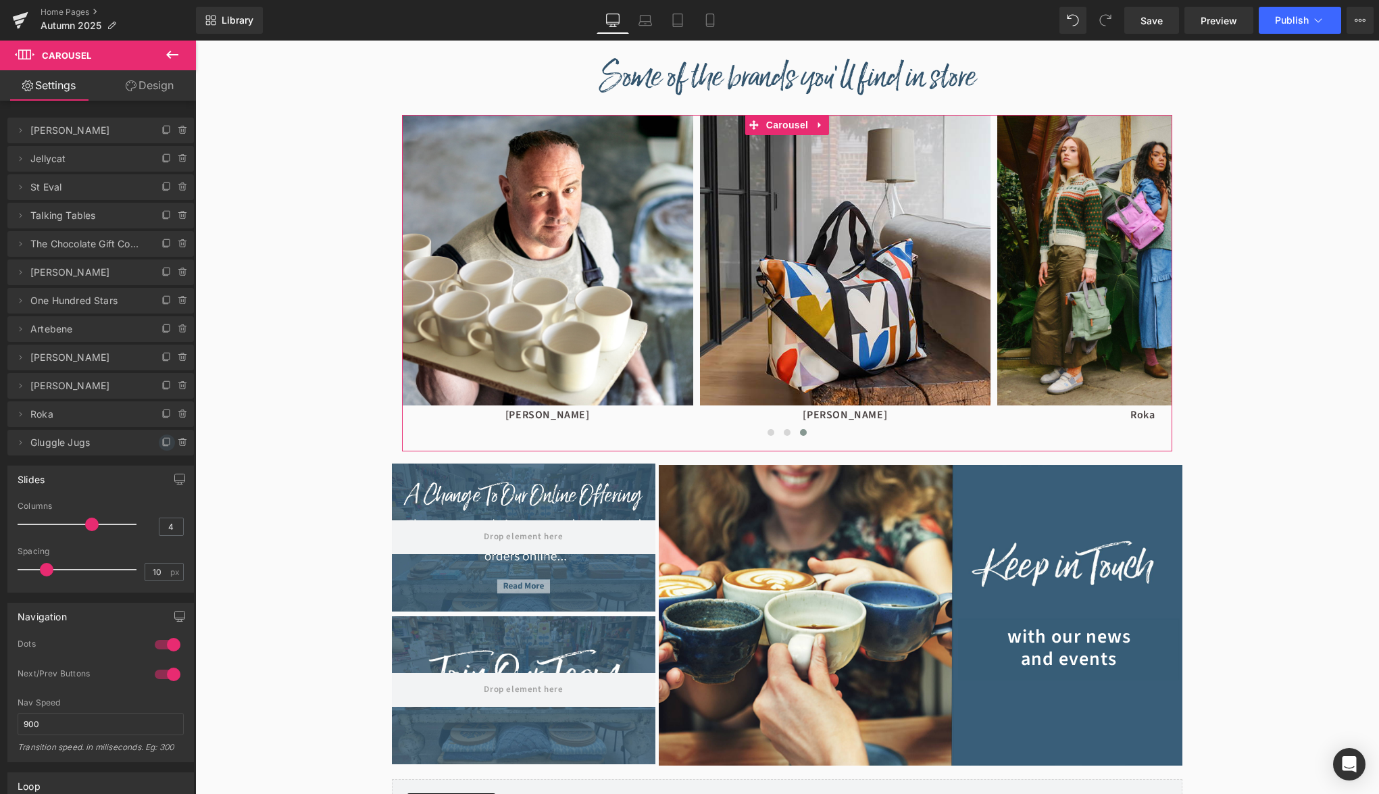
click at [170, 441] on icon at bounding box center [166, 441] width 5 height 7
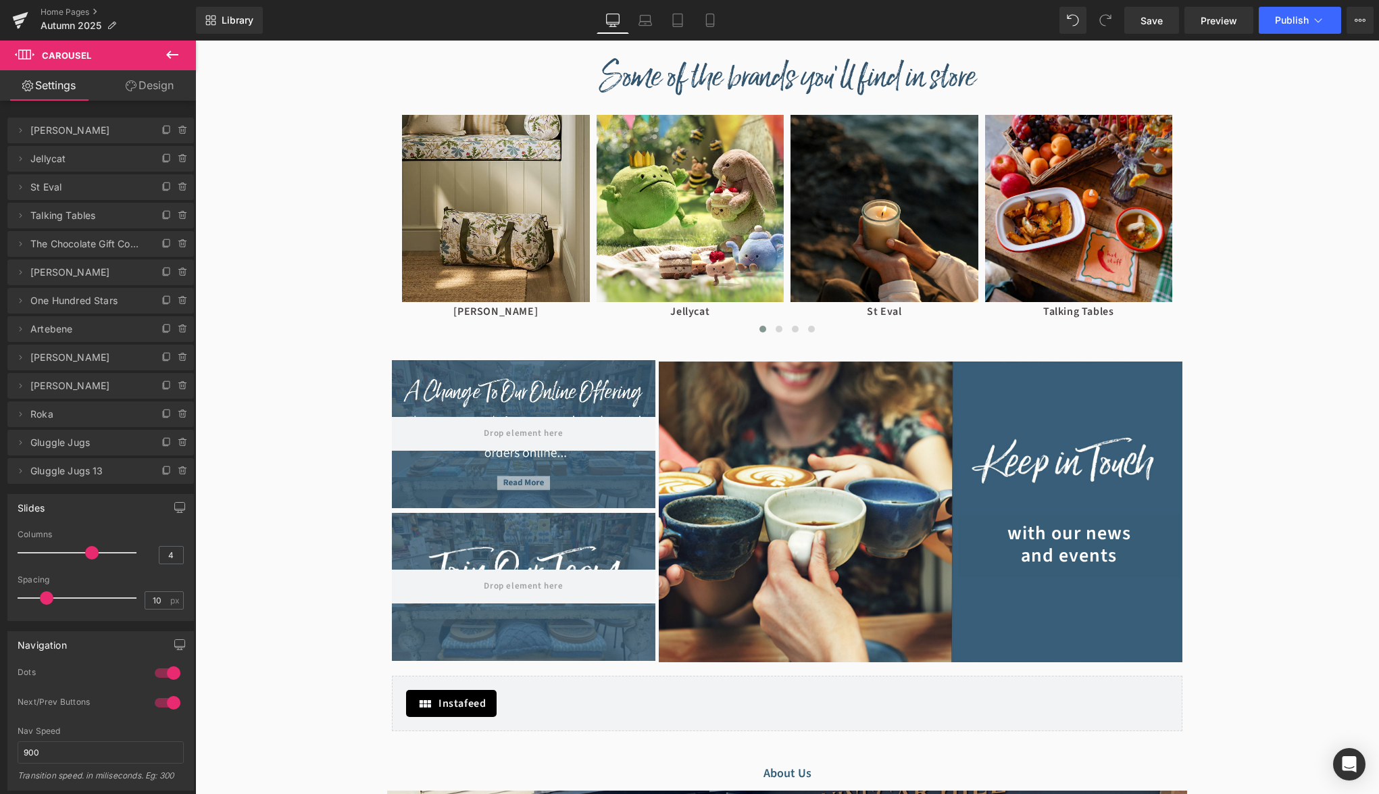
click at [113, 470] on span "Gluggle Jugs 13" at bounding box center [87, 471] width 114 height 26
click at [93, 473] on span "Gluggle Jugs 13" at bounding box center [87, 471] width 114 height 26
click at [19, 473] on icon at bounding box center [20, 470] width 11 height 11
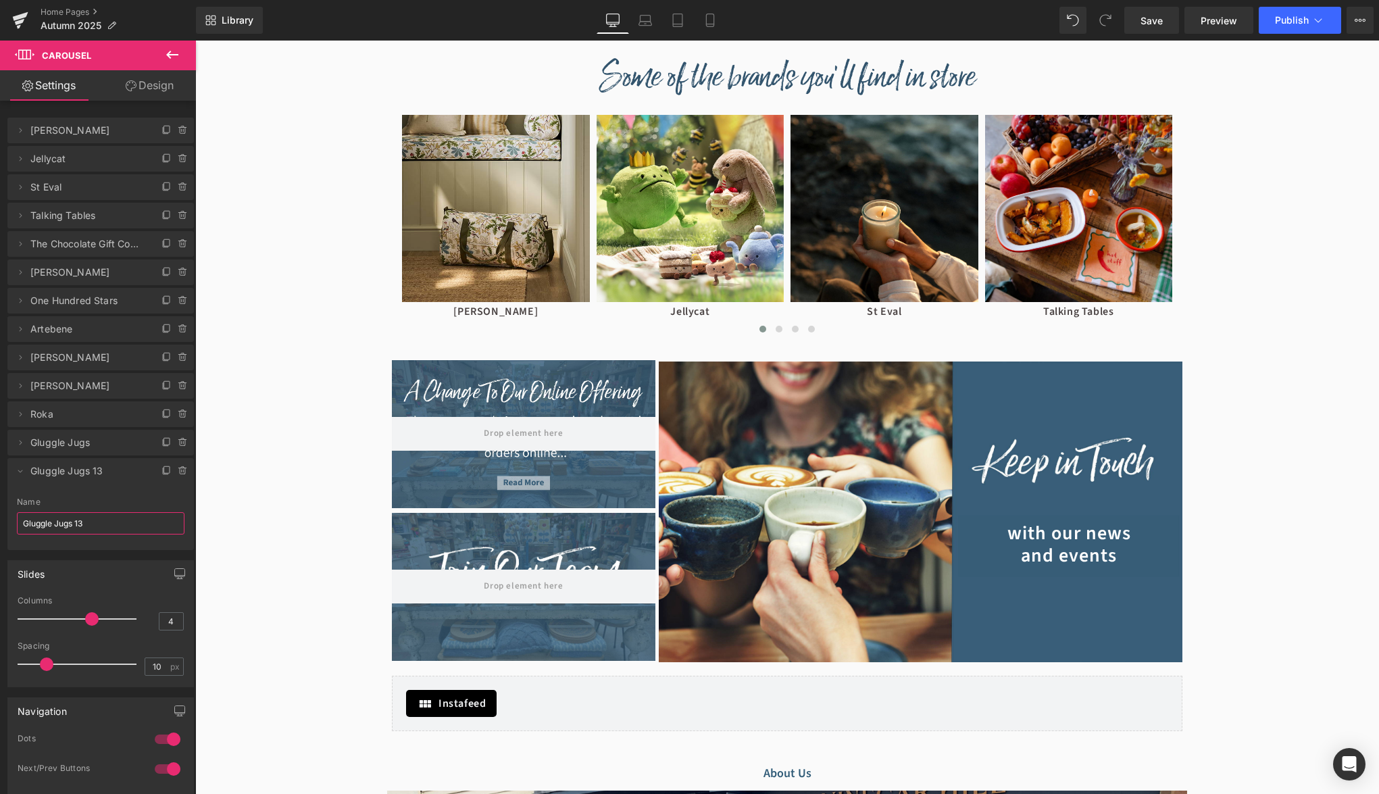
drag, startPoint x: 93, startPoint y: 523, endPoint x: -11, endPoint y: 523, distance: 104.7
click at [17, 523] on input "Gluggle Jugs 13" at bounding box center [101, 523] width 168 height 22
type input "Powellcraft"
click at [251, 457] on div "Hero Banner Hero Banner Hero Banner" at bounding box center [787, 257] width 1184 height 2442
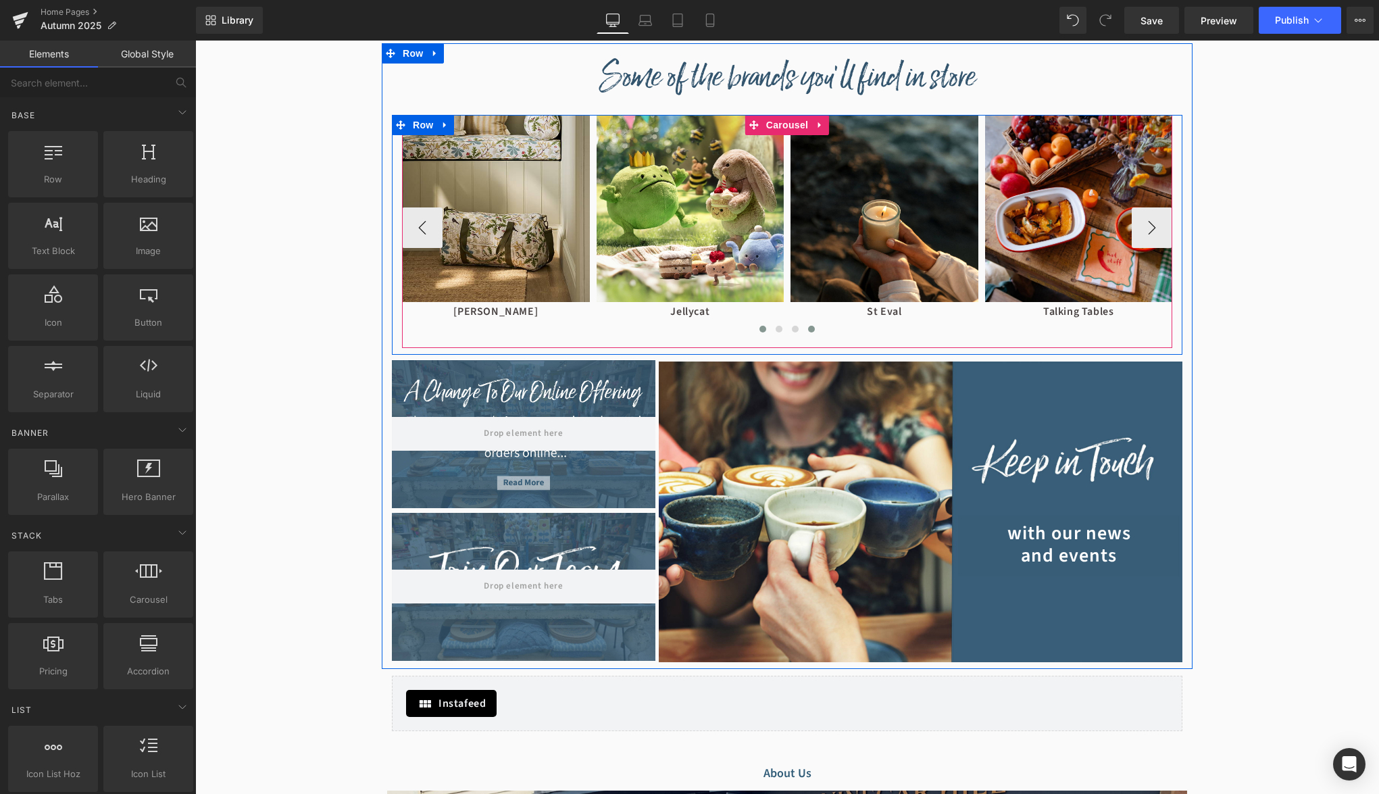
click at [813, 331] on span at bounding box center [811, 329] width 7 height 7
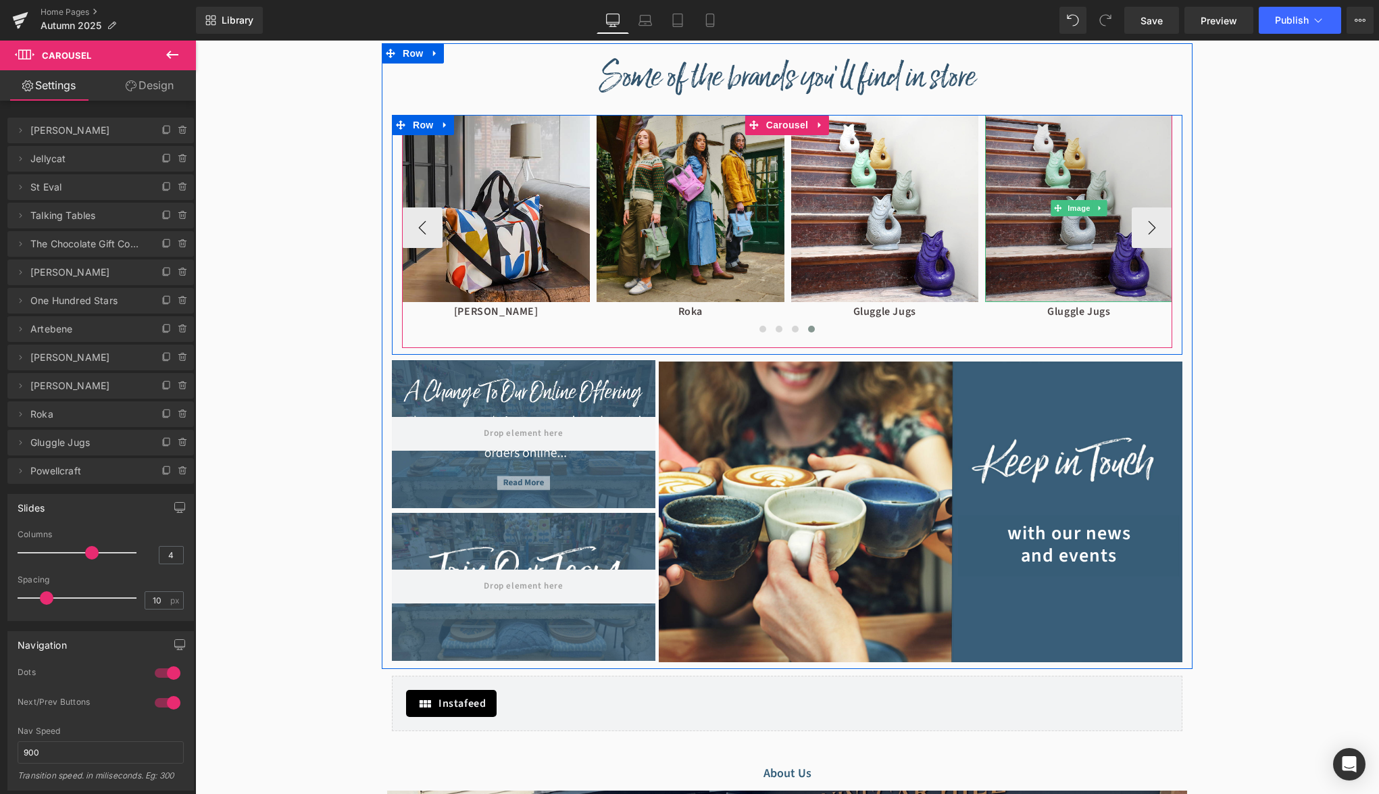
click at [1017, 257] on img at bounding box center [1079, 209] width 188 height 188
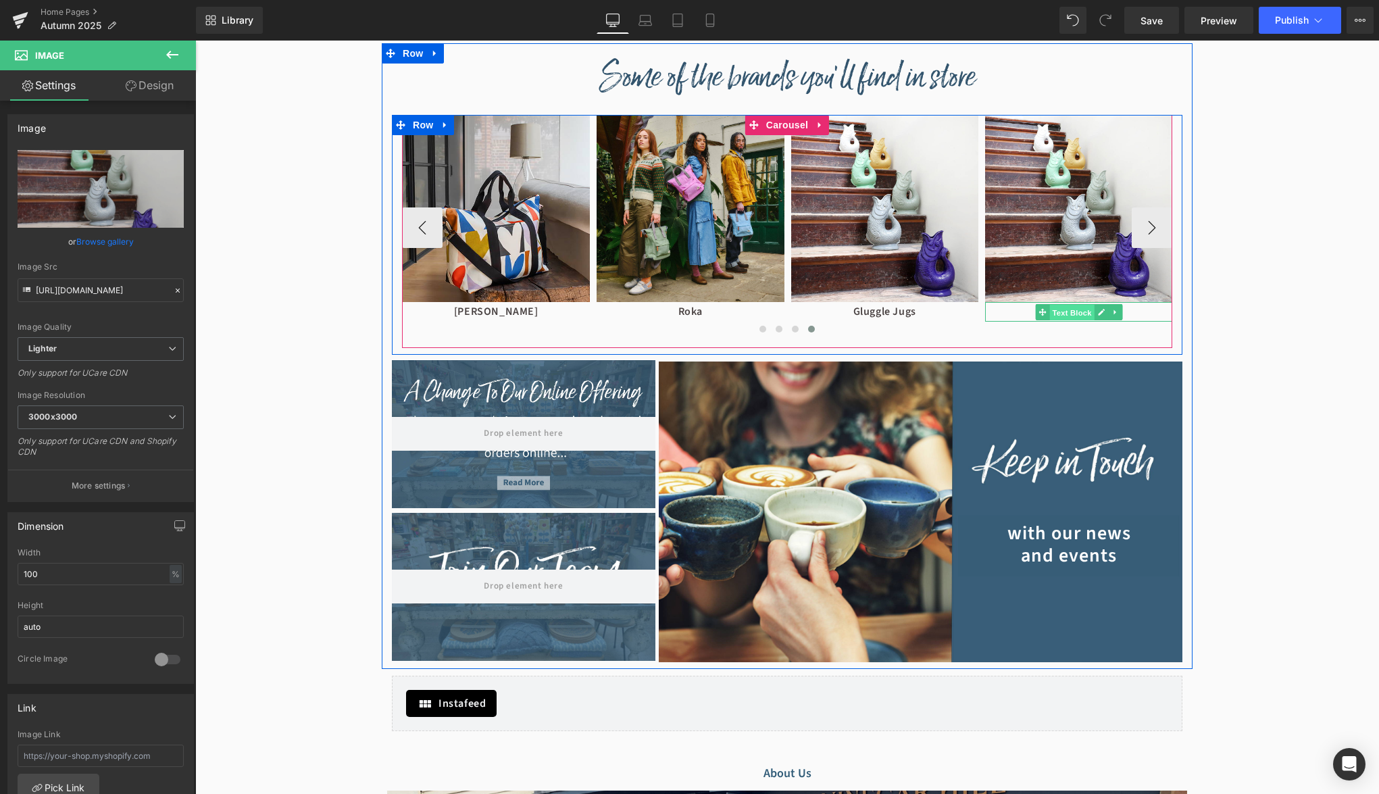
click at [1068, 311] on span "Text Block" at bounding box center [1071, 312] width 45 height 16
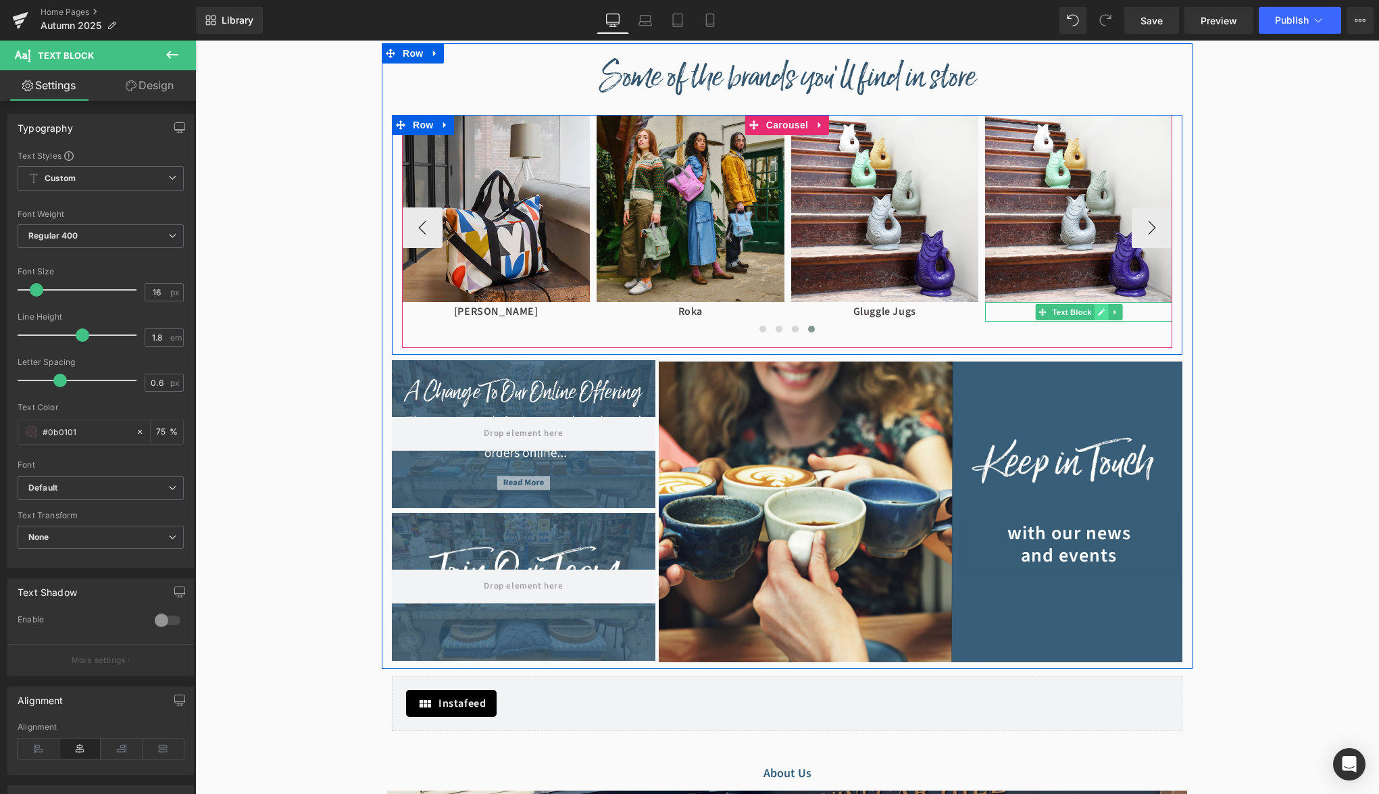
click at [1098, 311] on icon at bounding box center [1100, 312] width 7 height 8
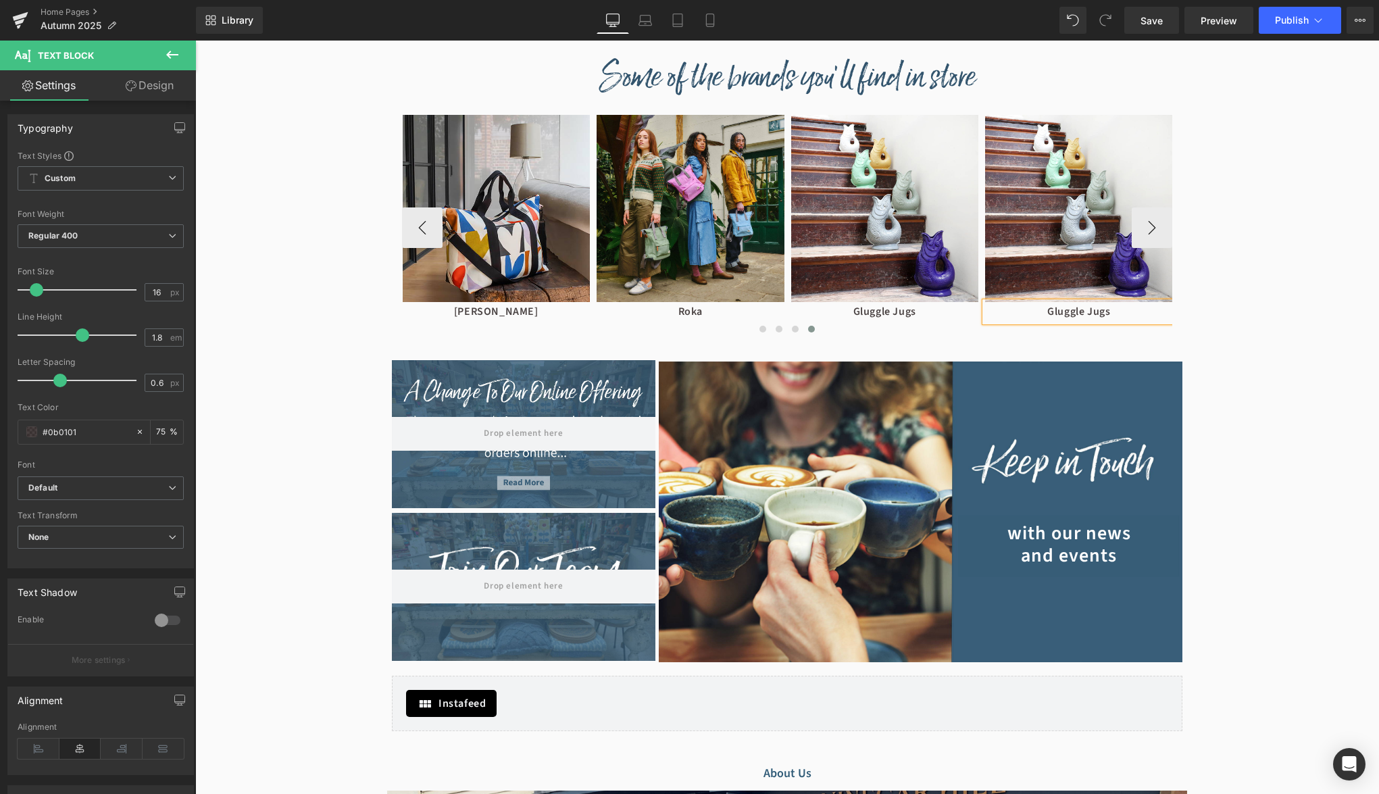
click at [1098, 311] on p "Gluggle Jugs" at bounding box center [1079, 312] width 188 height 20
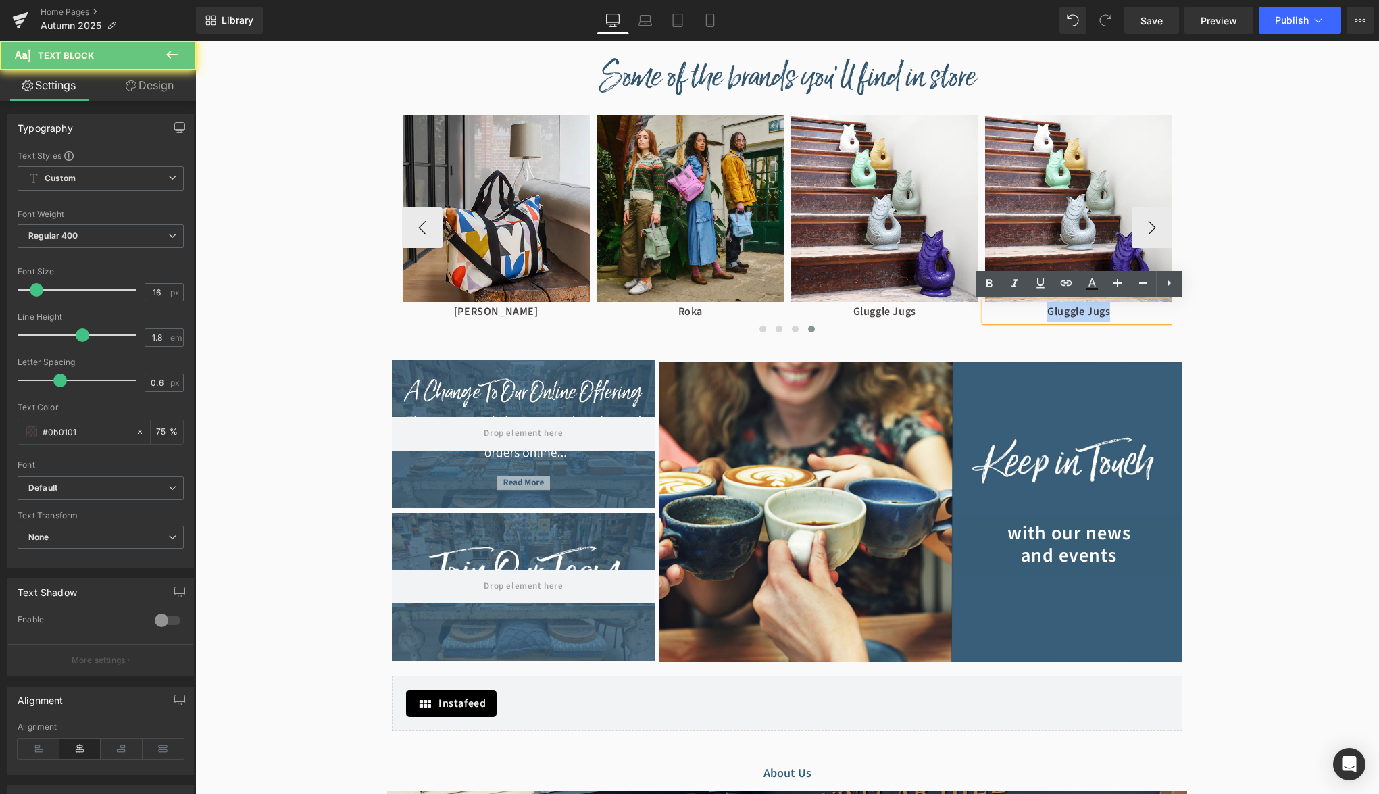
drag, startPoint x: 1113, startPoint y: 316, endPoint x: 1030, endPoint y: 316, distance: 83.1
click at [1030, 316] on p "Gluggle Jugs" at bounding box center [1079, 312] width 188 height 20
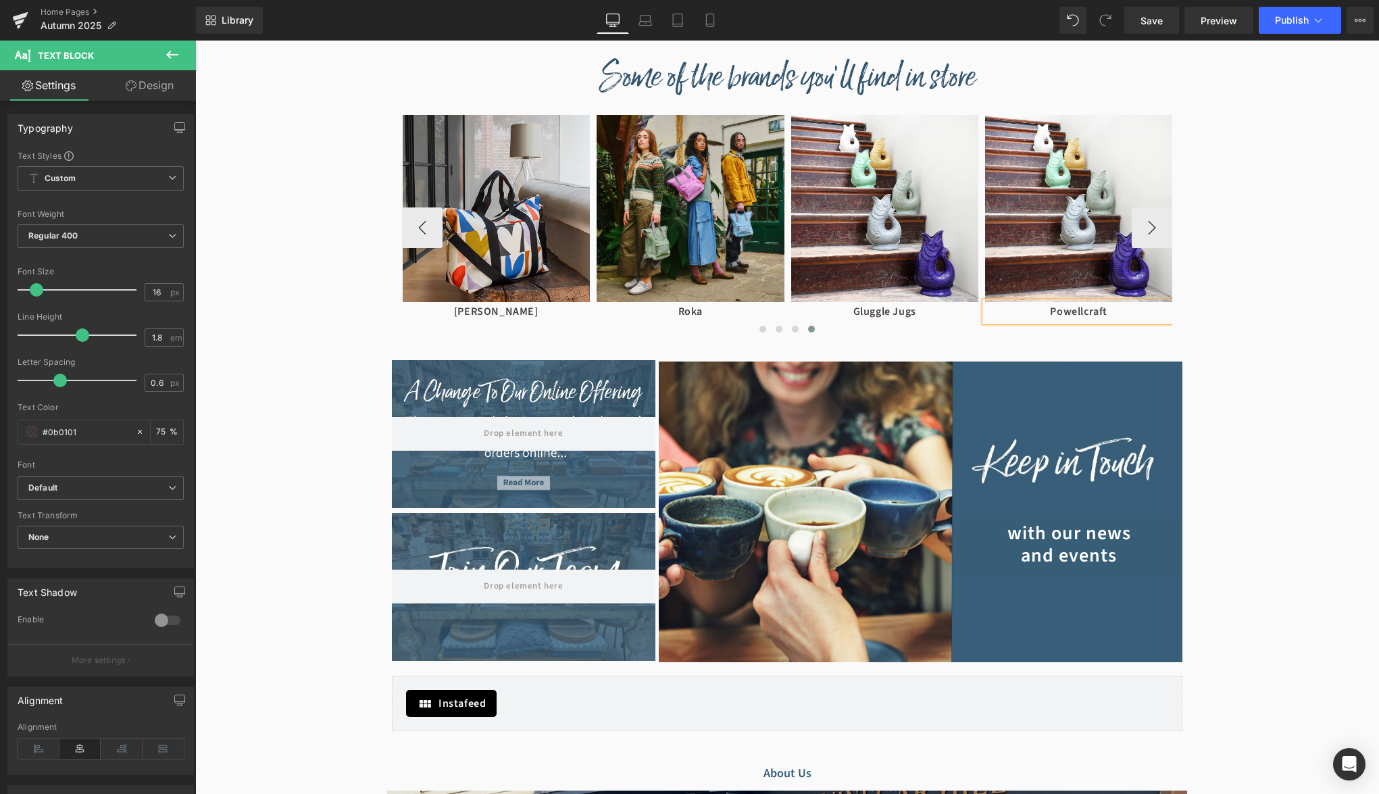
click at [1100, 311] on p "Powellcraft" at bounding box center [1079, 312] width 188 height 20
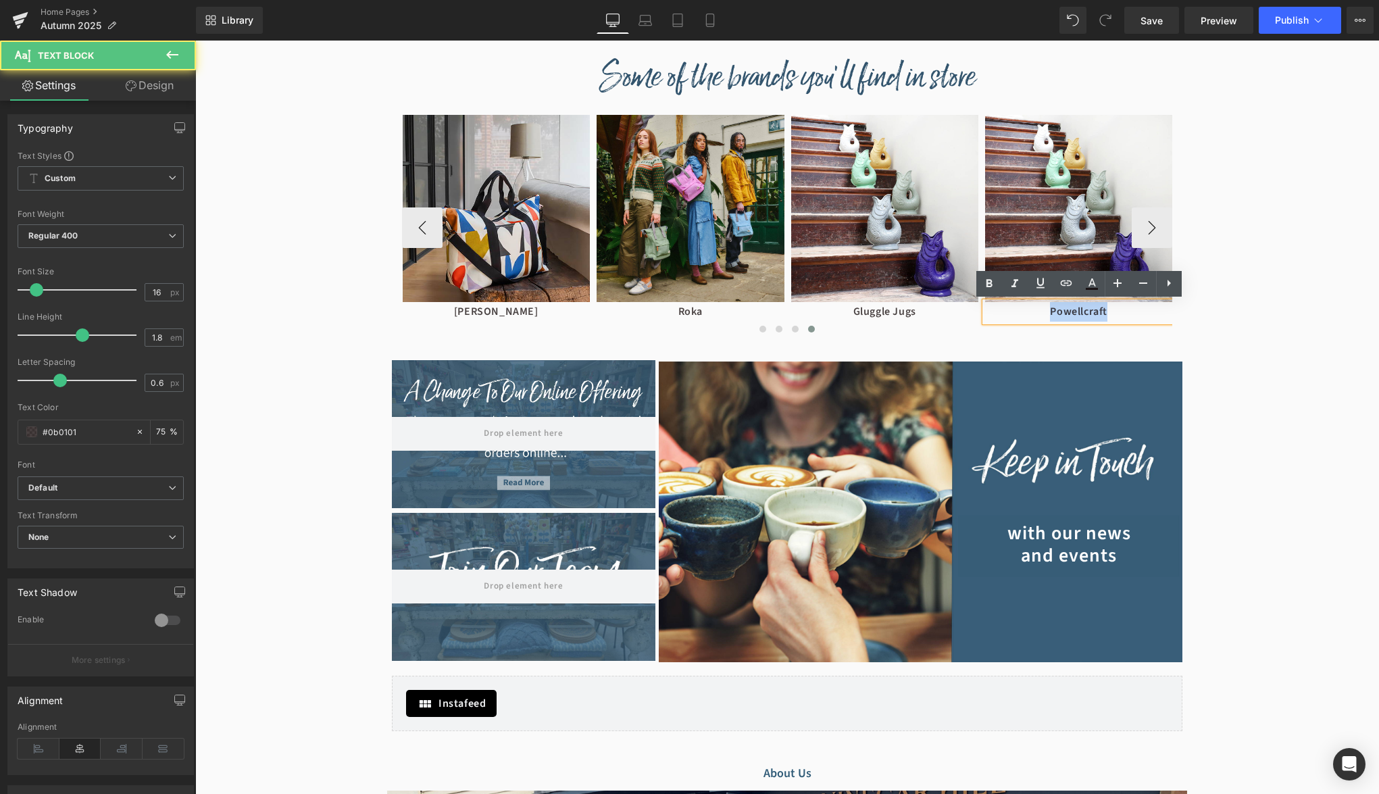
click at [1100, 311] on p "Powellcraft" at bounding box center [1079, 312] width 188 height 20
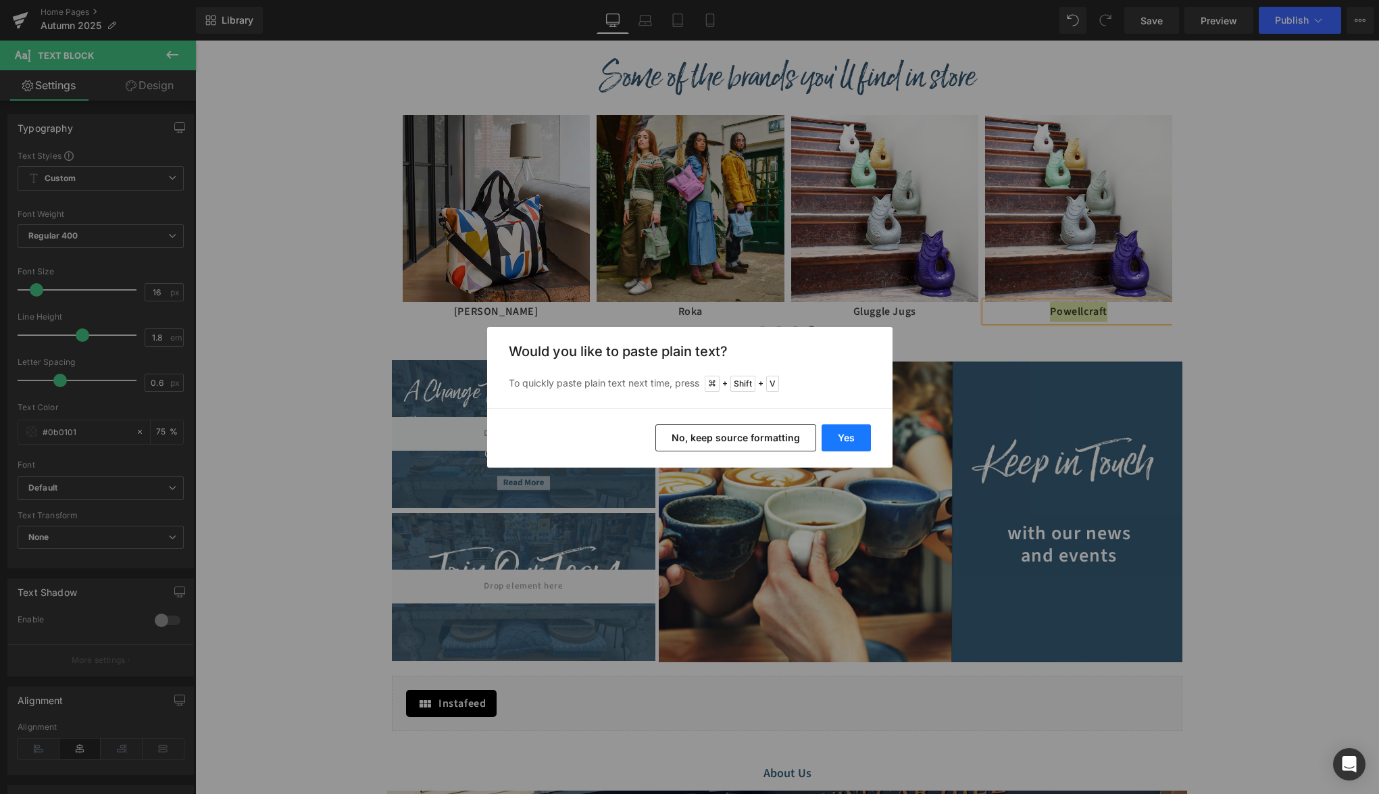
click at [844, 443] on button "Yes" at bounding box center [846, 437] width 49 height 27
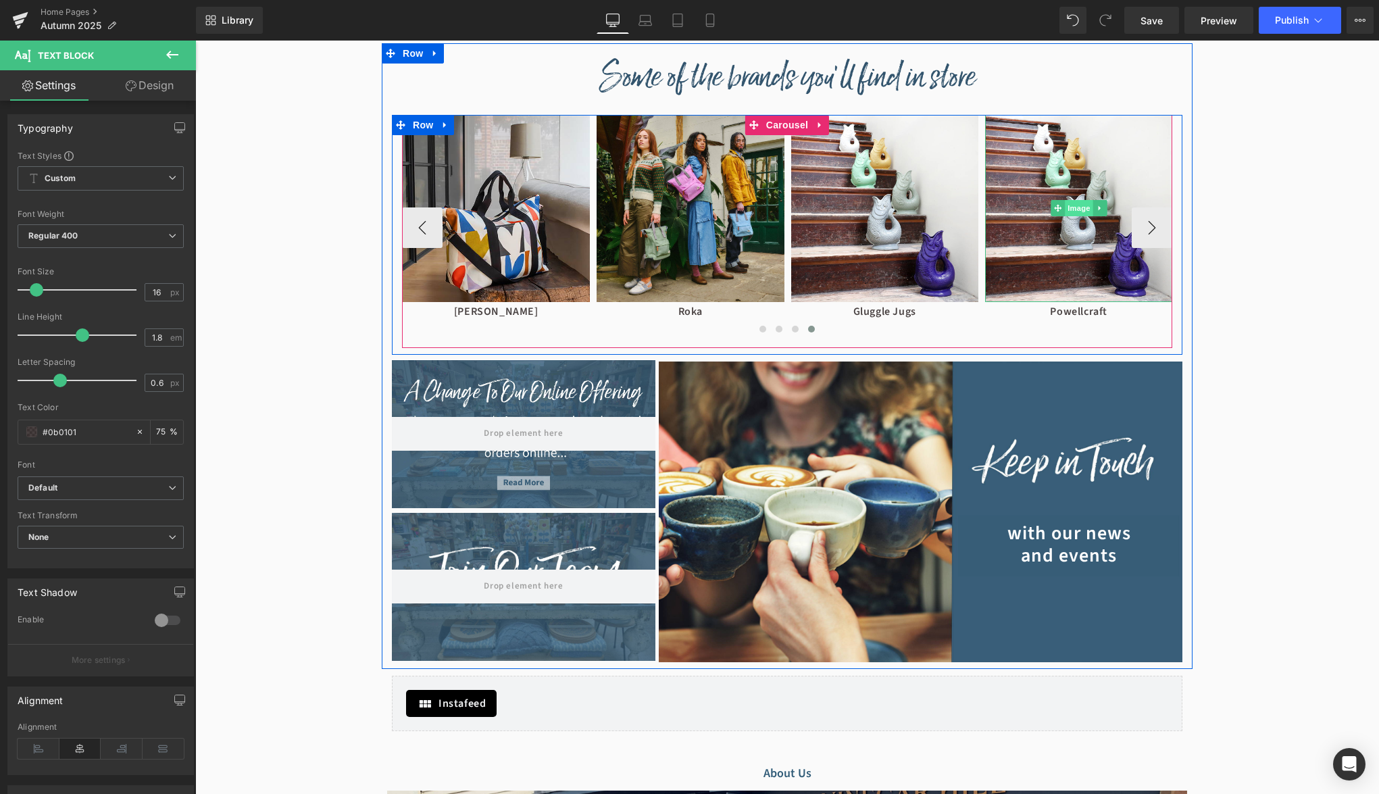
click at [1079, 211] on span "Image" at bounding box center [1079, 208] width 28 height 16
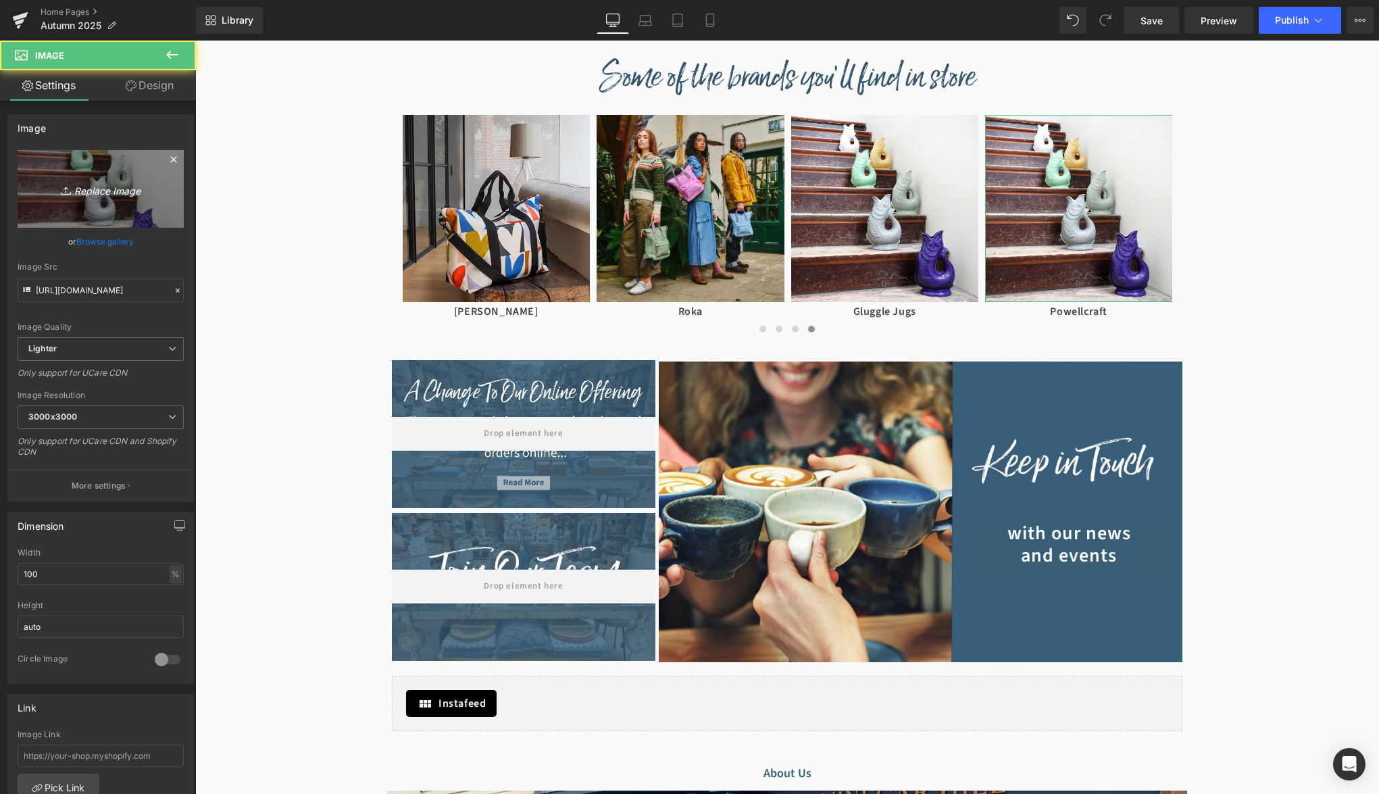
click at [89, 185] on icon "Replace Image" at bounding box center [101, 188] width 108 height 17
type input "C:\fakepath\SN152 model shot 4 - square.jpg"
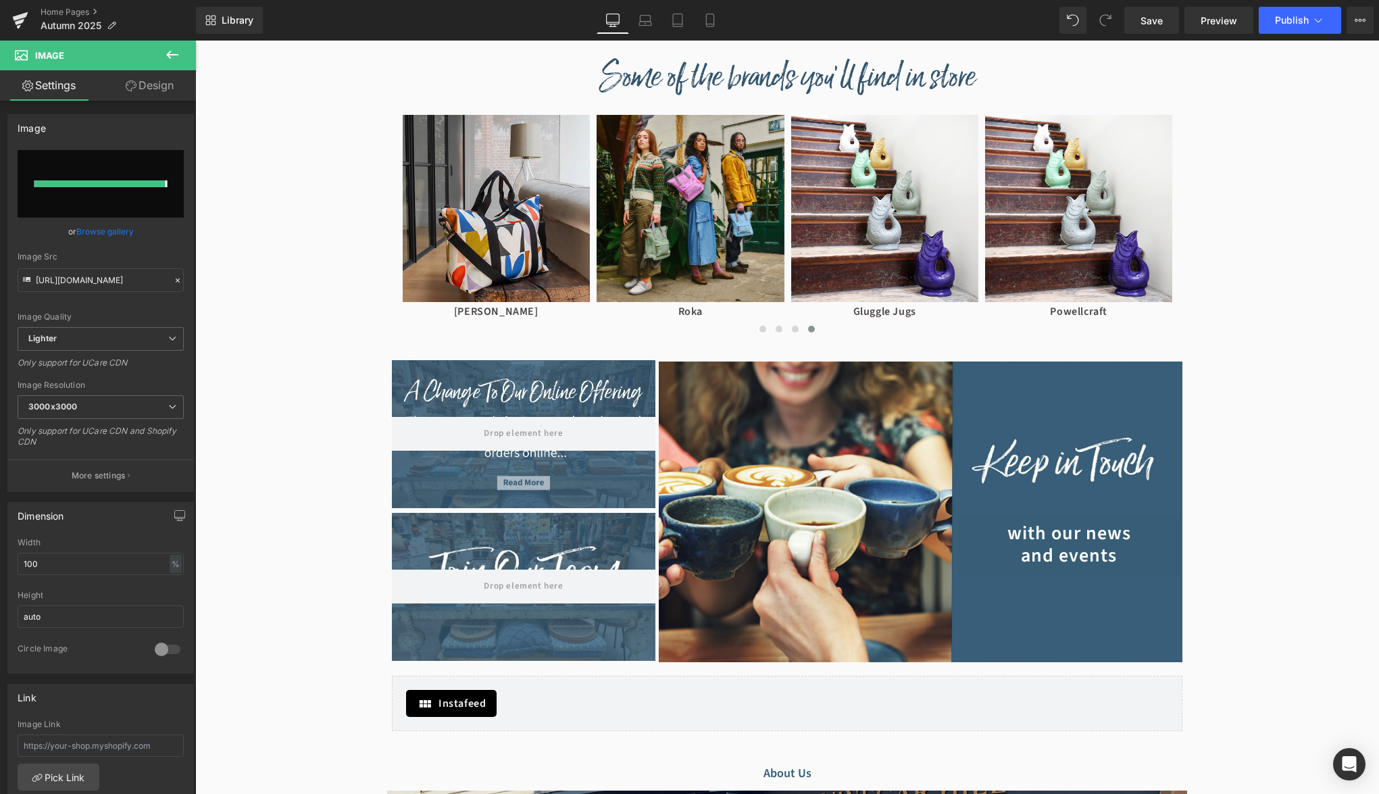
type input "[URL][DOMAIN_NAME]"
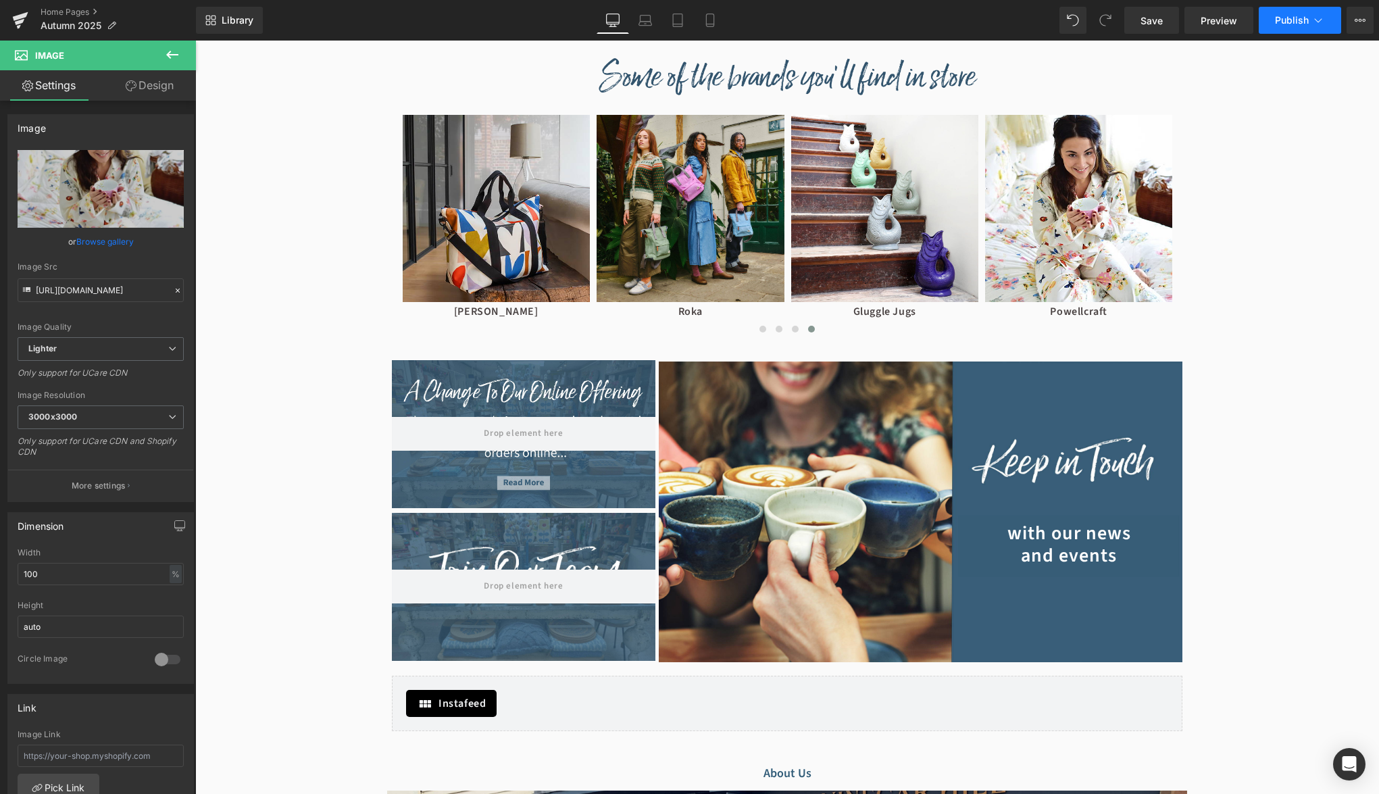
click at [1287, 16] on span "Publish" at bounding box center [1292, 20] width 34 height 11
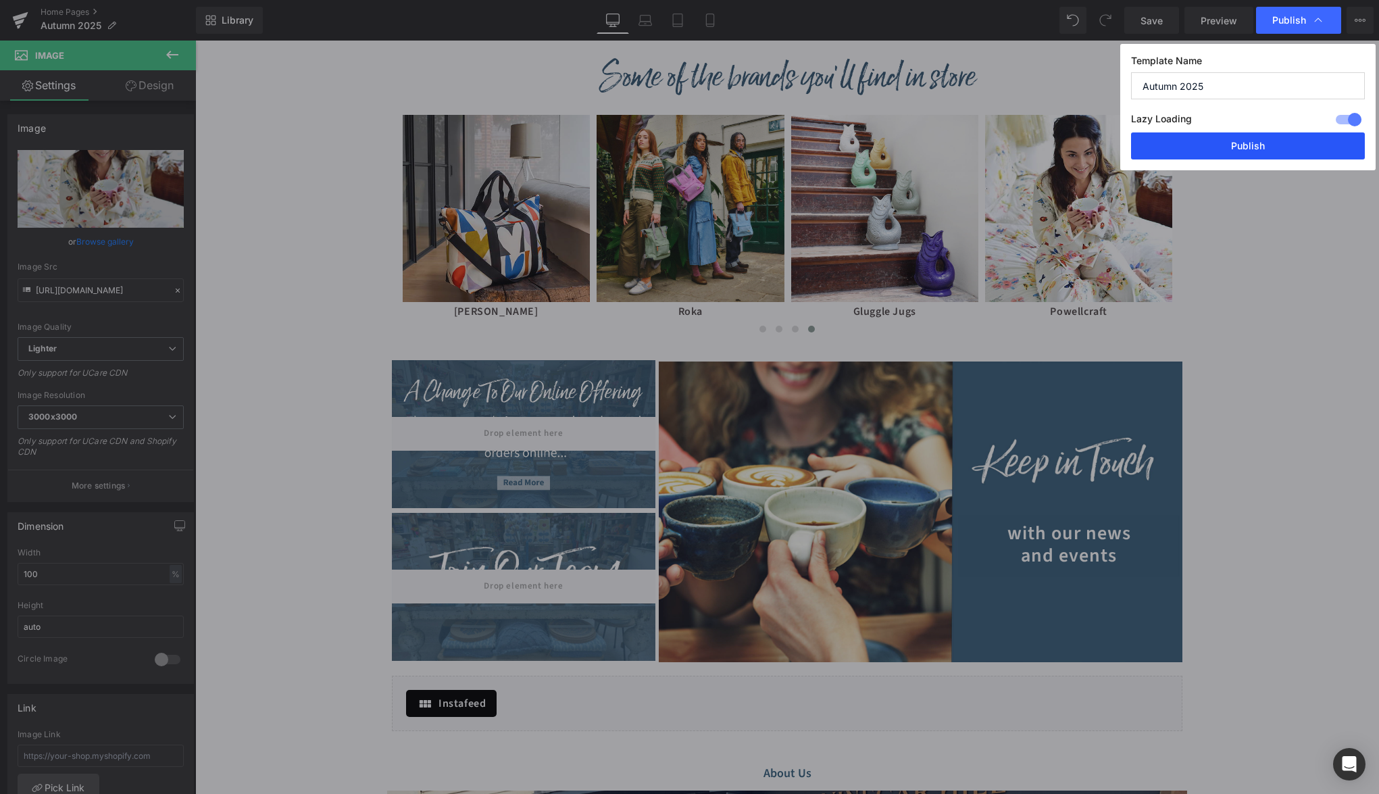
click at [1263, 141] on button "Publish" at bounding box center [1248, 145] width 234 height 27
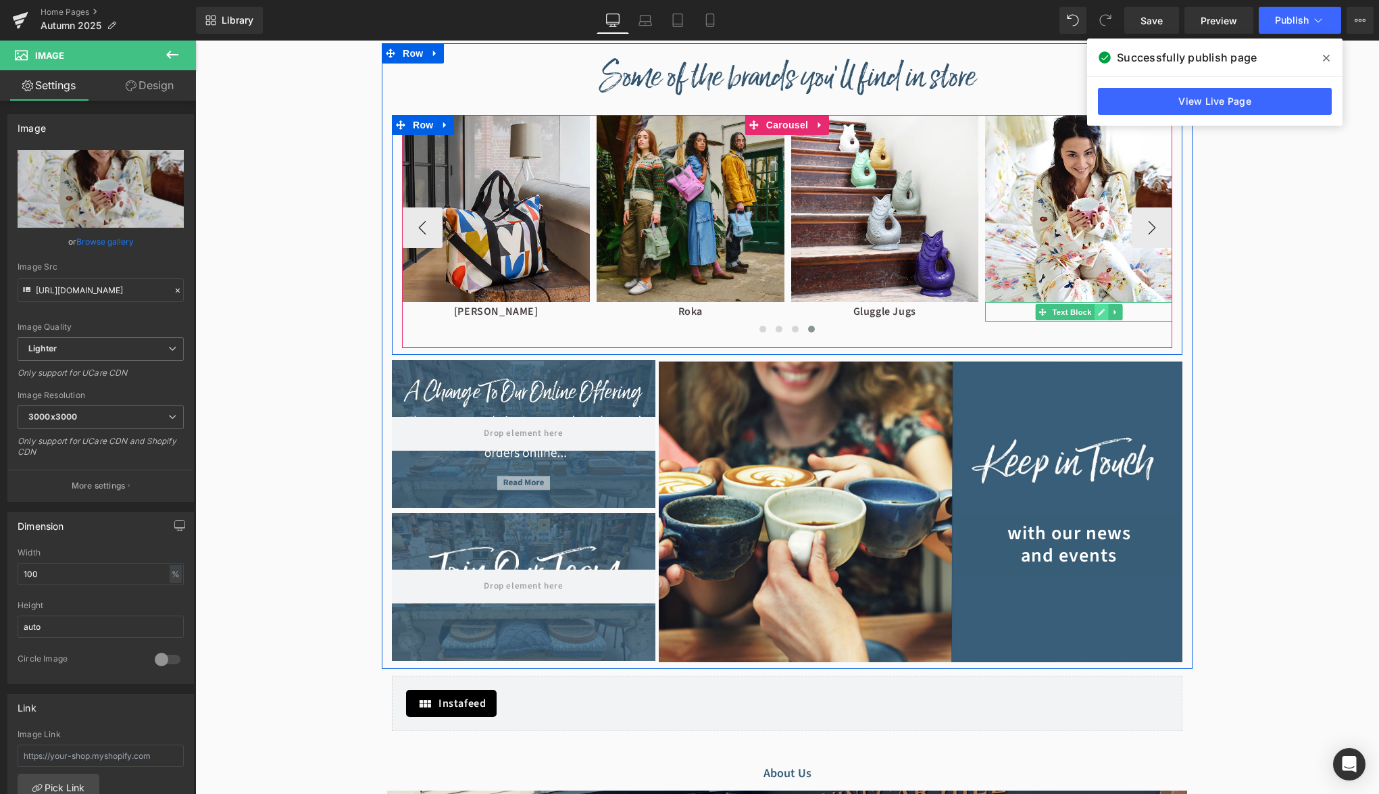
click at [1099, 313] on icon at bounding box center [1101, 312] width 7 height 7
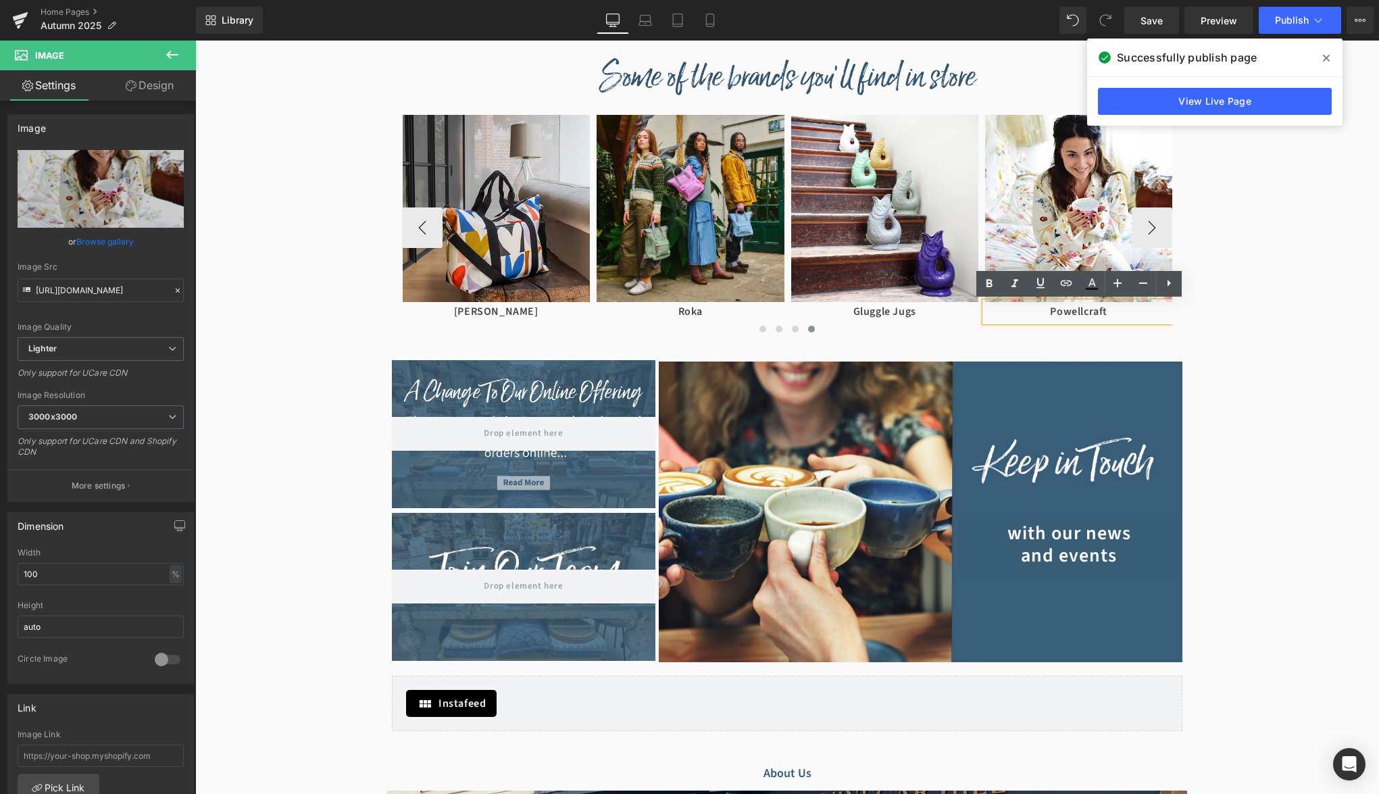
click at [1087, 312] on p "Powellcraft" at bounding box center [1079, 312] width 188 height 20
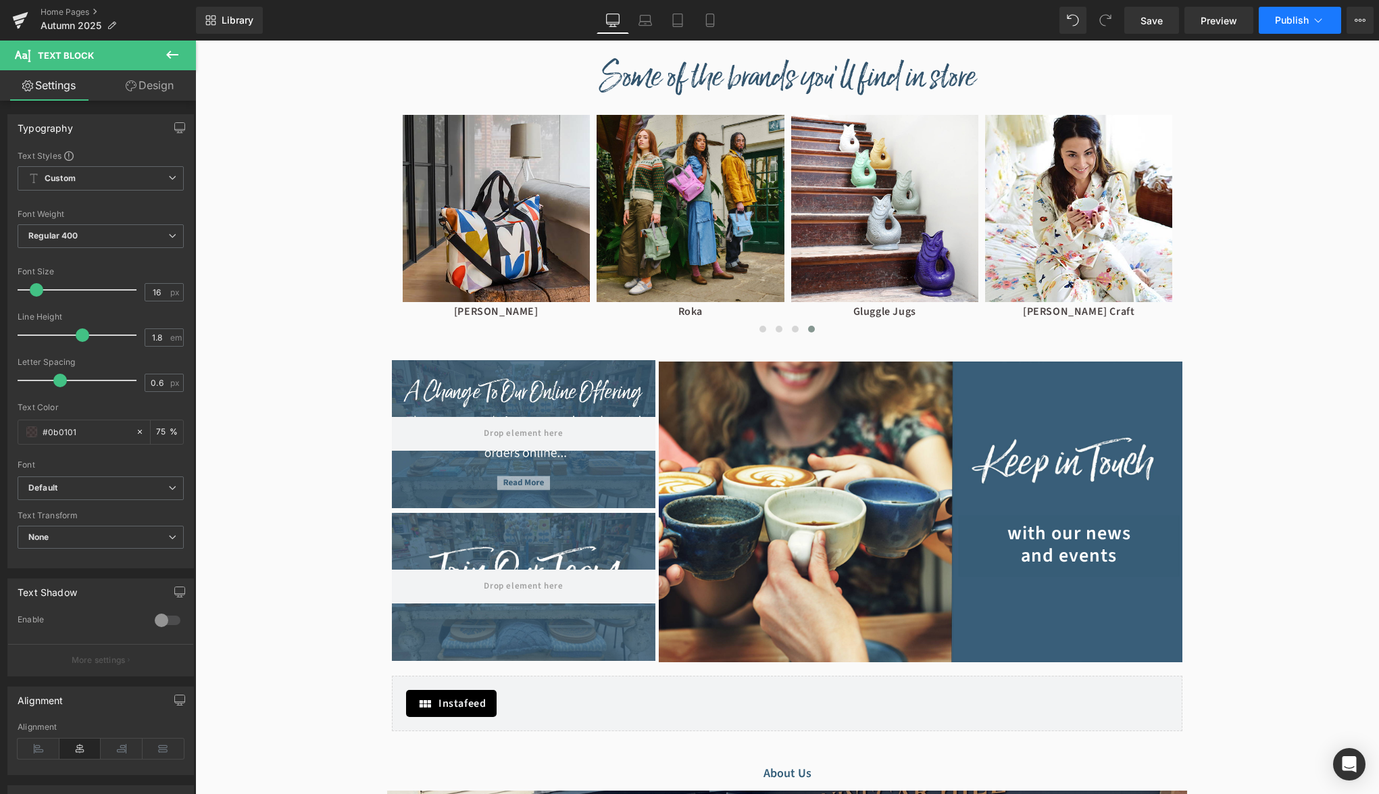
click at [1302, 11] on button "Publish" at bounding box center [1300, 20] width 82 height 27
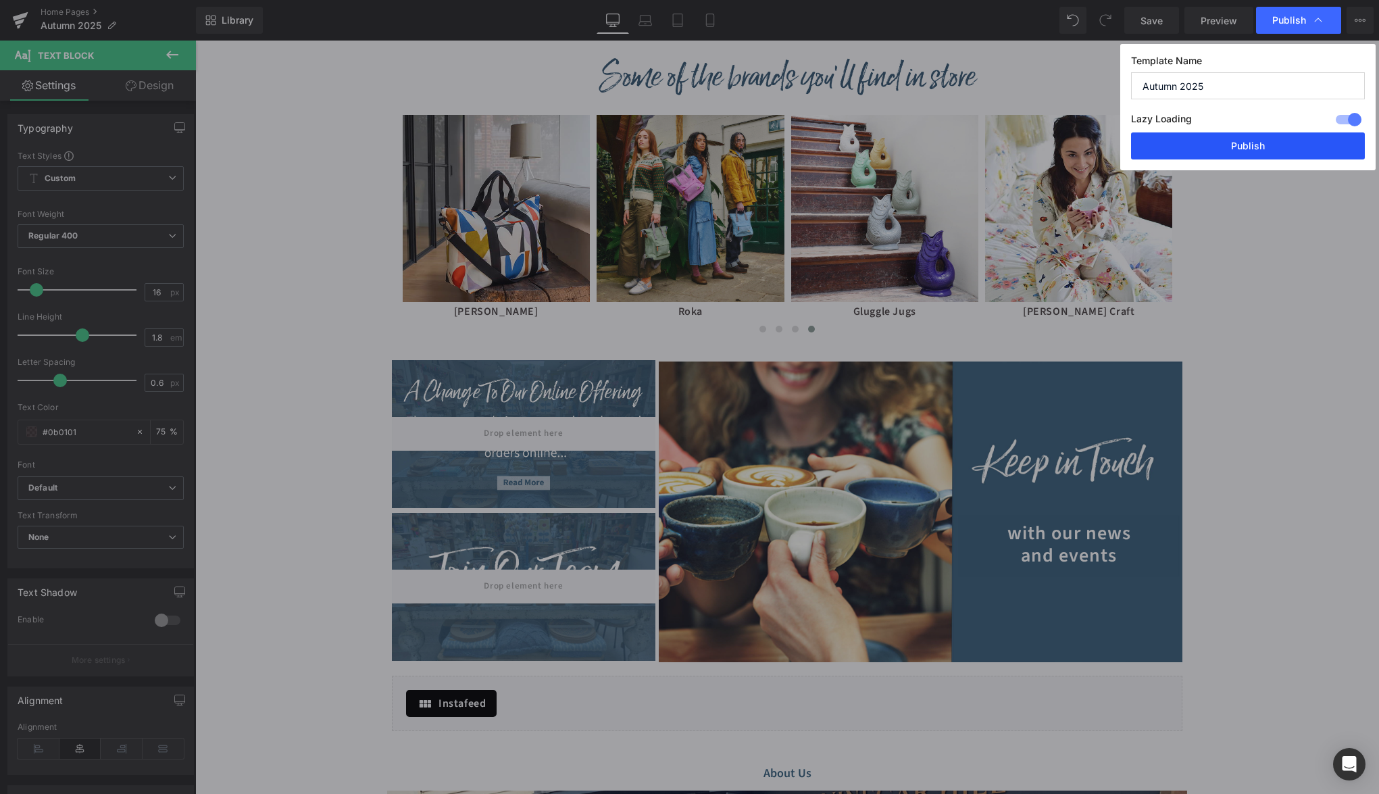
click at [1260, 145] on button "Publish" at bounding box center [1248, 145] width 234 height 27
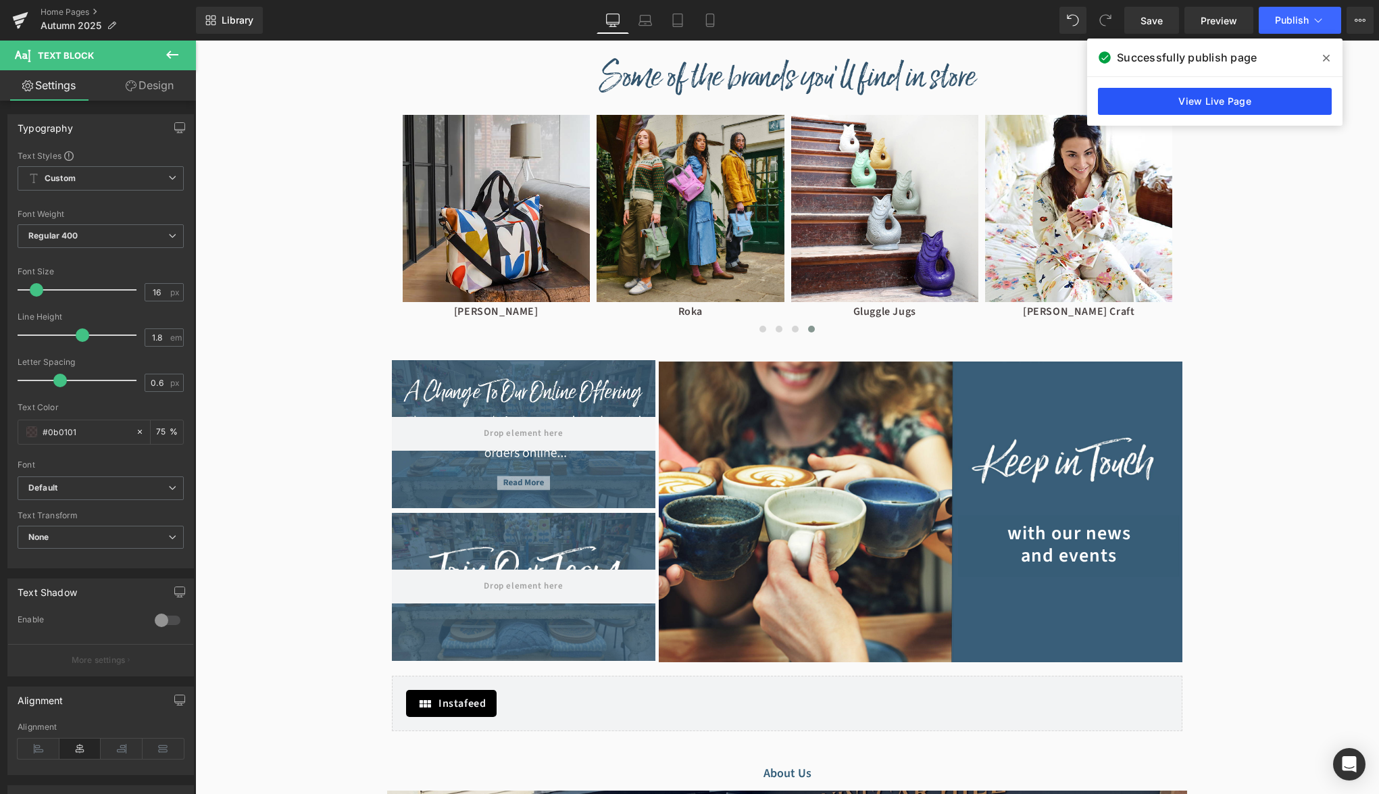
click at [1236, 94] on link "View Live Page" at bounding box center [1215, 101] width 234 height 27
